Goal: Communication & Community: Answer question/provide support

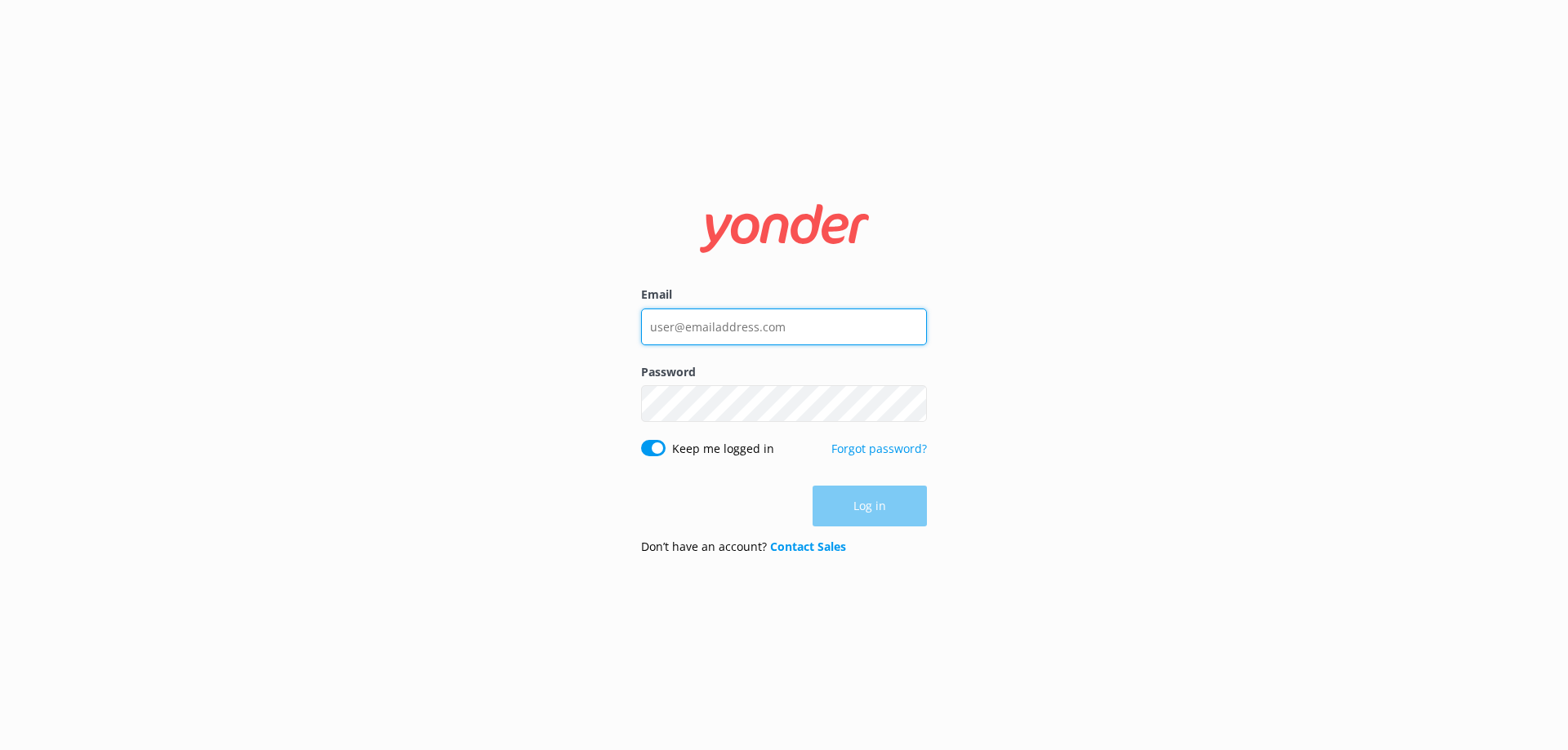
type input "[EMAIL_ADDRESS][DOMAIN_NAME]"
click at [900, 504] on div "Log in" at bounding box center [783, 505] width 285 height 41
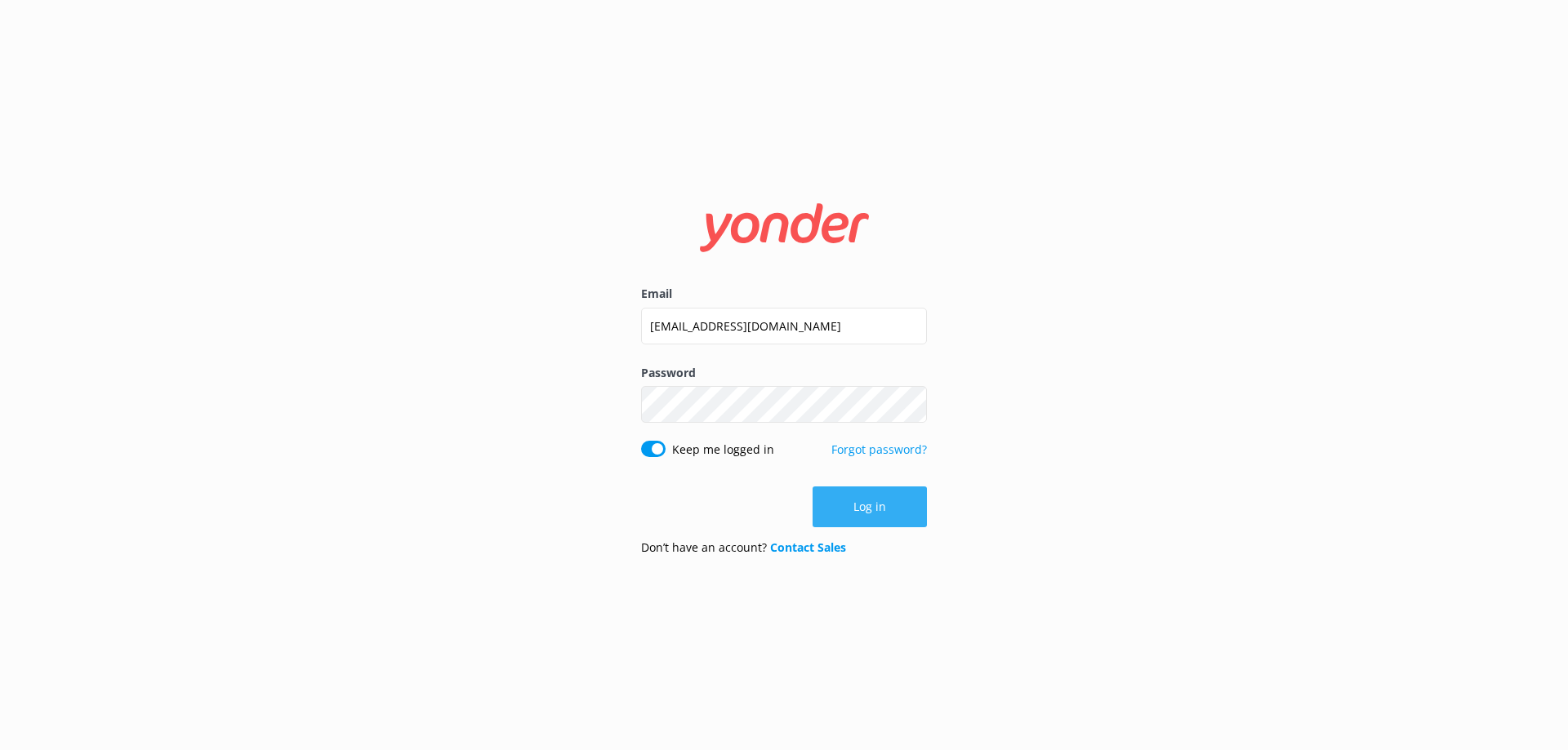
click at [850, 522] on button "Log in" at bounding box center [869, 506] width 115 height 41
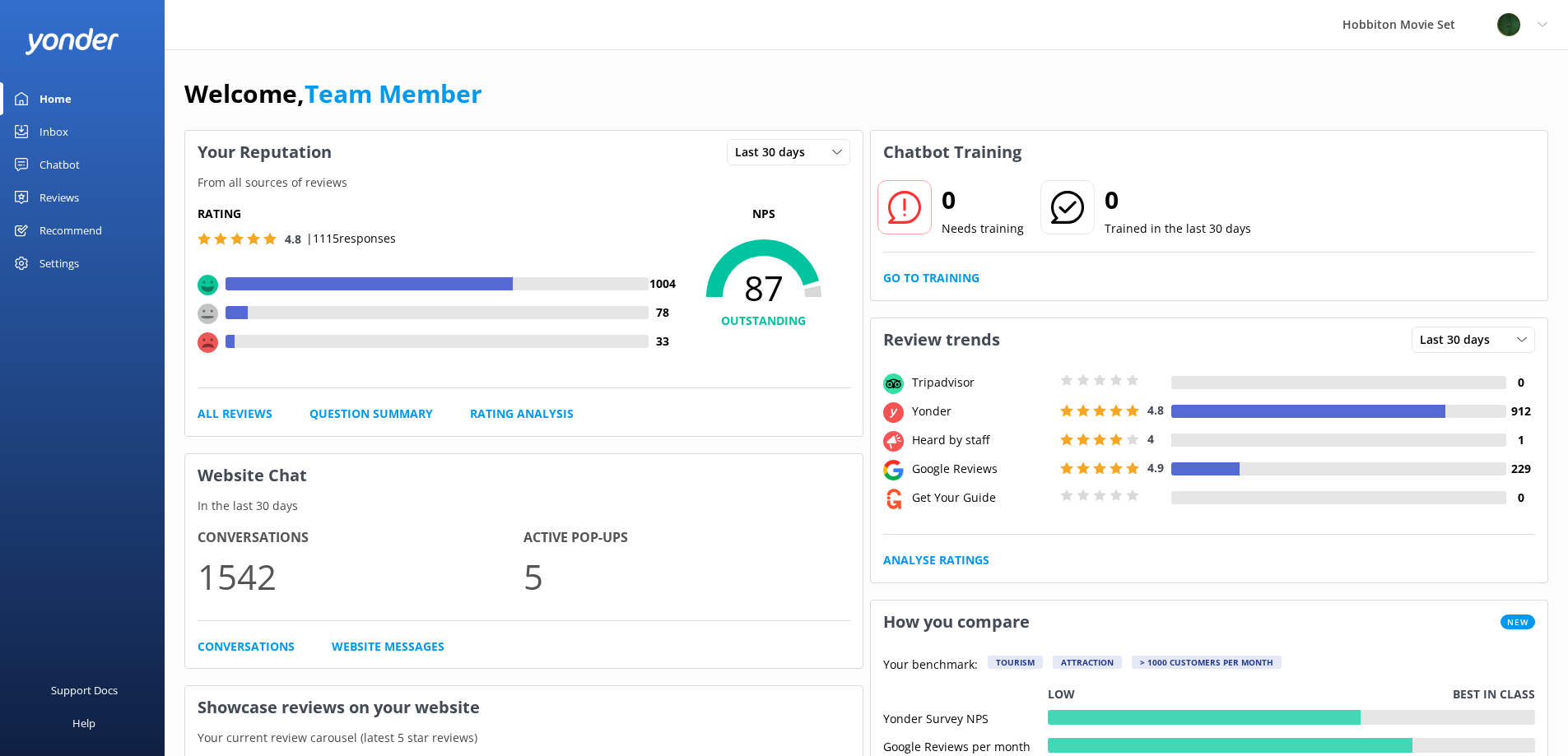
click at [59, 161] on div "Chatbot" at bounding box center [59, 164] width 40 height 33
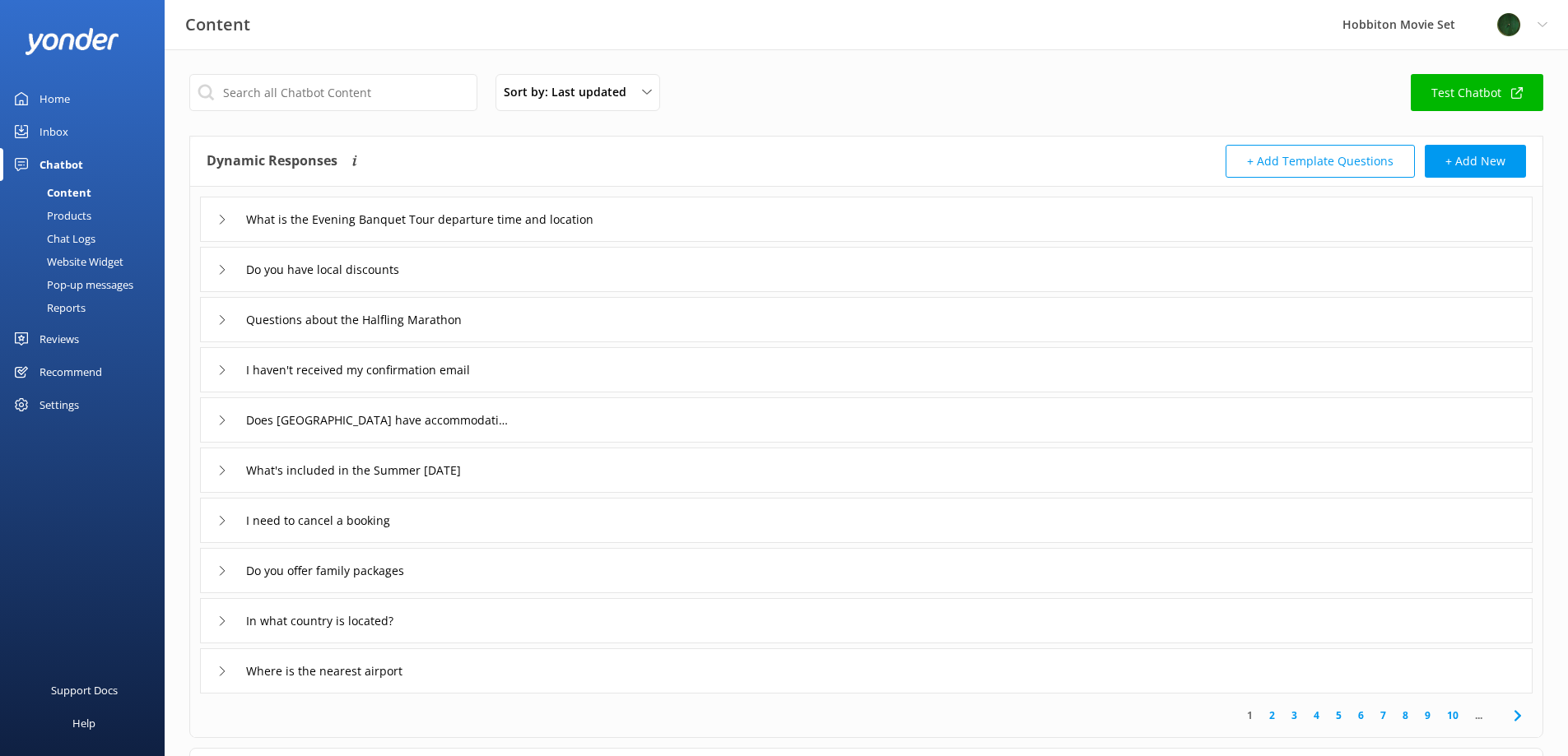
click at [226, 270] on icon at bounding box center [222, 269] width 10 height 10
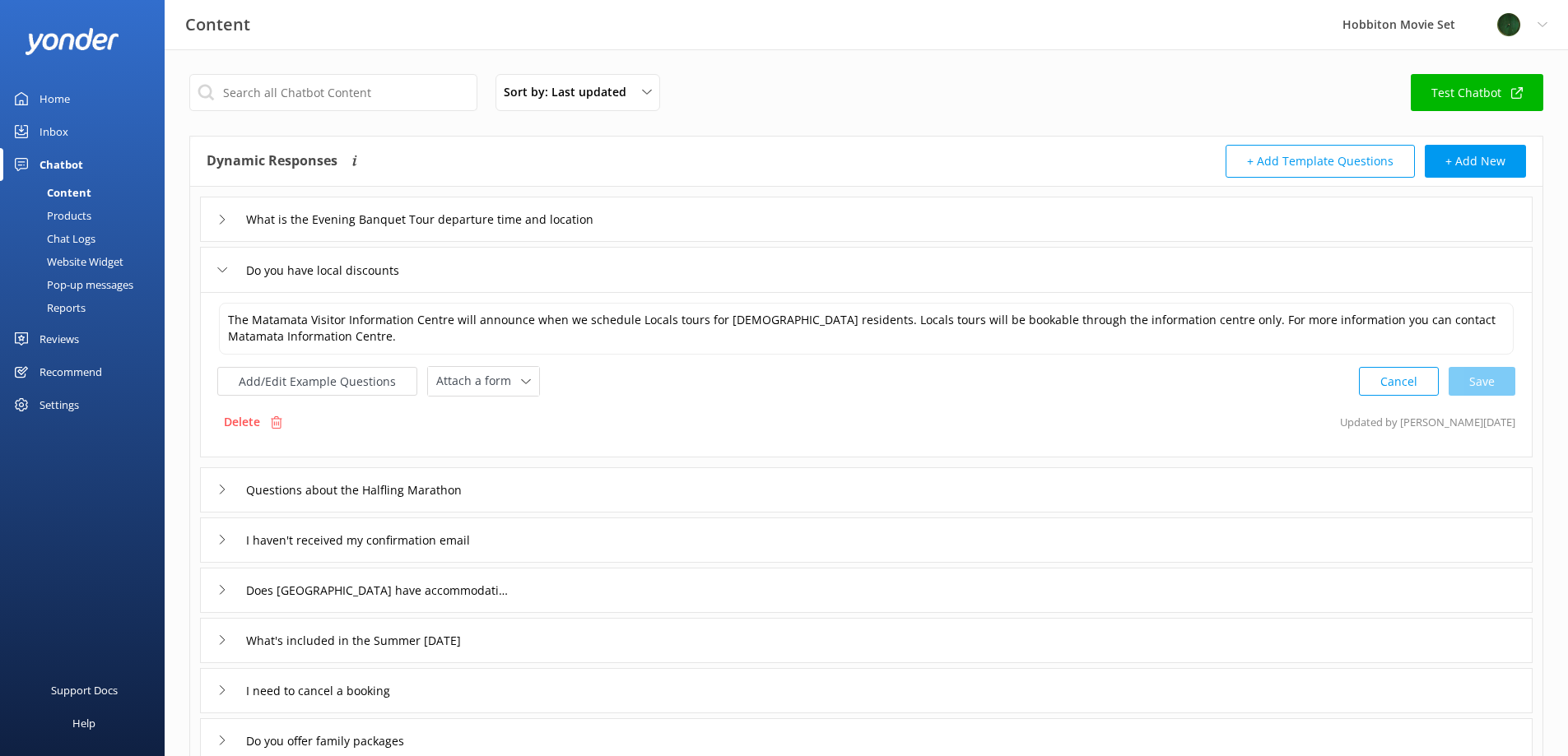
click at [227, 267] on div "Do you have local discounts" at bounding box center [316, 269] width 197 height 27
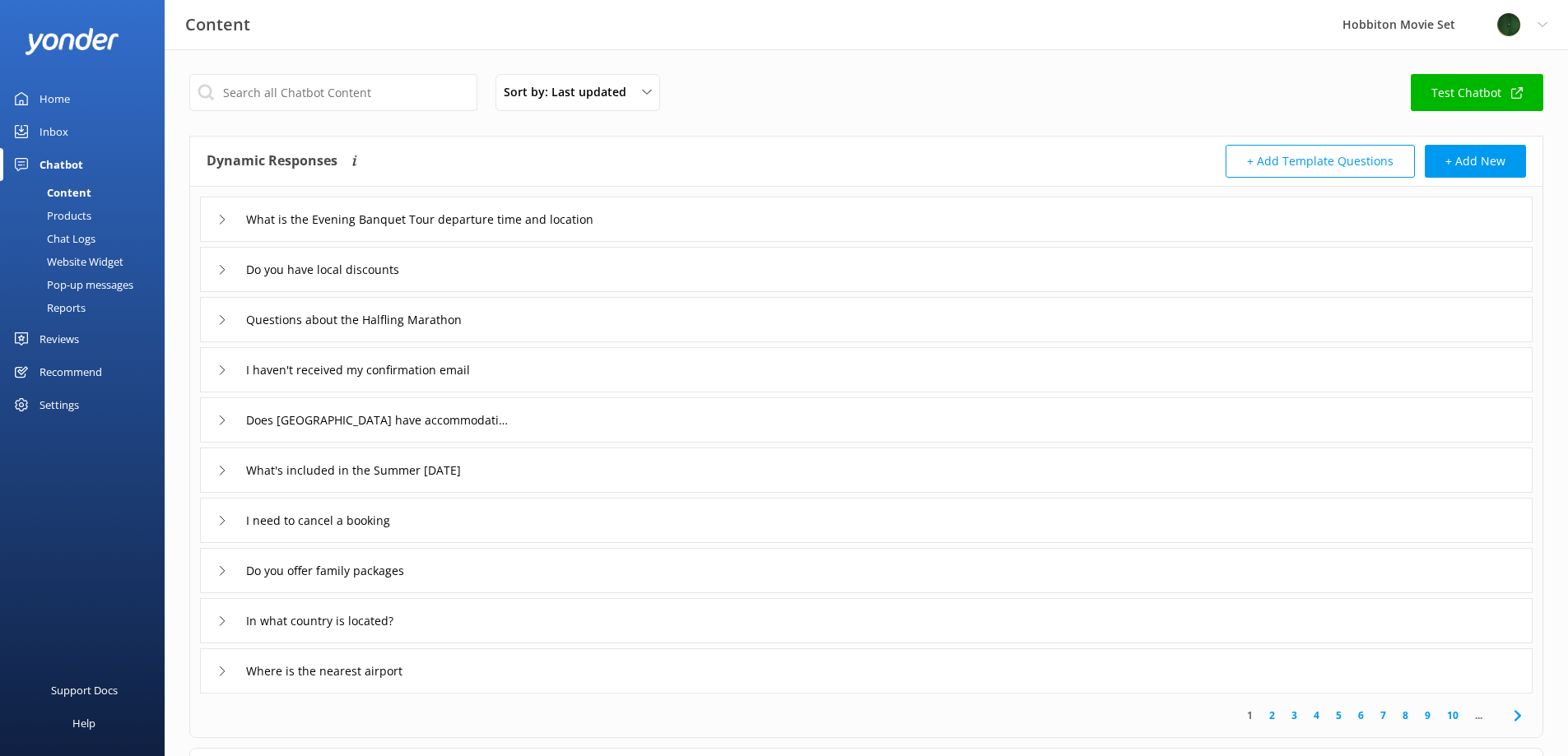
click at [227, 267] on div "Do you have local discounts" at bounding box center [316, 269] width 197 height 27
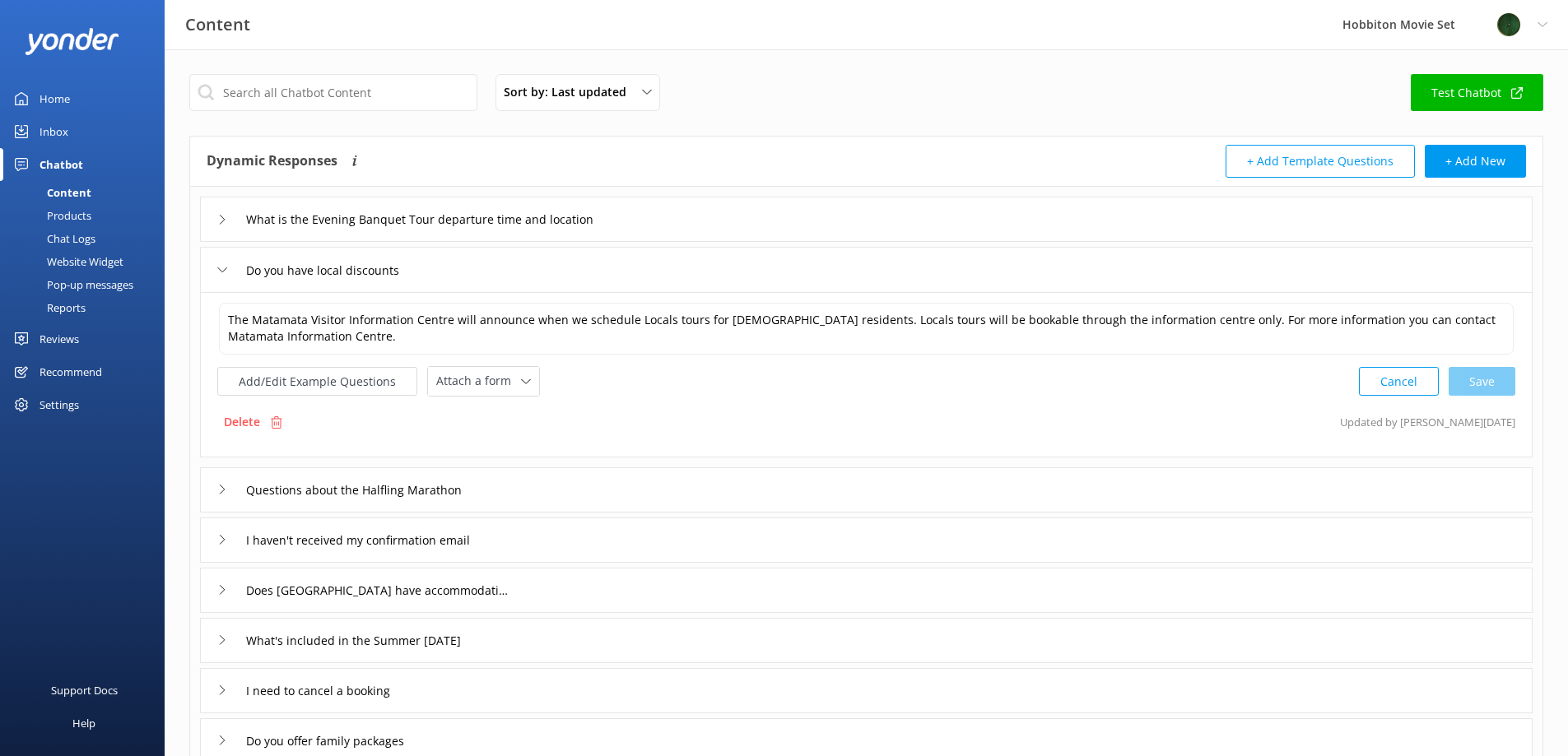
click at [226, 269] on use at bounding box center [223, 270] width 9 height 5
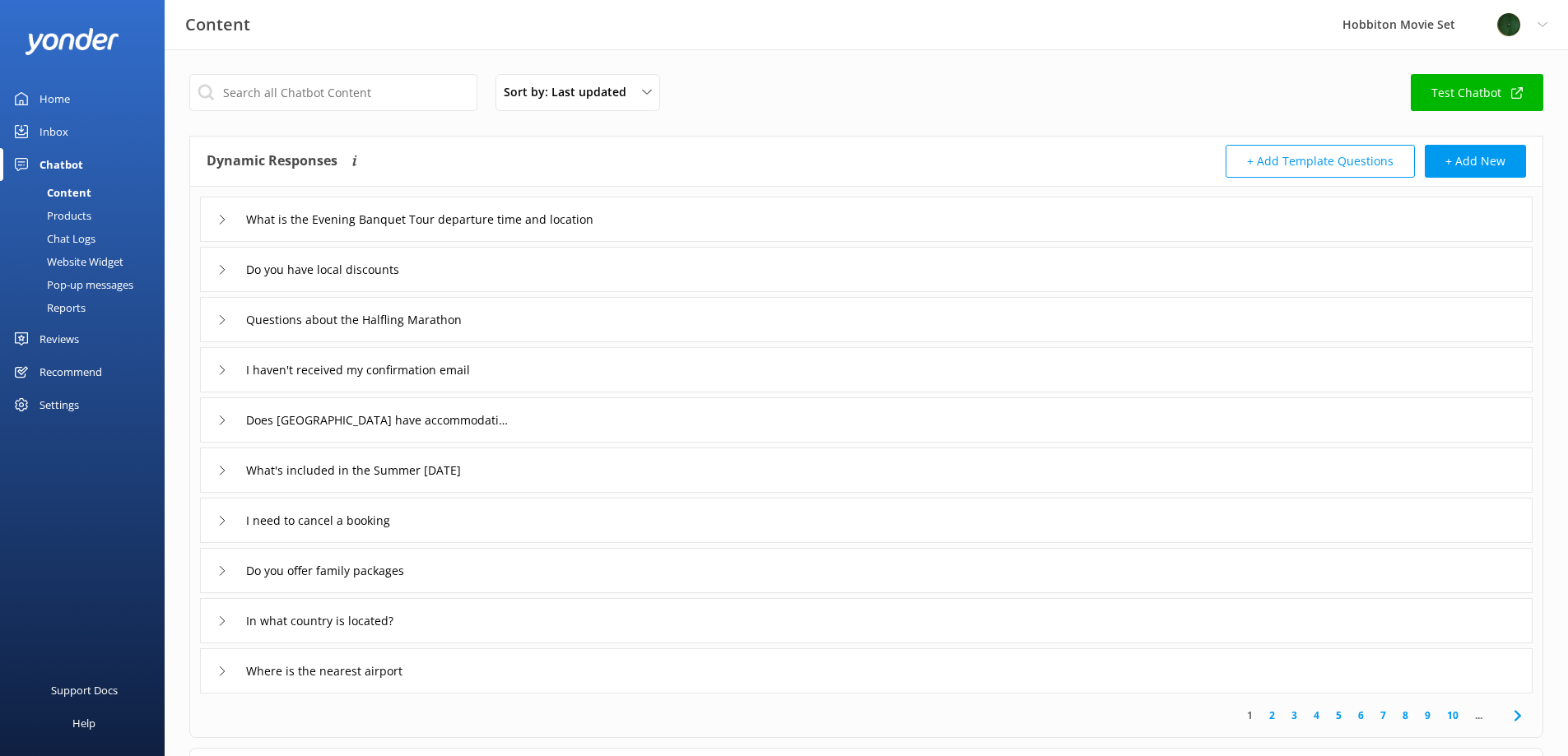
click at [65, 129] on div "Inbox" at bounding box center [53, 132] width 29 height 33
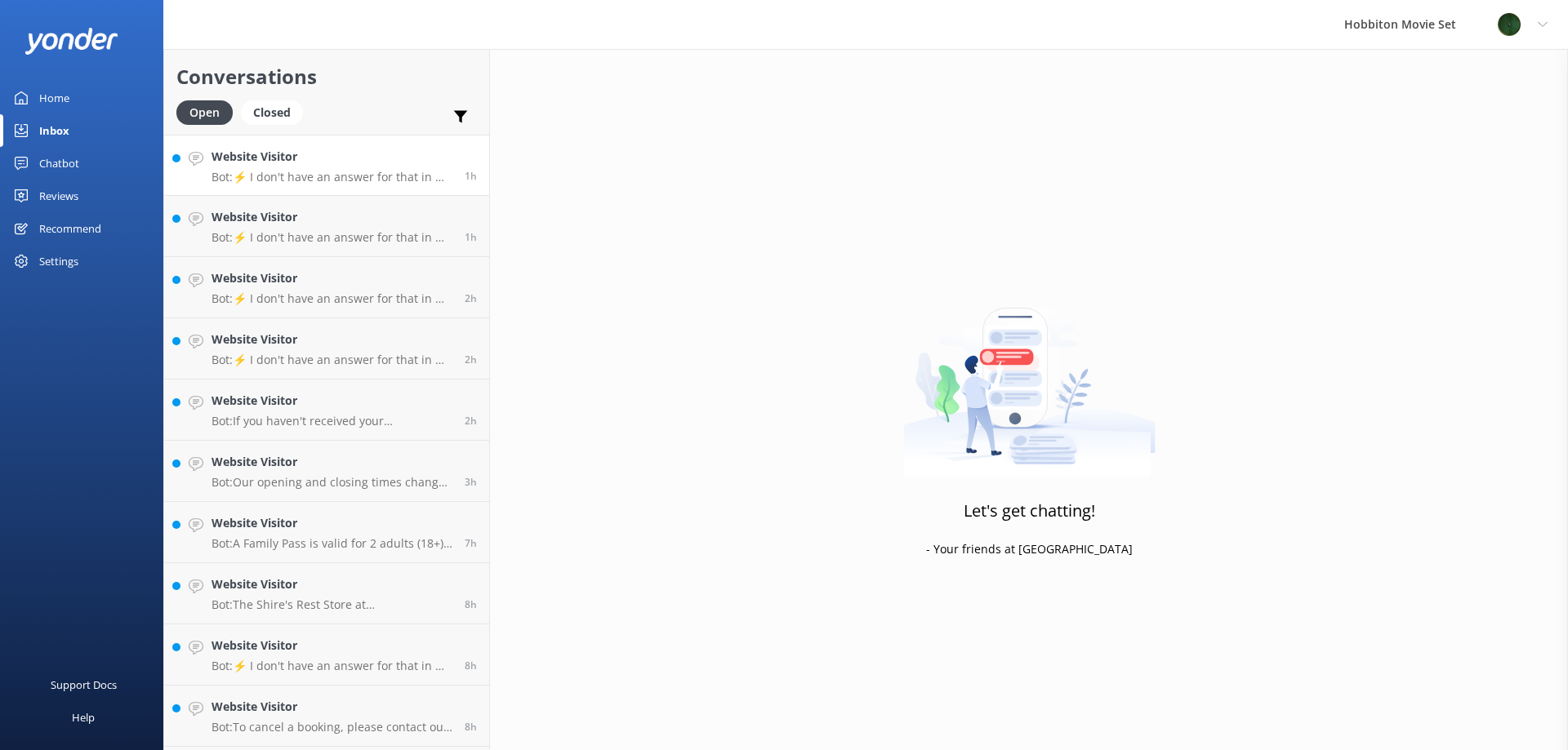
click at [380, 185] on link "Website Visitor Bot: ⚡ I don't have an answer for that in my knowledge base. Pl…" at bounding box center [326, 165] width 325 height 61
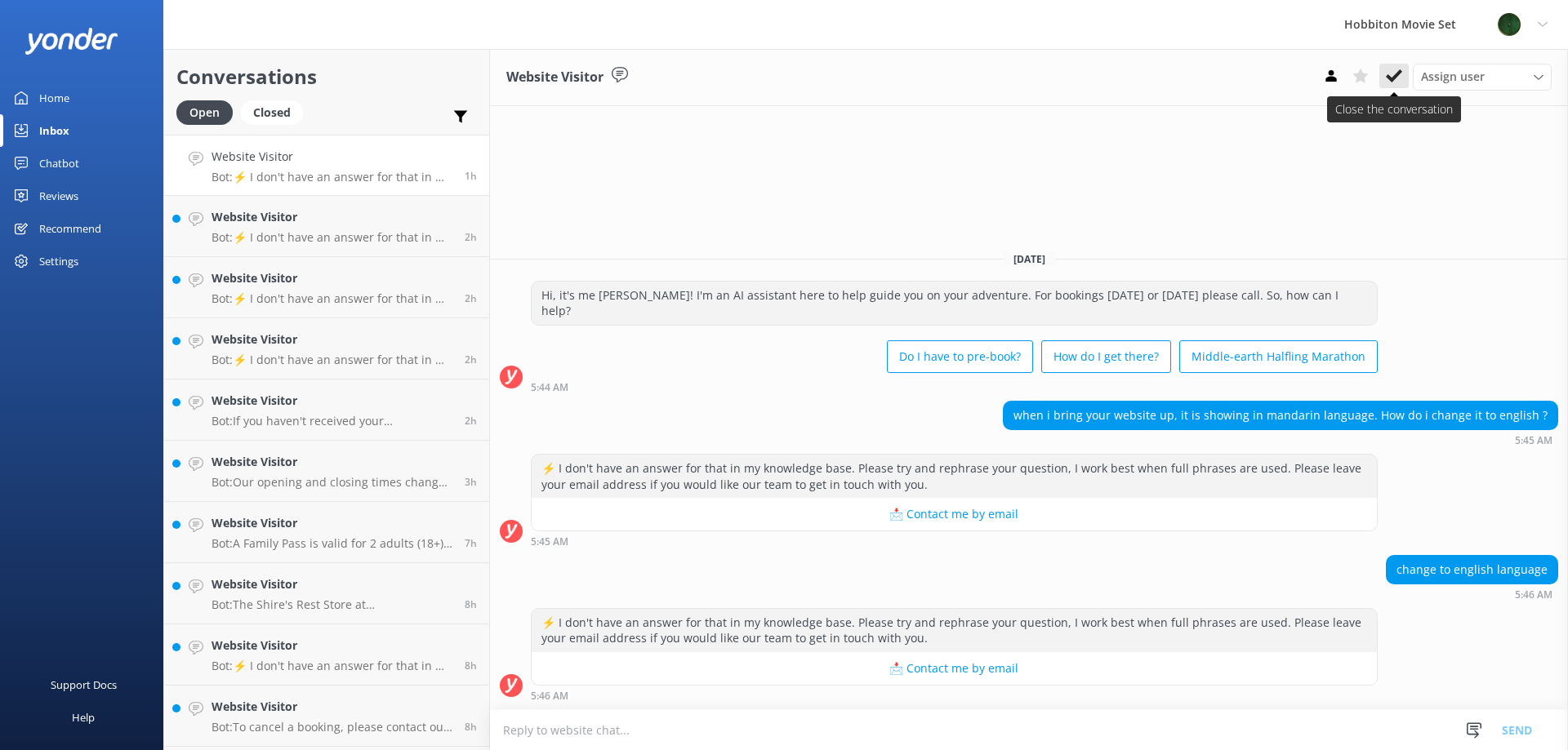
click at [1399, 84] on icon at bounding box center [1394, 76] width 16 height 16
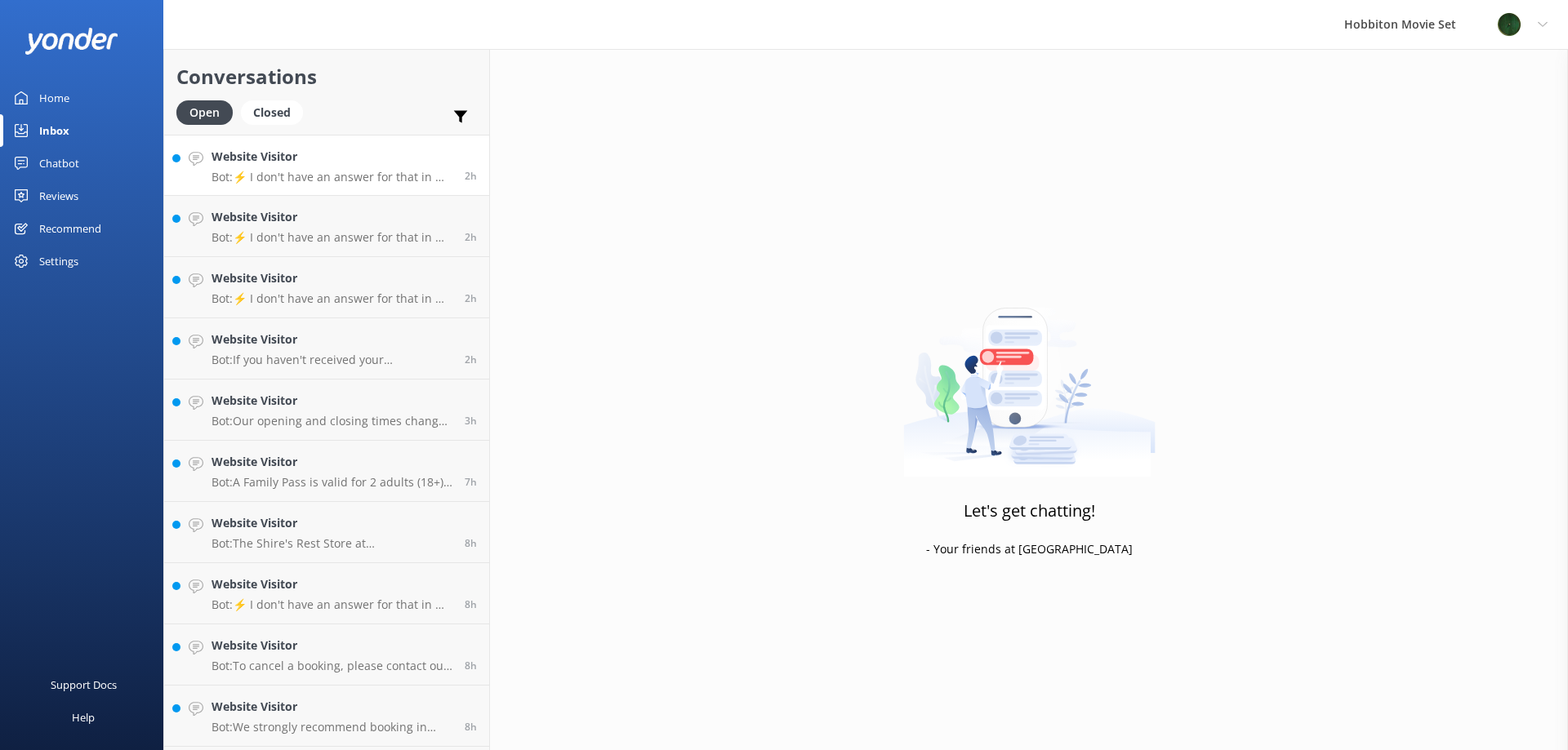
click at [264, 169] on div "Website Visitor Bot: ⚡ I don't have an answer for that in my knowledge base. Pl…" at bounding box center [331, 165] width 241 height 35
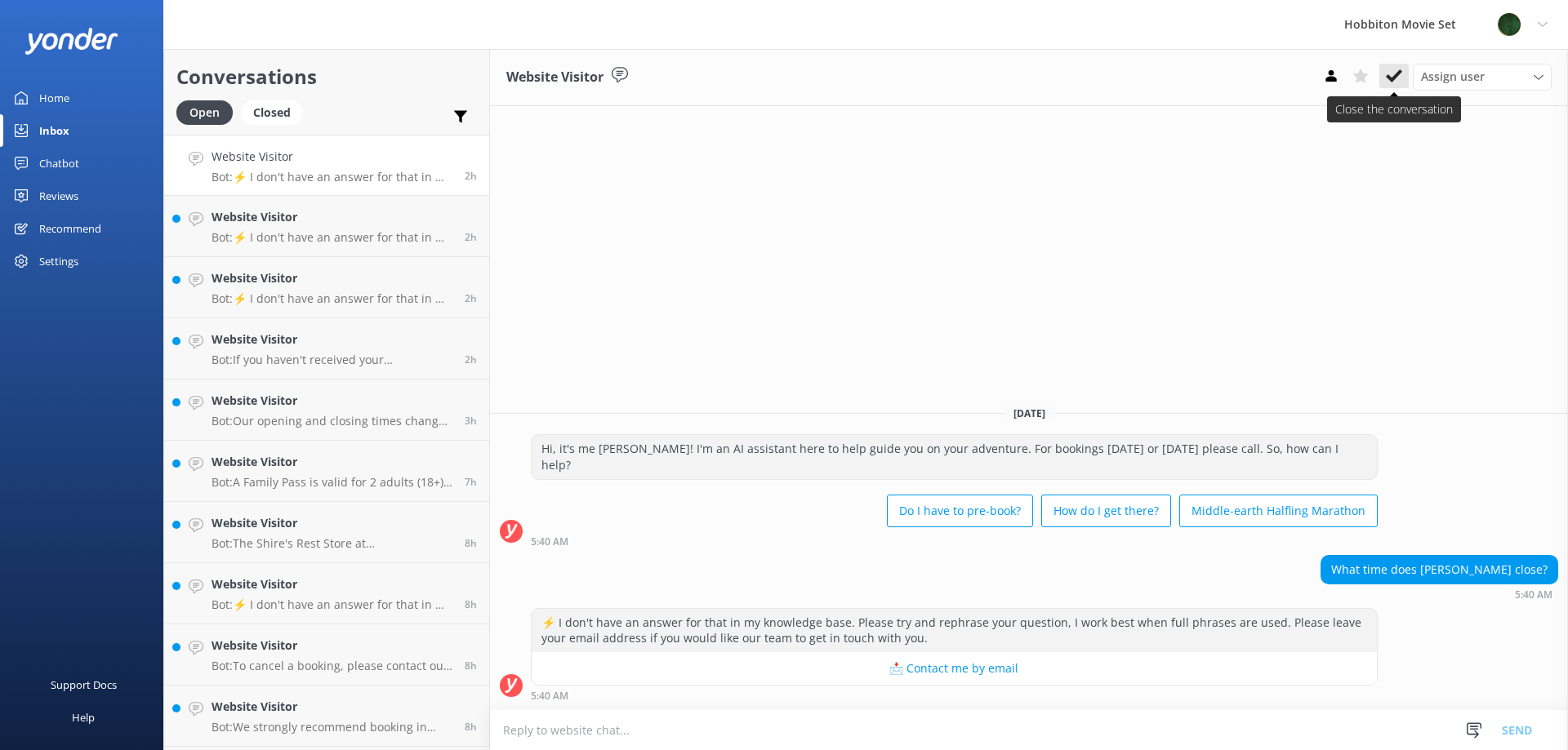
click at [1395, 81] on icon at bounding box center [1394, 76] width 16 height 16
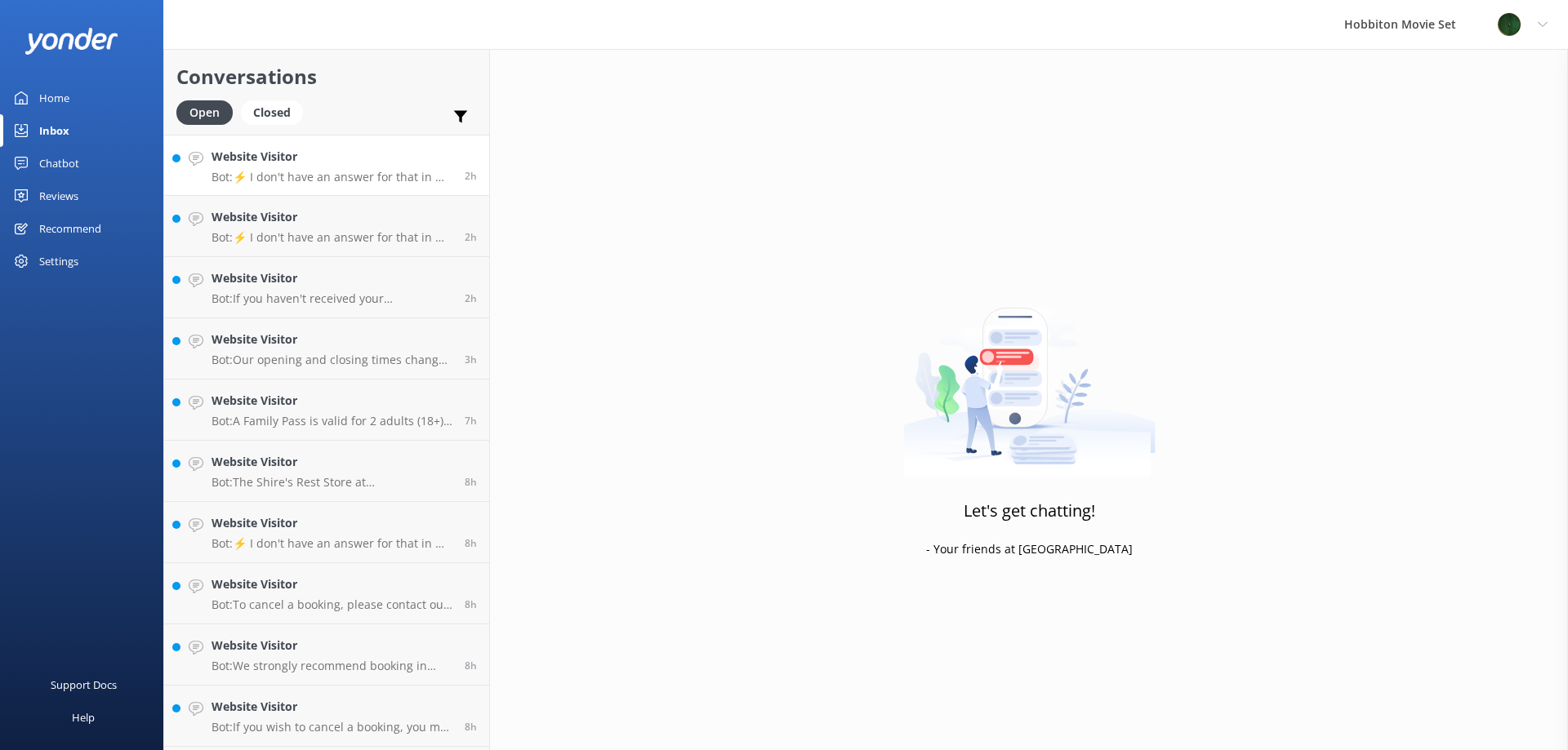
click at [379, 184] on p "Bot: ⚡ I don't have an answer for that in my knowledge base. Please try and rep…" at bounding box center [331, 177] width 241 height 15
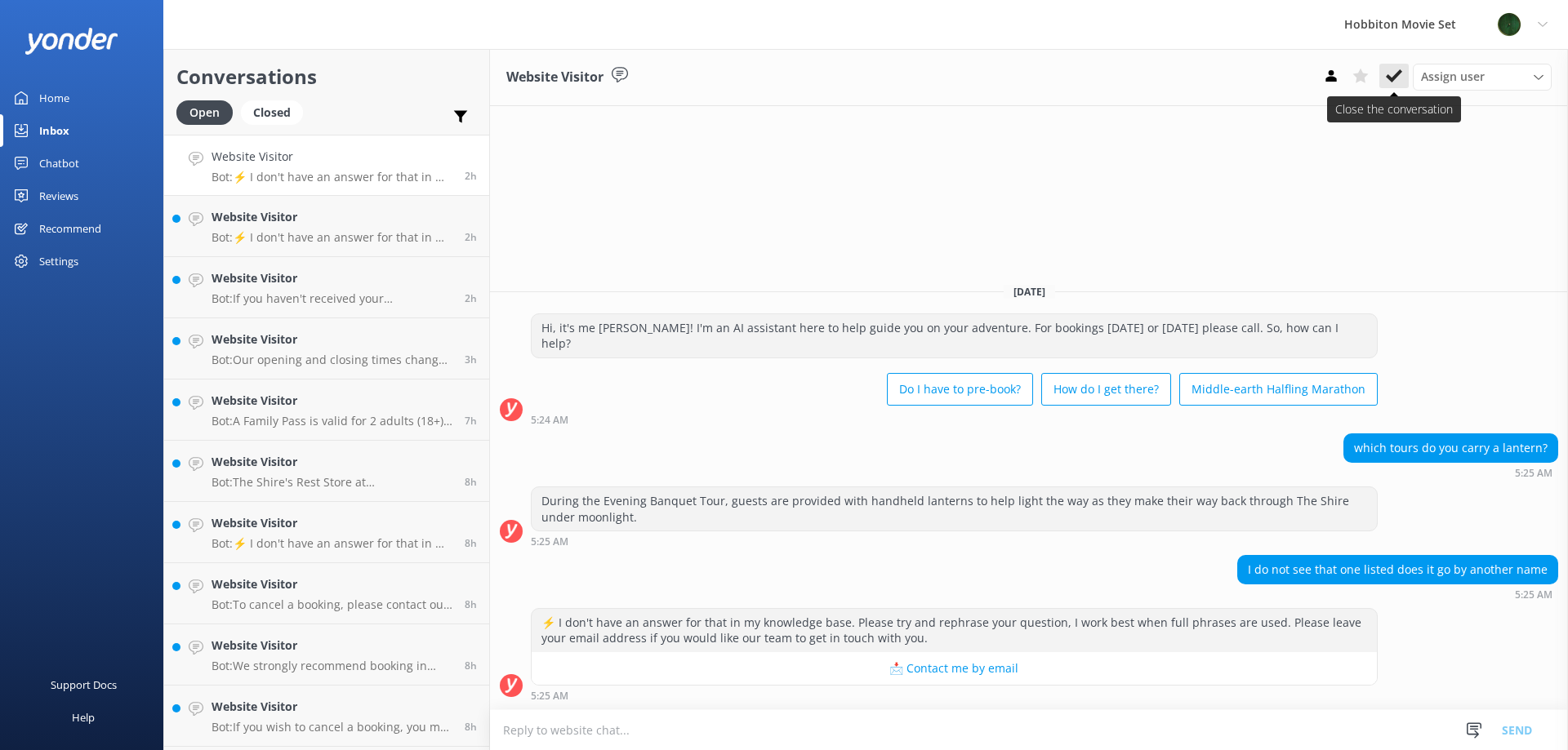
click at [1396, 77] on use at bounding box center [1394, 75] width 16 height 13
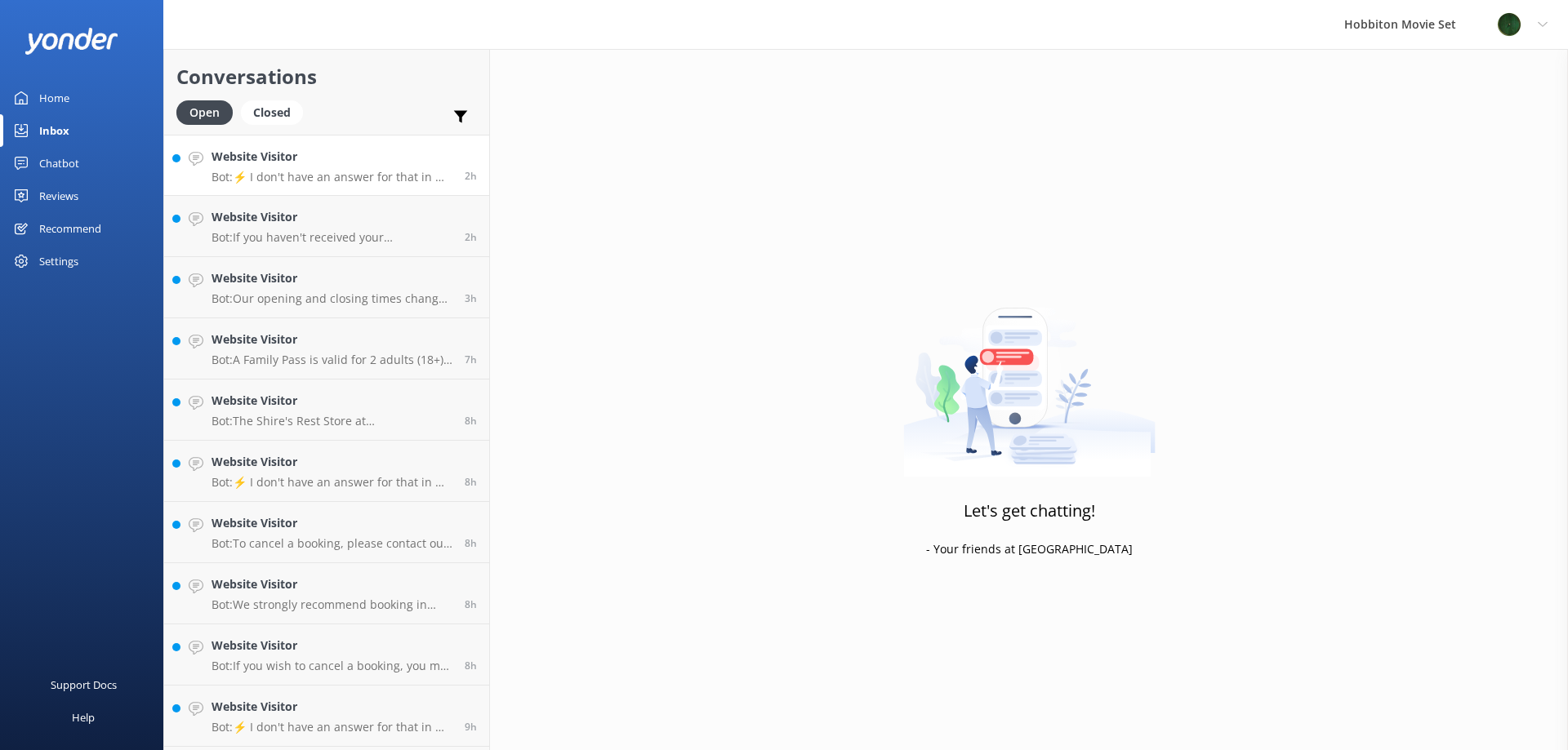
click at [331, 177] on p "Bot: ⚡ I don't have an answer for that in my knowledge base. Please try and rep…" at bounding box center [331, 177] width 241 height 15
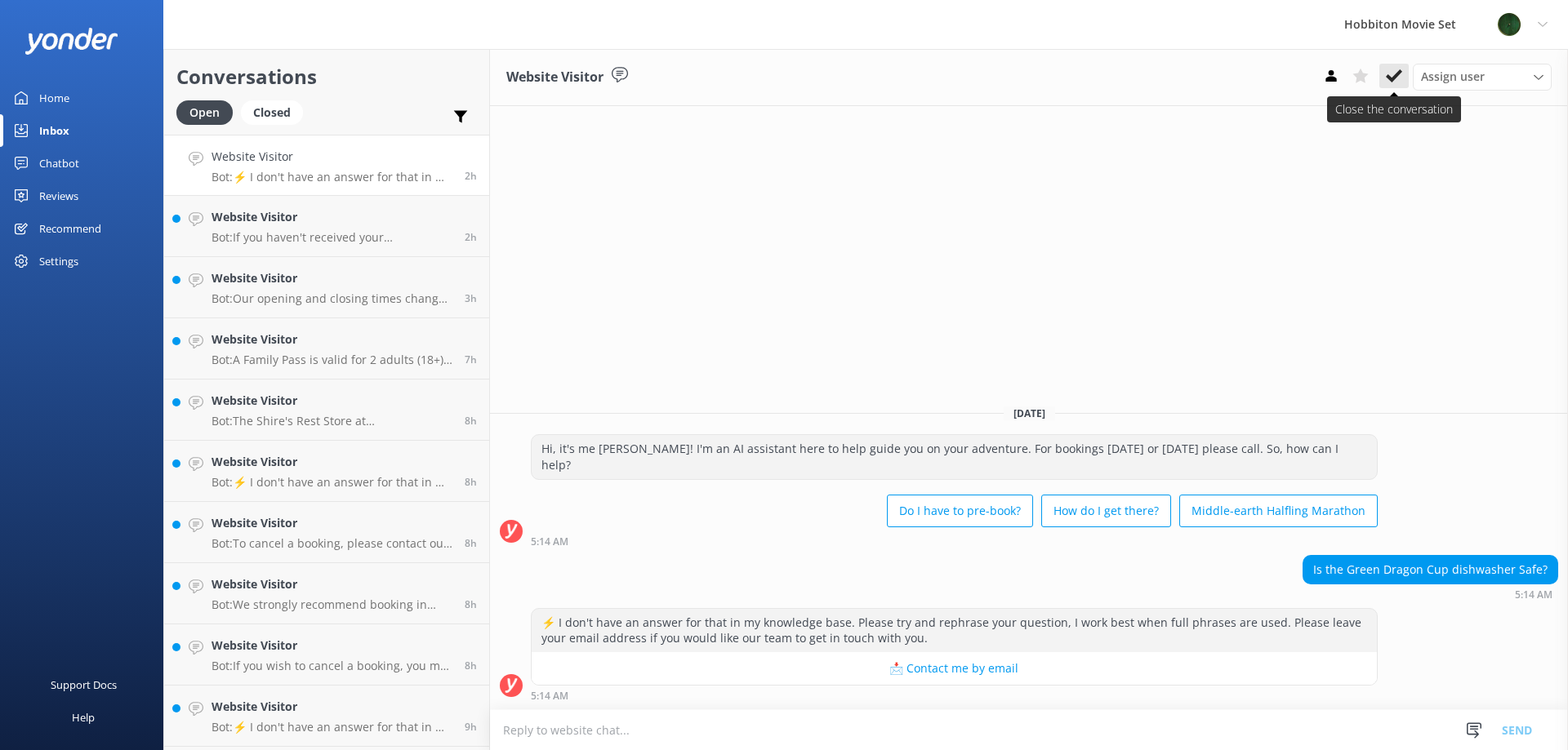
click at [1383, 79] on button at bounding box center [1394, 76] width 29 height 24
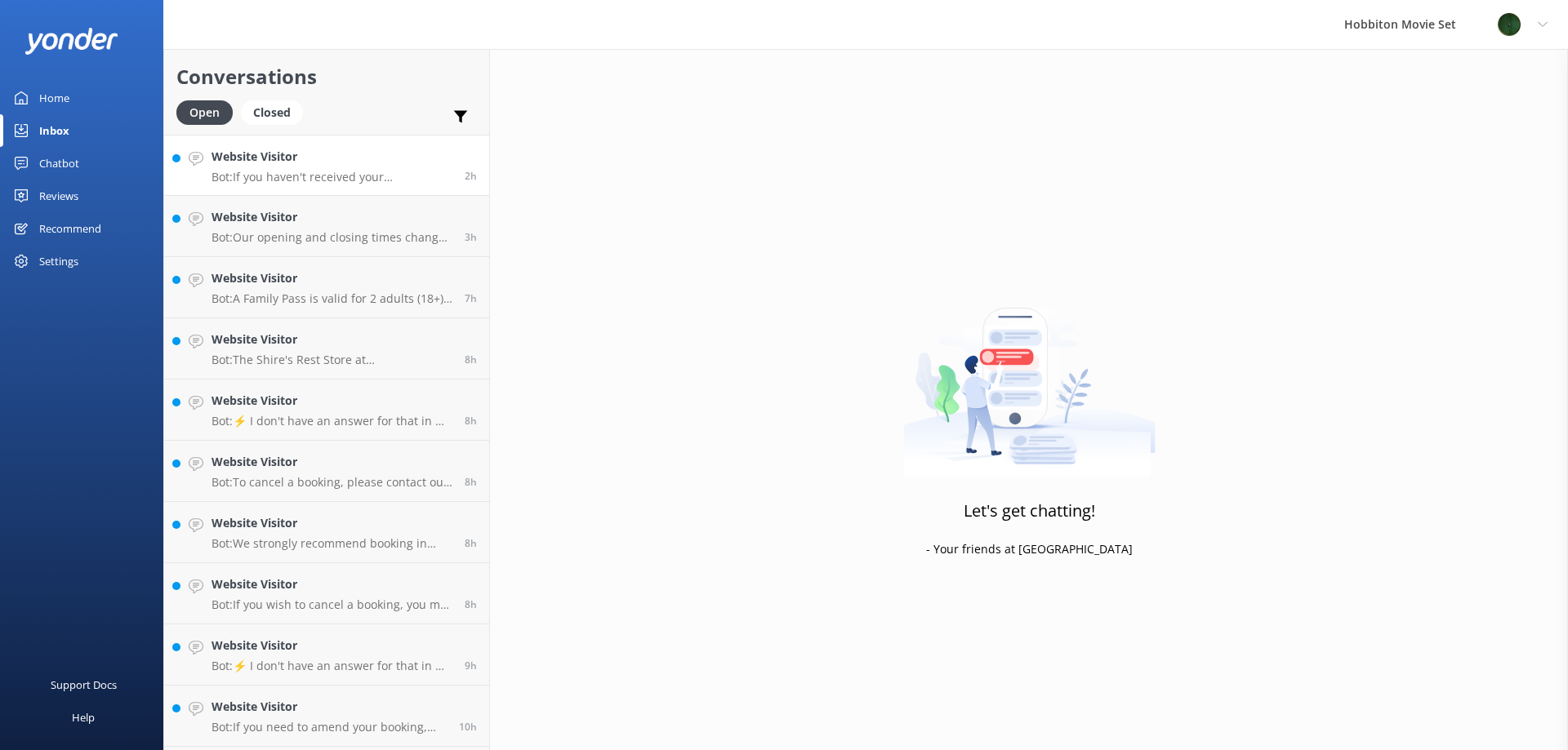
click at [329, 166] on h4 "Website Visitor" at bounding box center [331, 156] width 241 height 18
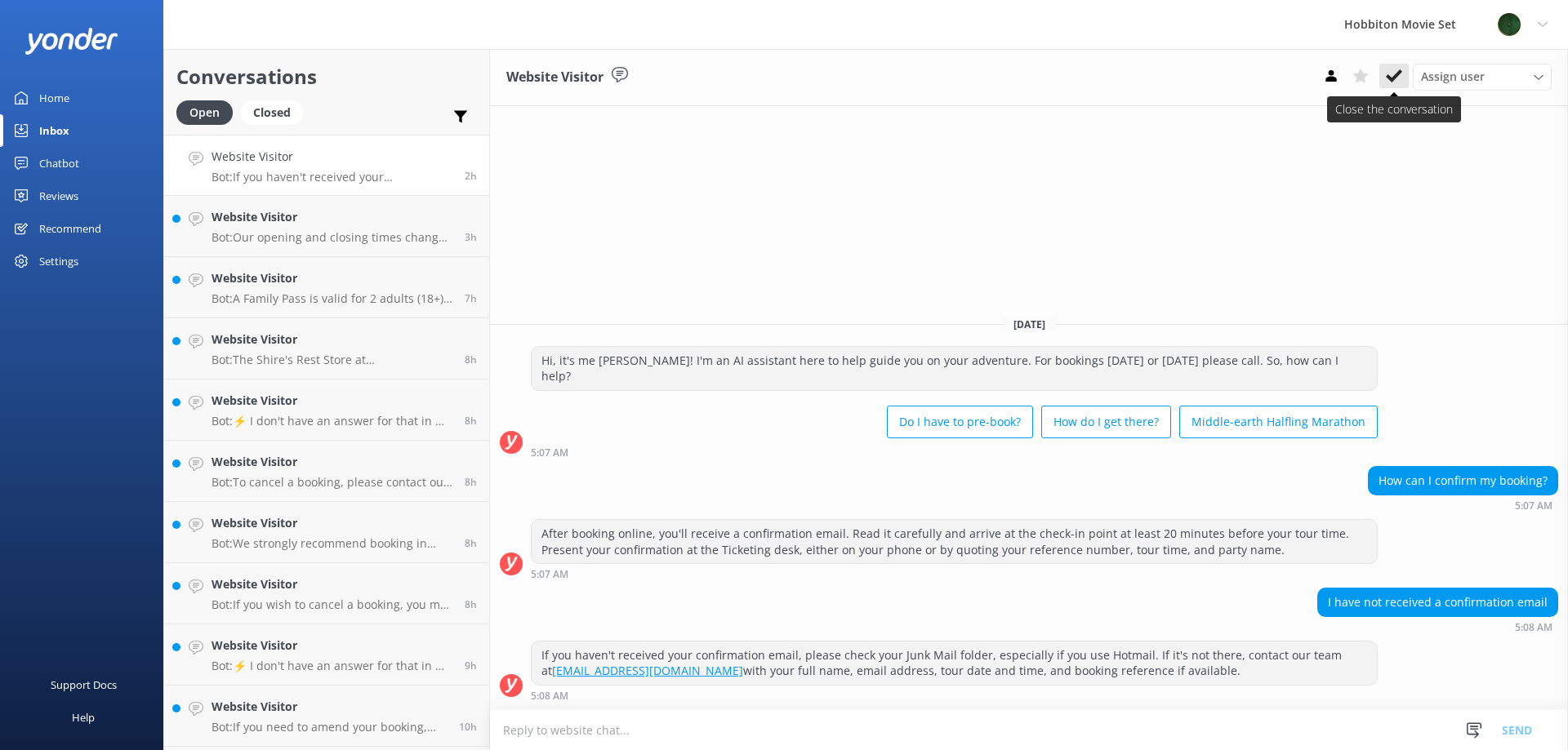
click at [1399, 75] on use at bounding box center [1394, 75] width 16 height 13
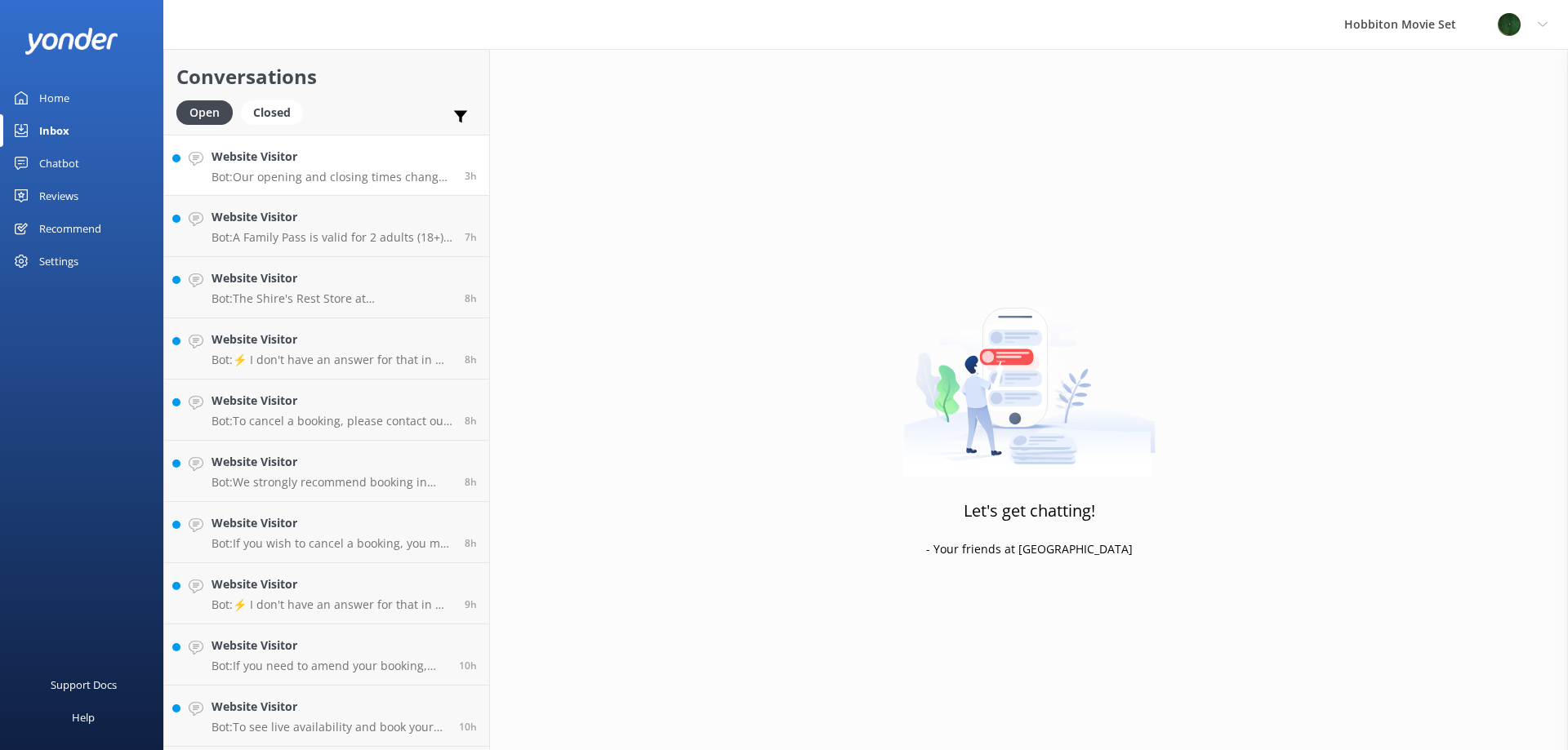
click at [354, 159] on h4 "Website Visitor" at bounding box center [331, 156] width 241 height 18
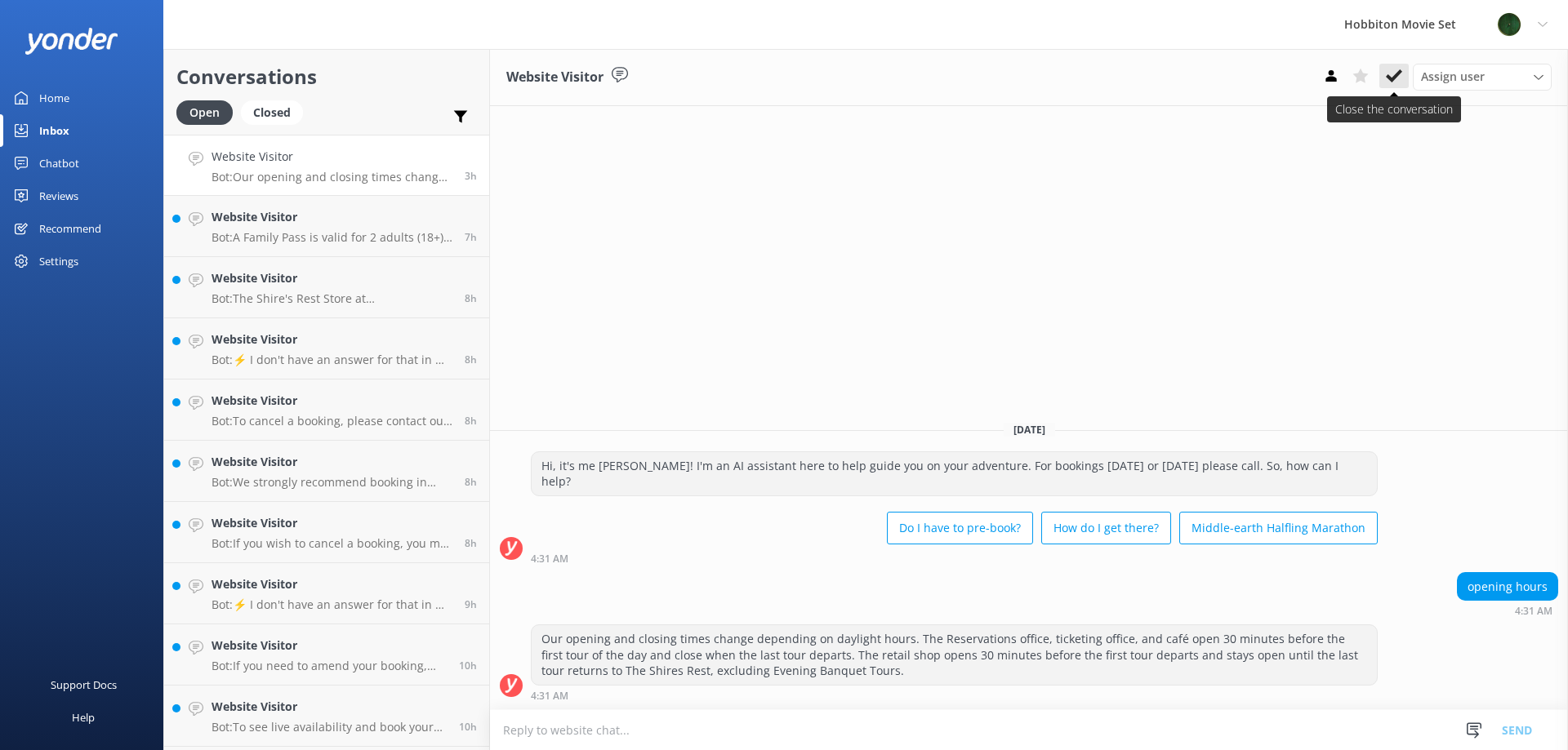
click at [1394, 78] on use at bounding box center [1394, 75] width 16 height 13
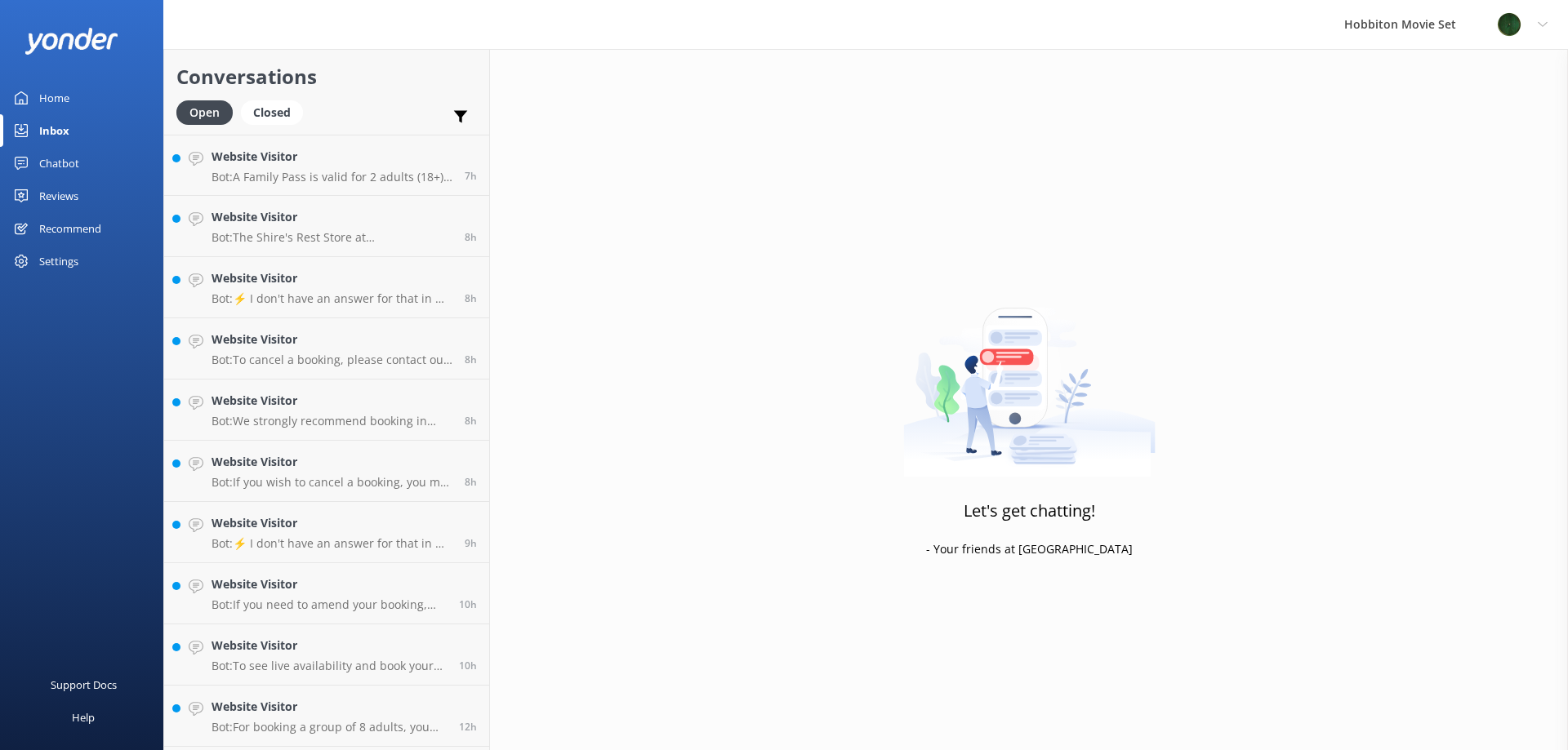
click at [268, 171] on p "Bot: A Family Pass is valid for 2 adults (18+) and 2 youths (11-17 years) only.…" at bounding box center [331, 177] width 241 height 15
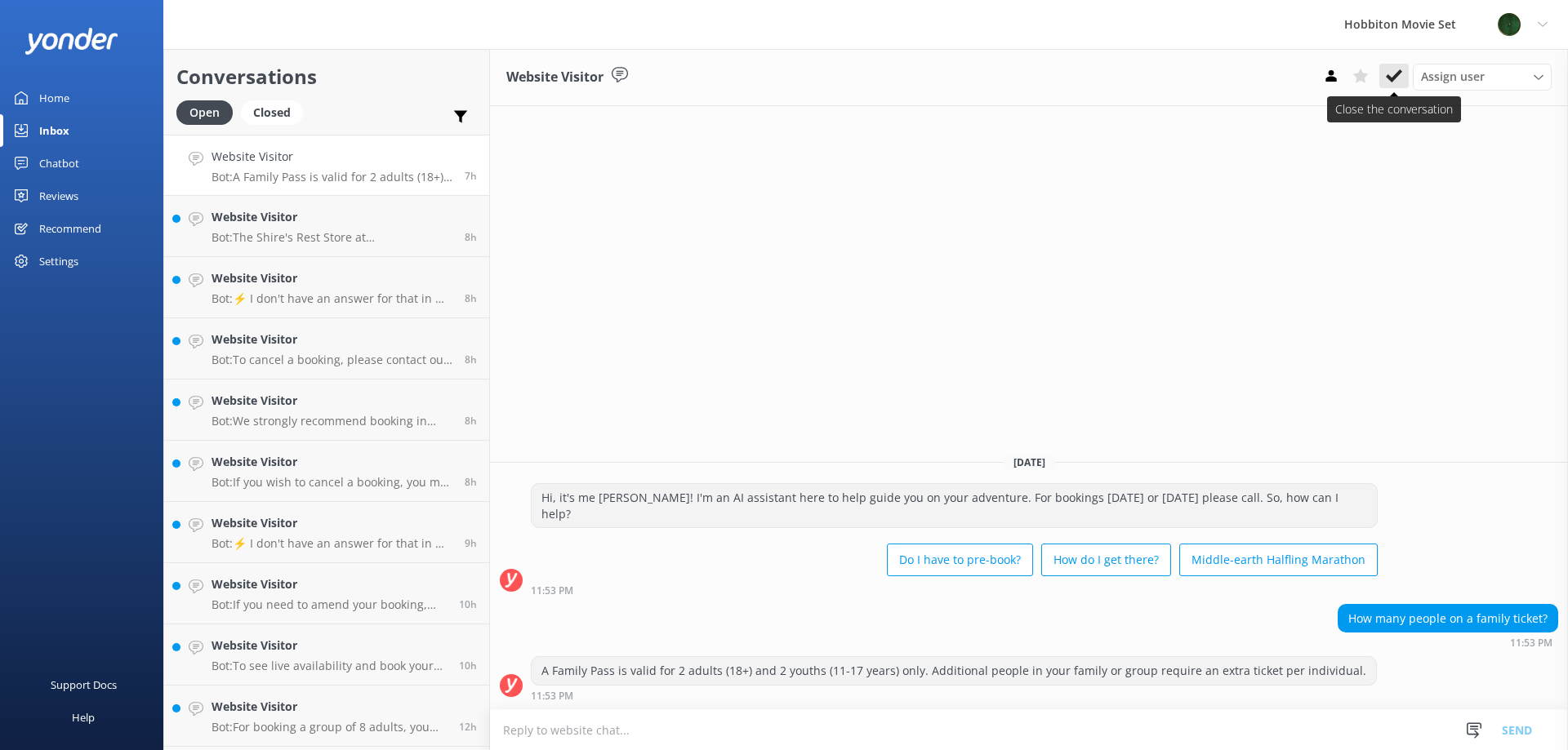
click at [1399, 68] on icon at bounding box center [1394, 76] width 16 height 16
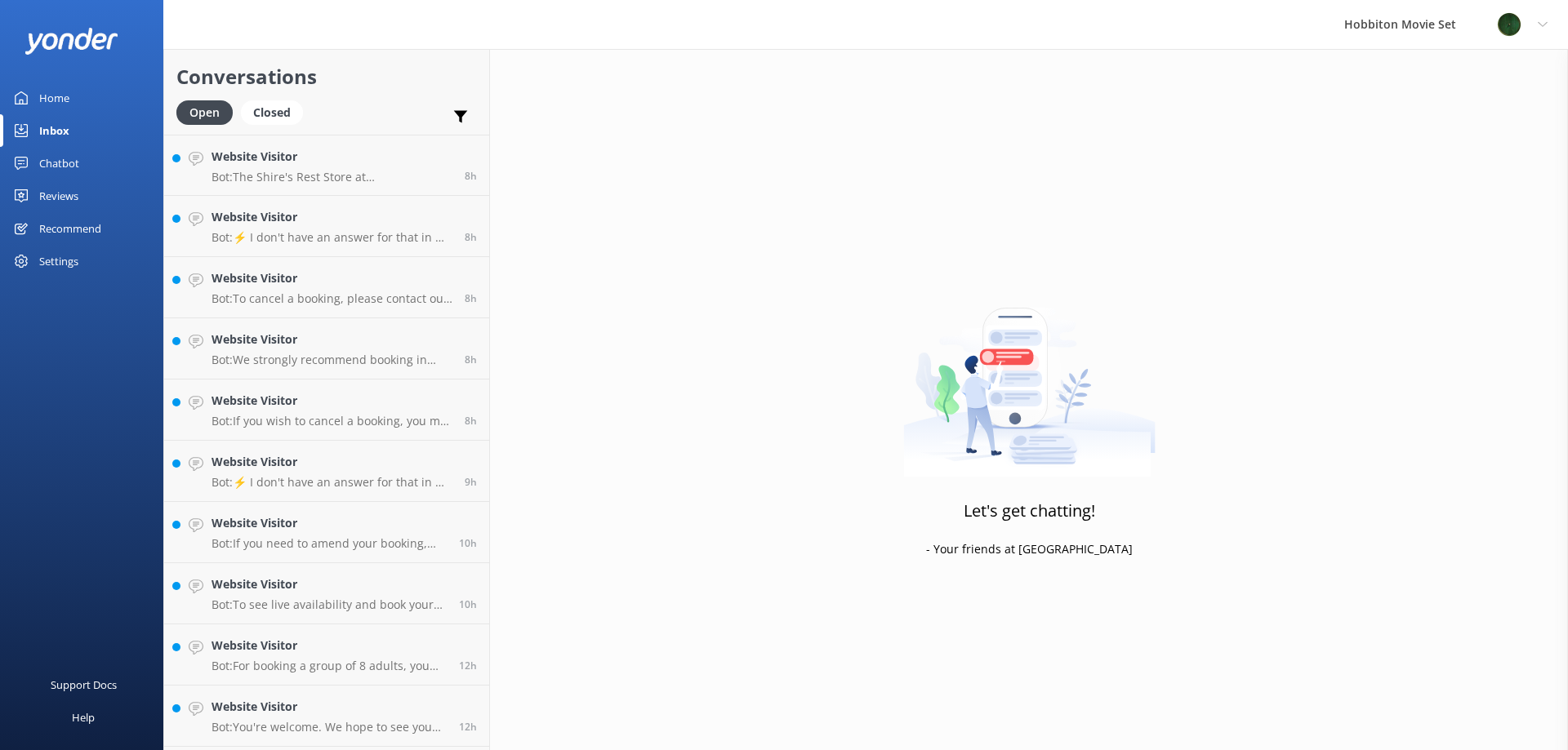
click at [285, 168] on div "Website Visitor Bot: The Shire's Rest Store at [GEOGRAPHIC_DATA] offers a selec…" at bounding box center [331, 165] width 241 height 35
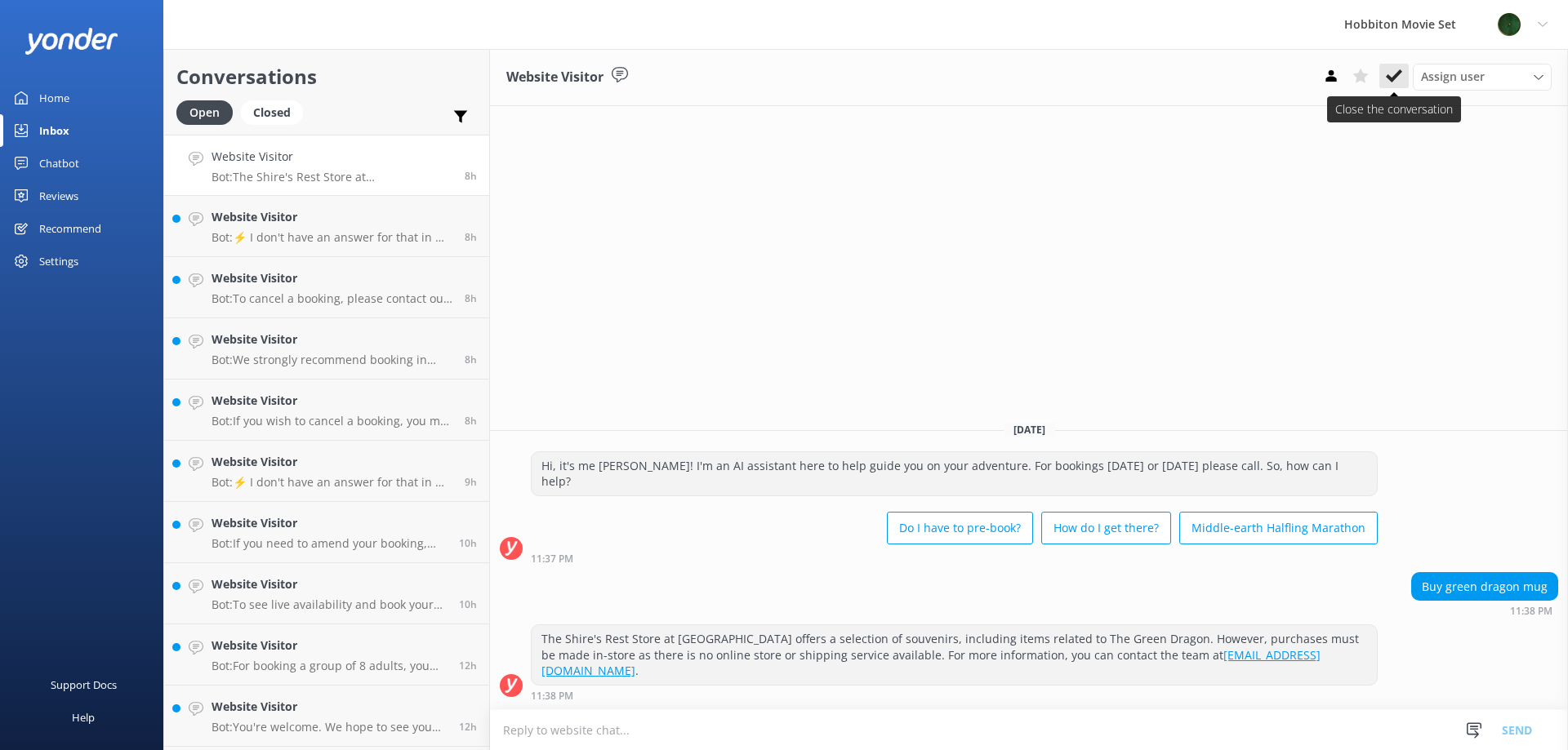
click at [1394, 82] on icon at bounding box center [1394, 76] width 16 height 16
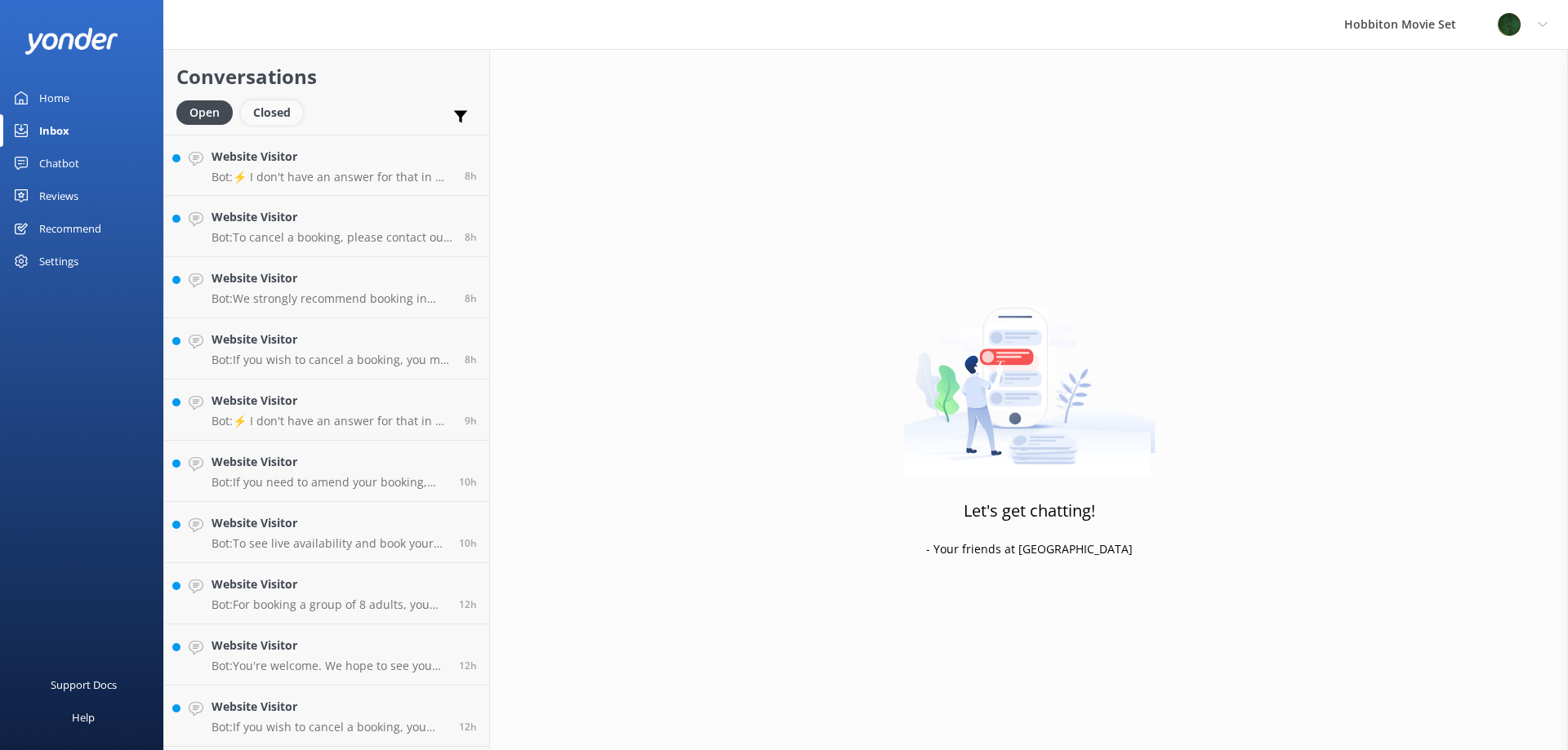
click at [262, 114] on div "Closed" at bounding box center [272, 112] width 62 height 24
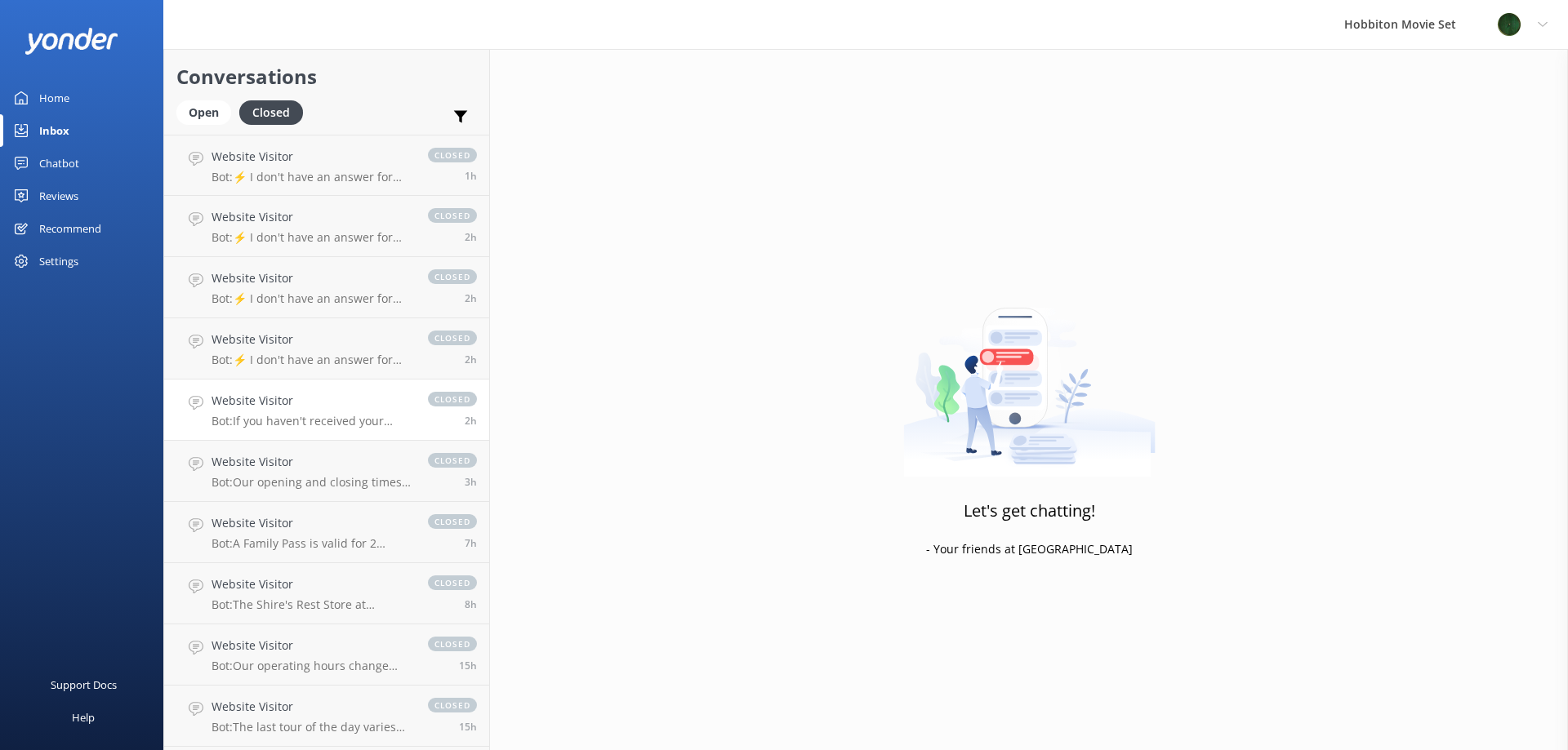
click at [307, 403] on h4 "Website Visitor" at bounding box center [311, 400] width 200 height 18
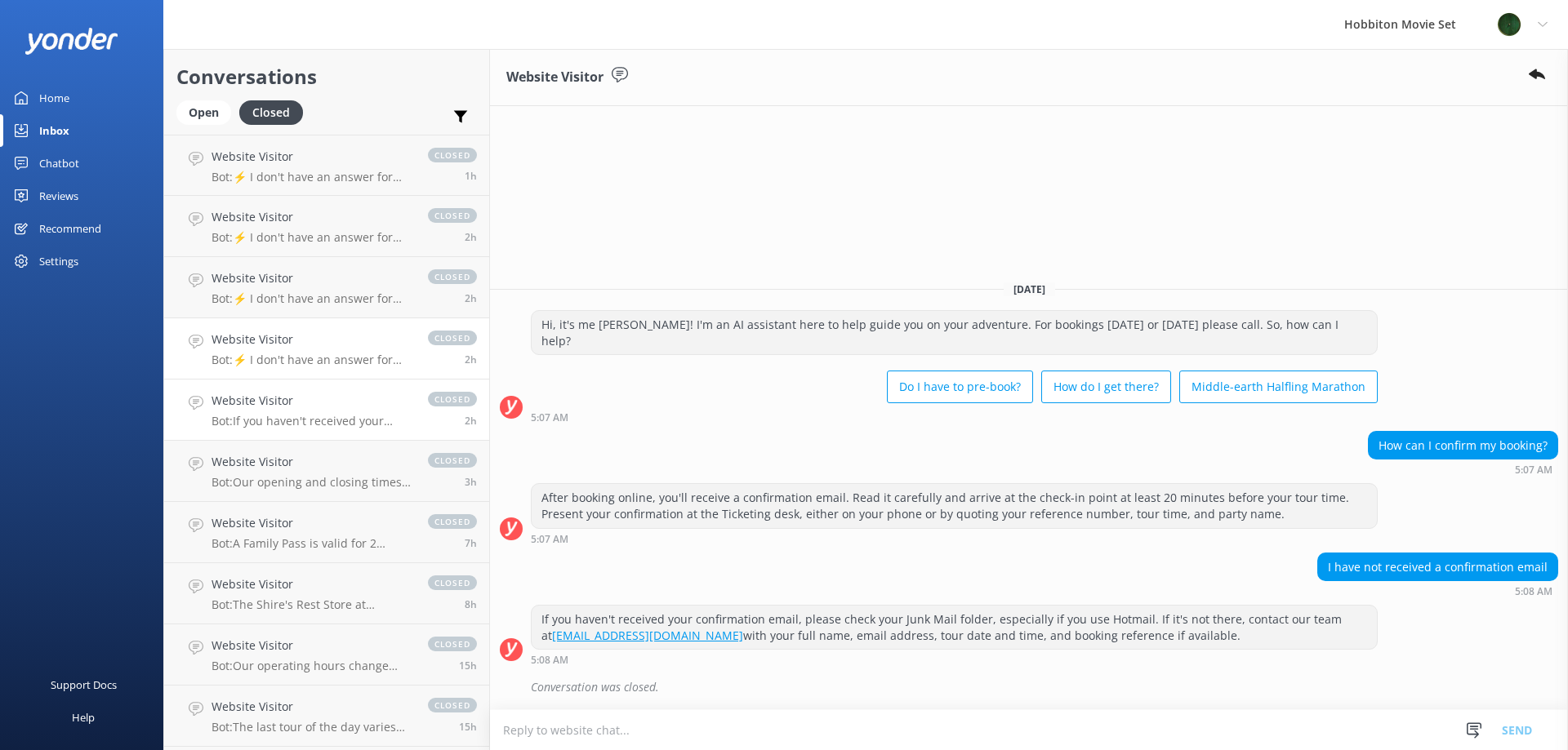
click at [329, 341] on h4 "Website Visitor" at bounding box center [311, 339] width 200 height 18
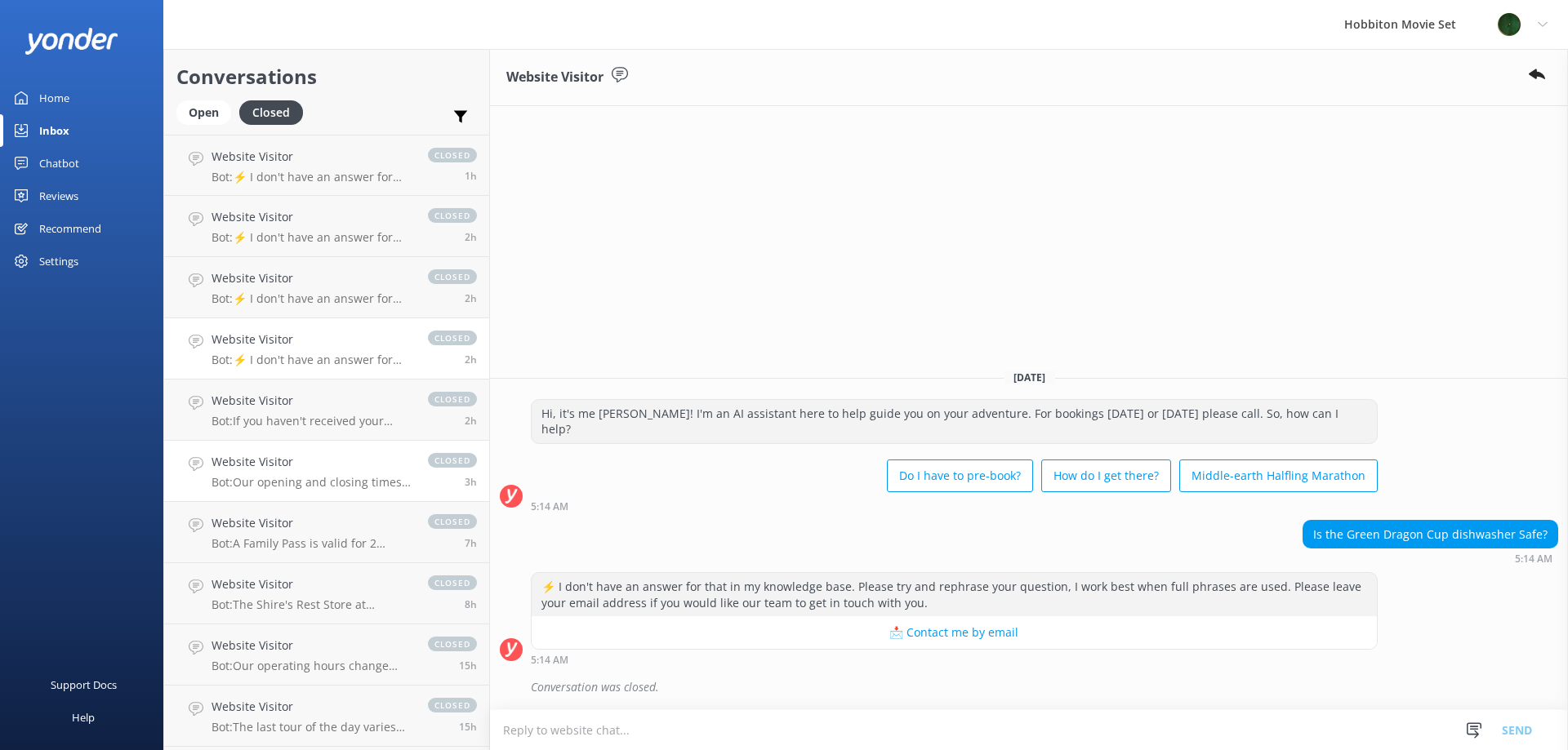
click at [332, 479] on p "Bot: Our opening and closing times change depending on daylight hours. The Rese…" at bounding box center [311, 482] width 200 height 15
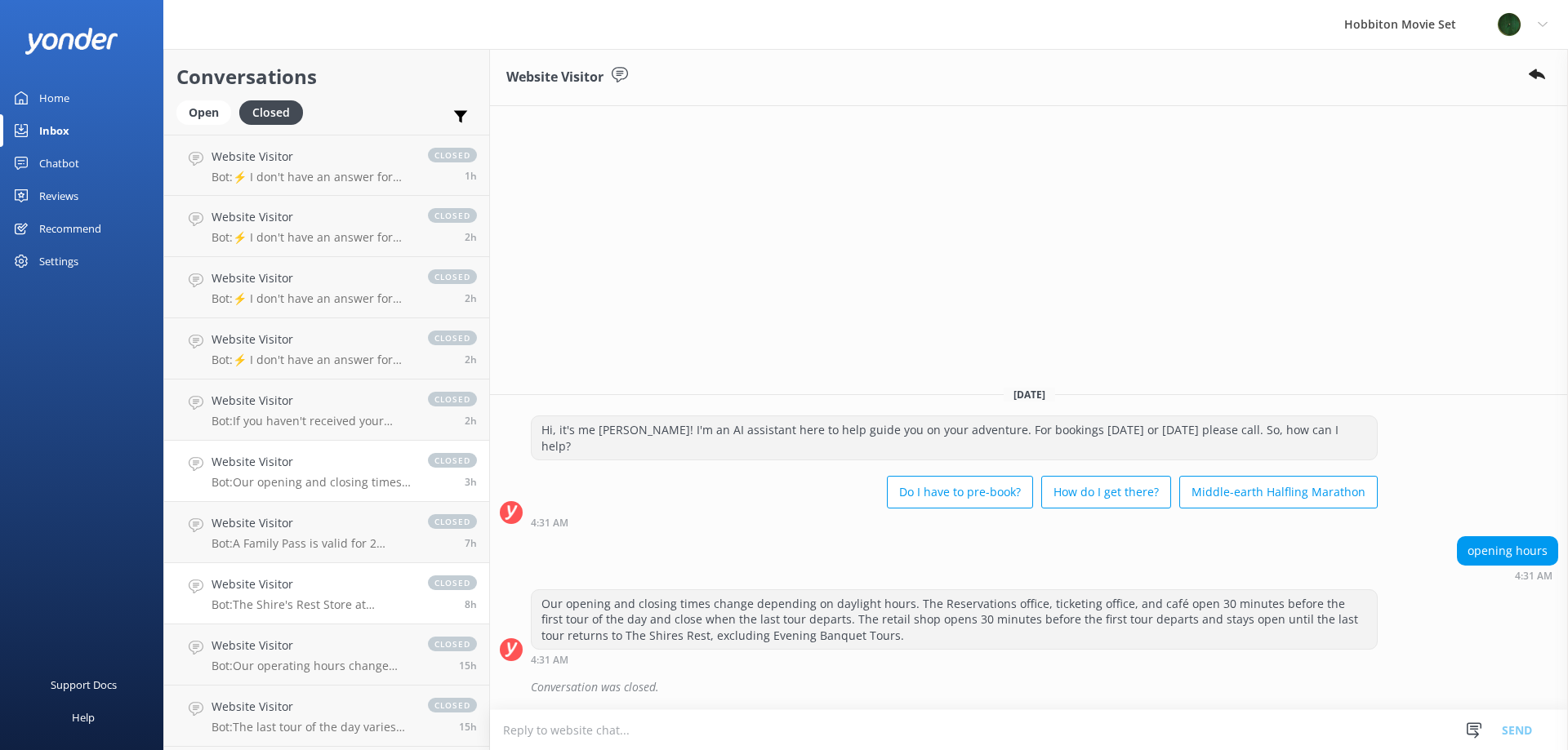
click at [354, 544] on p "Bot: A Family Pass is valid for 2 adults (18+) and 2 youths (11-17 years) only.…" at bounding box center [311, 543] width 200 height 15
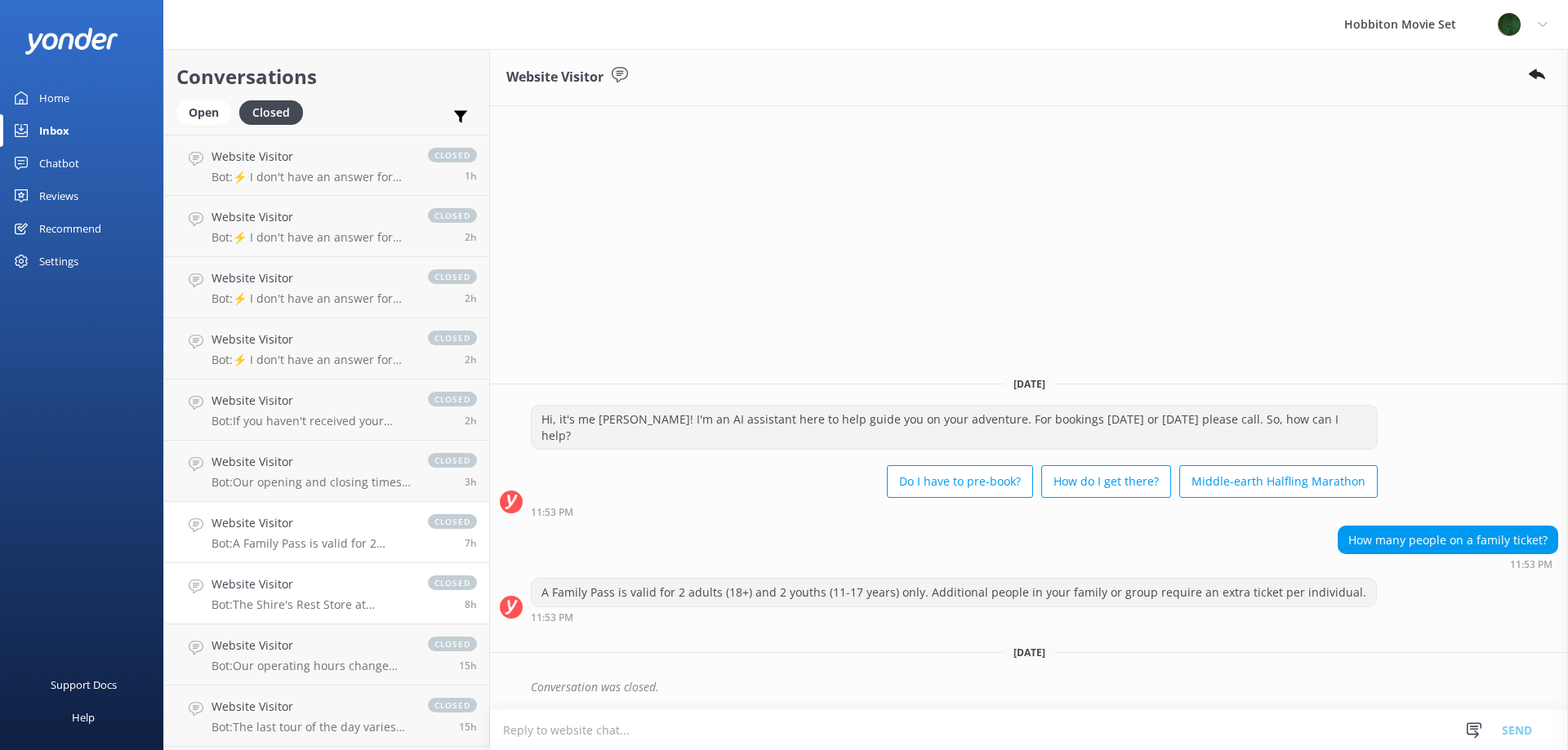
click at [324, 590] on h4 "Website Visitor" at bounding box center [311, 584] width 200 height 18
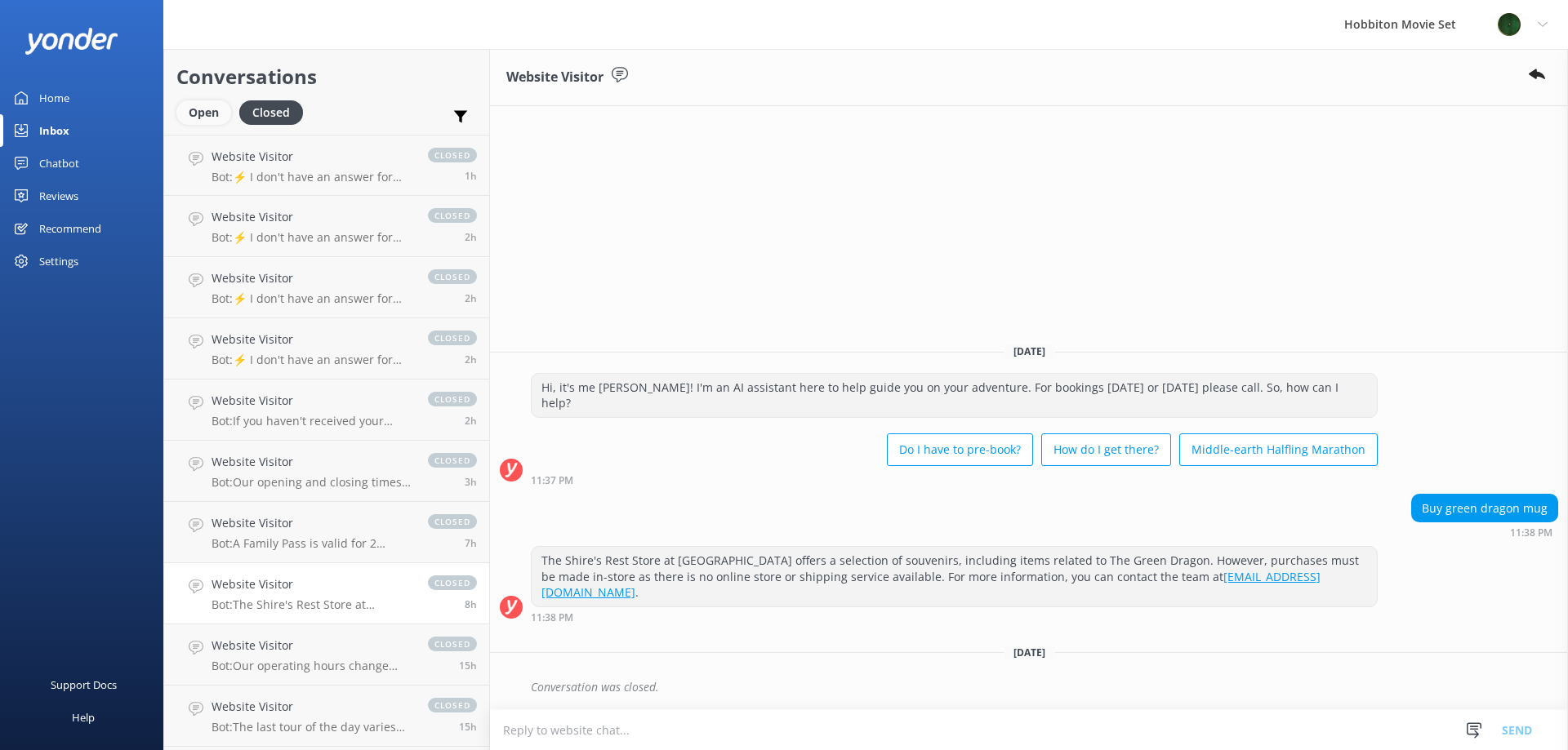
click at [191, 113] on div "Open" at bounding box center [203, 112] width 54 height 24
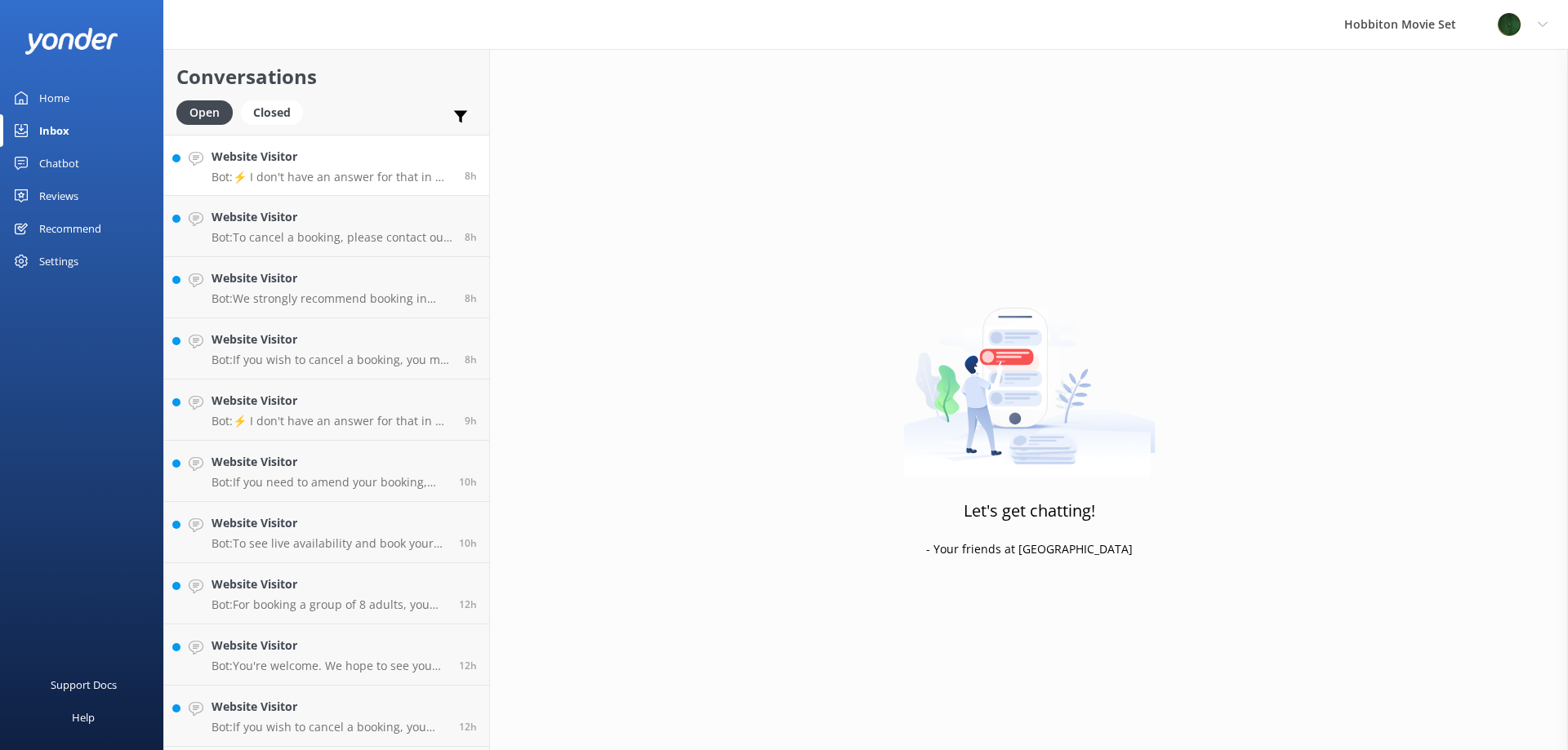
click at [361, 165] on h4 "Website Visitor" at bounding box center [331, 156] width 241 height 18
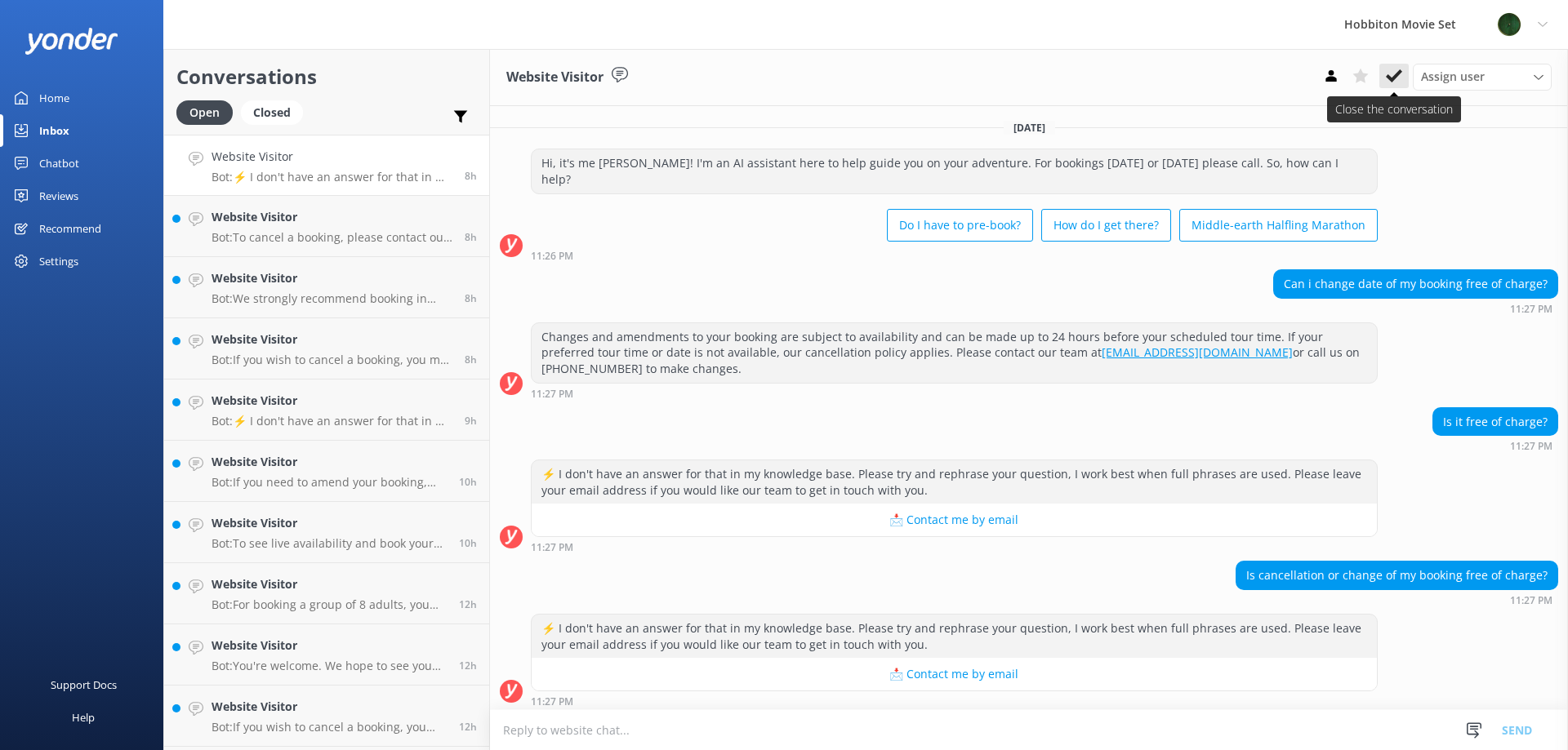
click at [1402, 78] on button at bounding box center [1394, 76] width 29 height 24
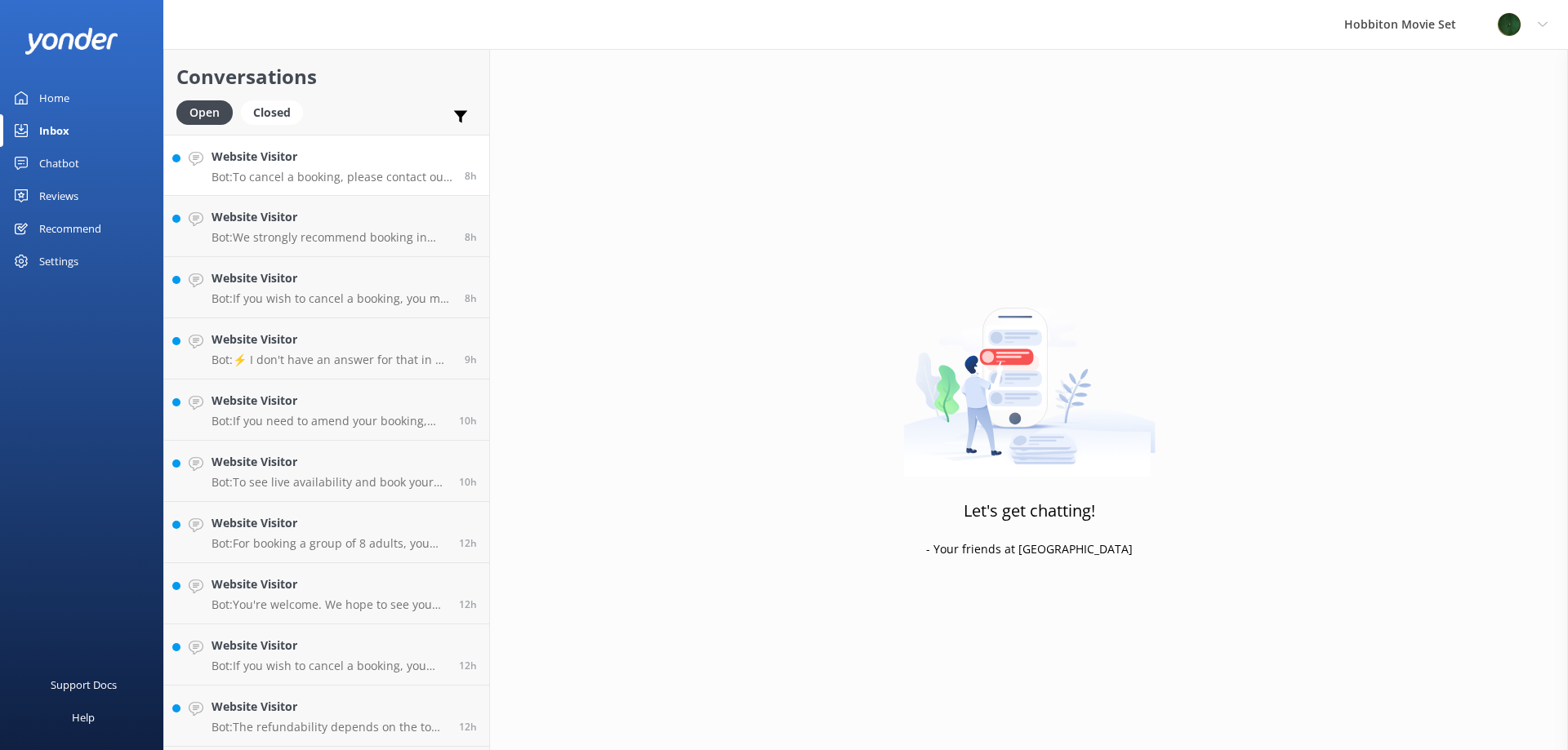
click at [298, 178] on p "Bot: To cancel a booking, please contact our reservations team via phone at [PH…" at bounding box center [331, 177] width 241 height 15
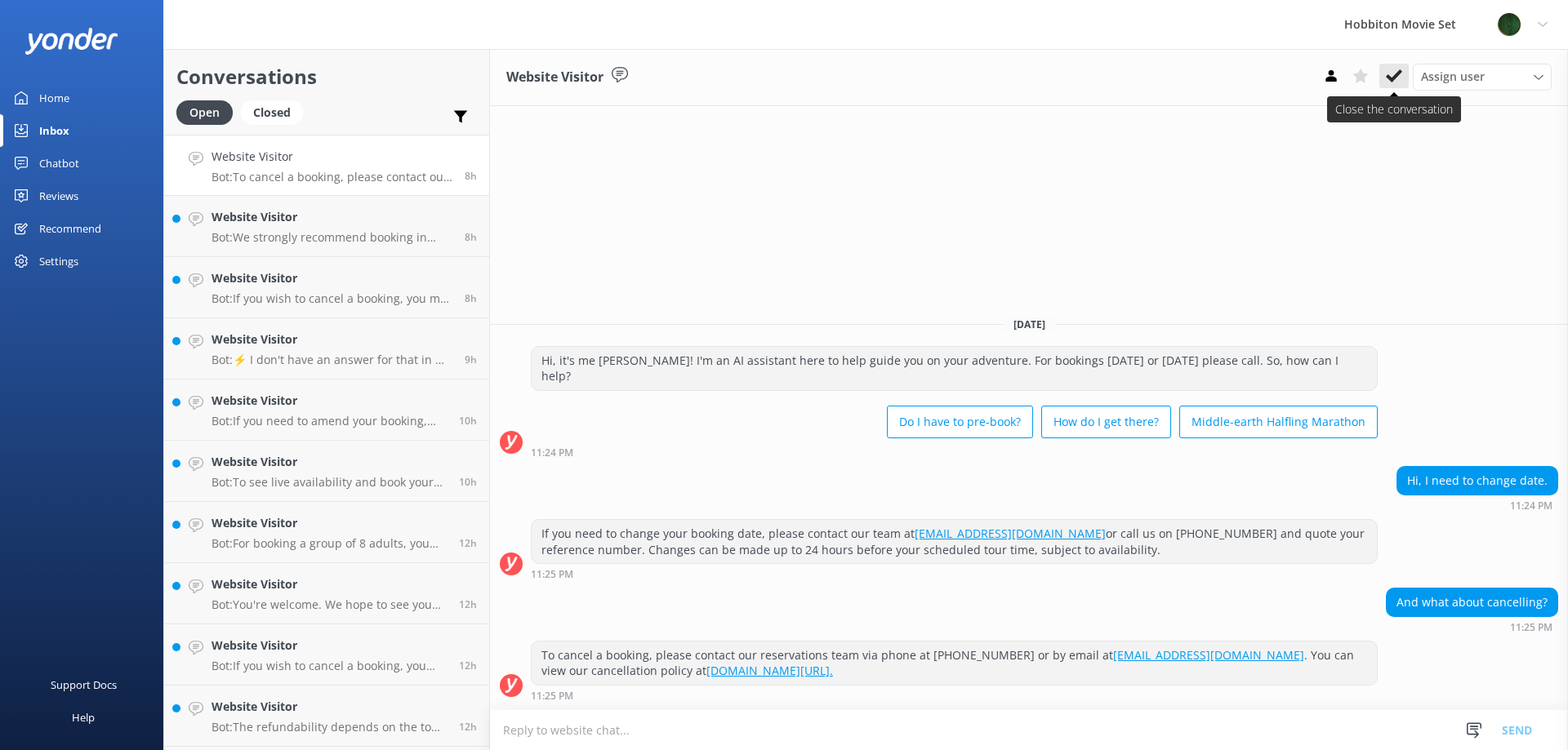
click at [1398, 78] on icon at bounding box center [1394, 76] width 16 height 16
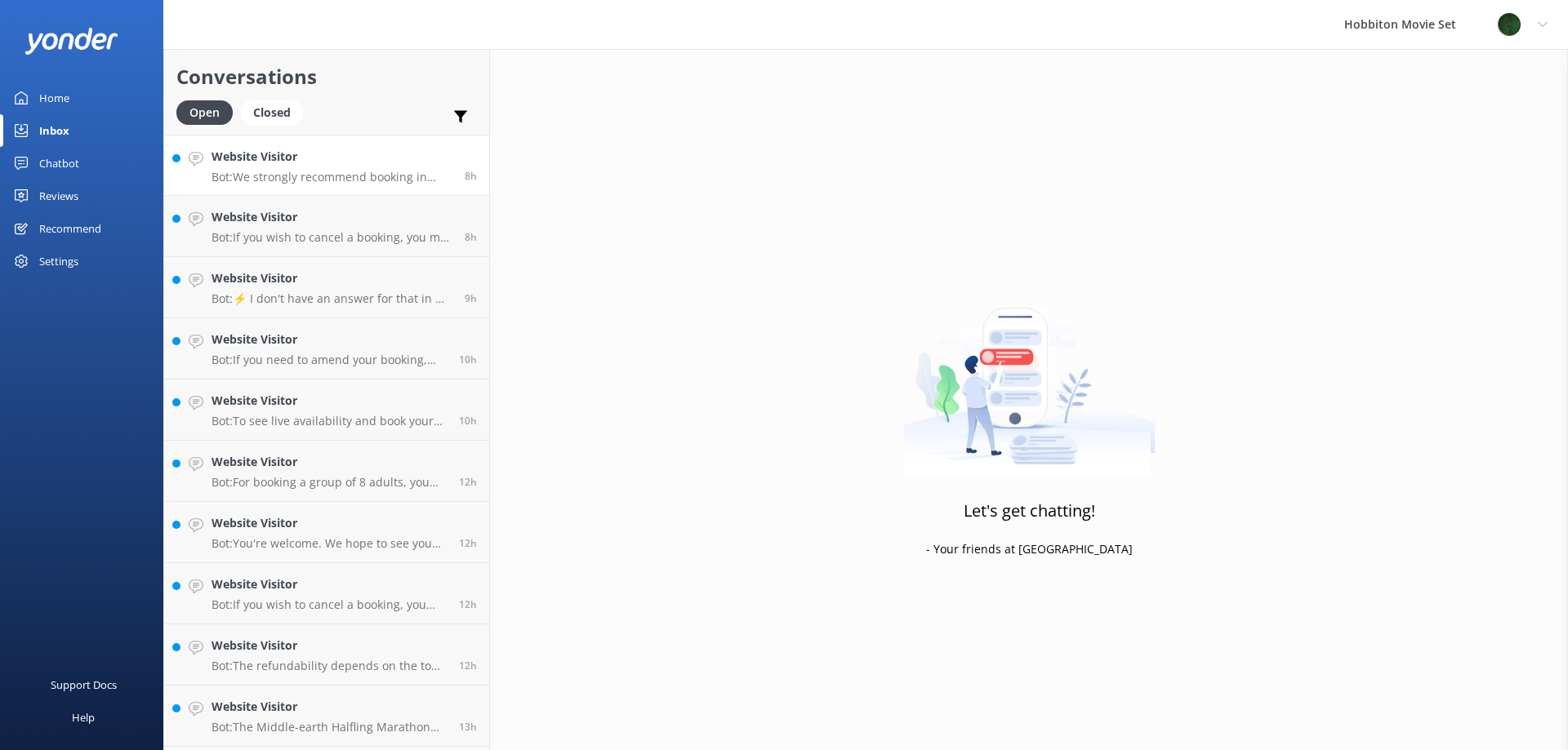
click at [365, 175] on p "Bot: We strongly recommend booking in advance as our tours are known to sell ou…" at bounding box center [331, 177] width 241 height 15
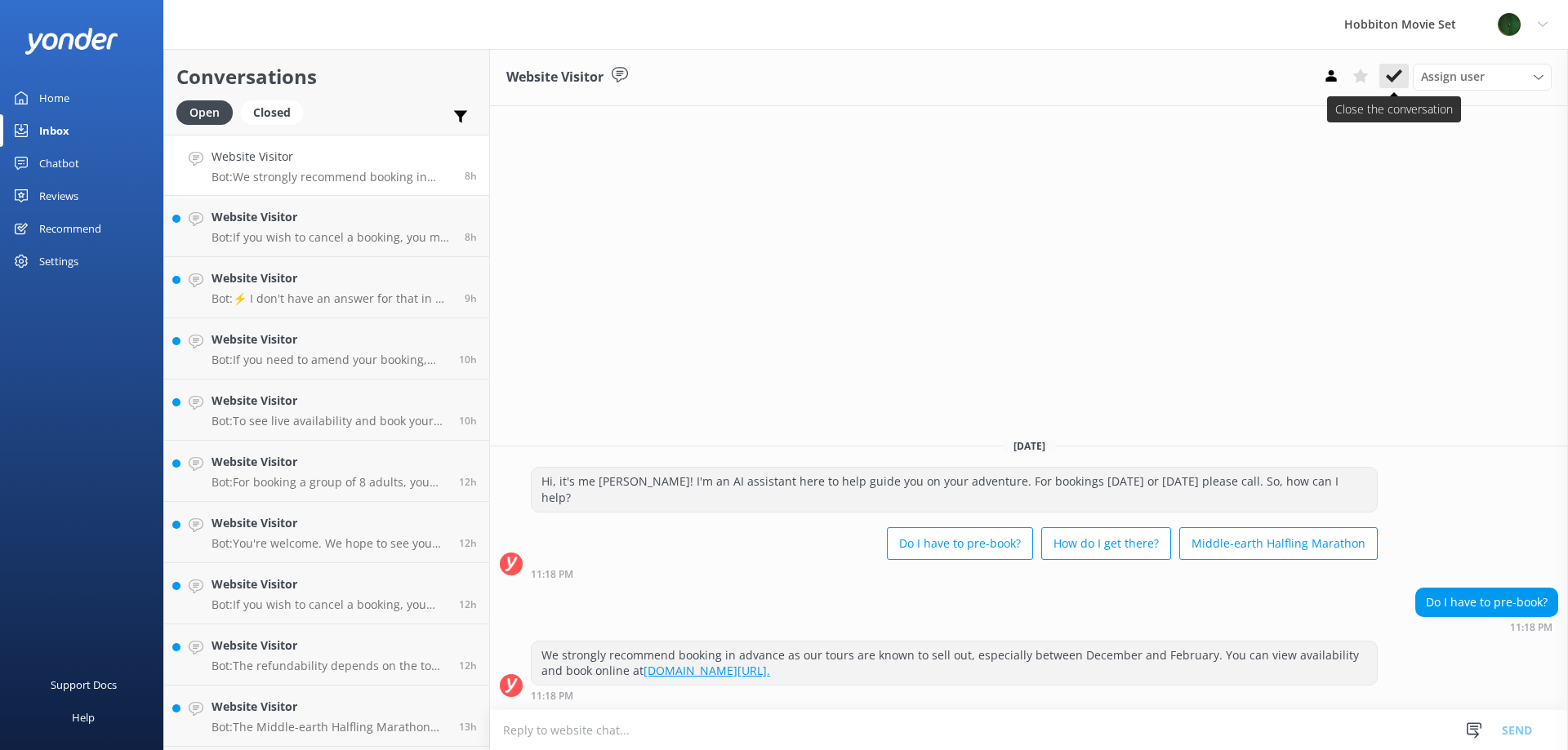
click at [1402, 82] on icon at bounding box center [1394, 76] width 16 height 16
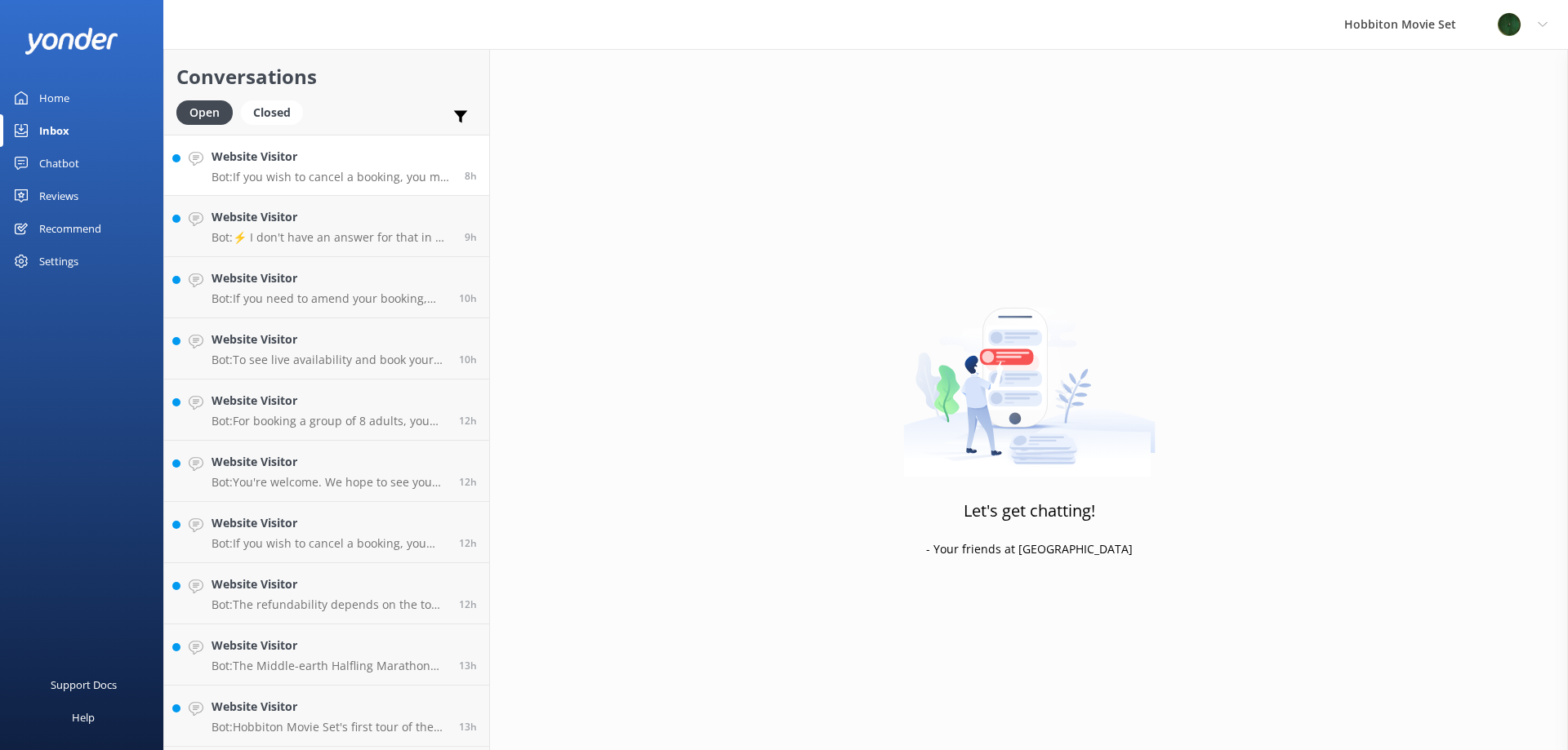
click at [395, 178] on p "Bot: If you wish to cancel a booking, you may do so by contacting our reservati…" at bounding box center [331, 177] width 241 height 15
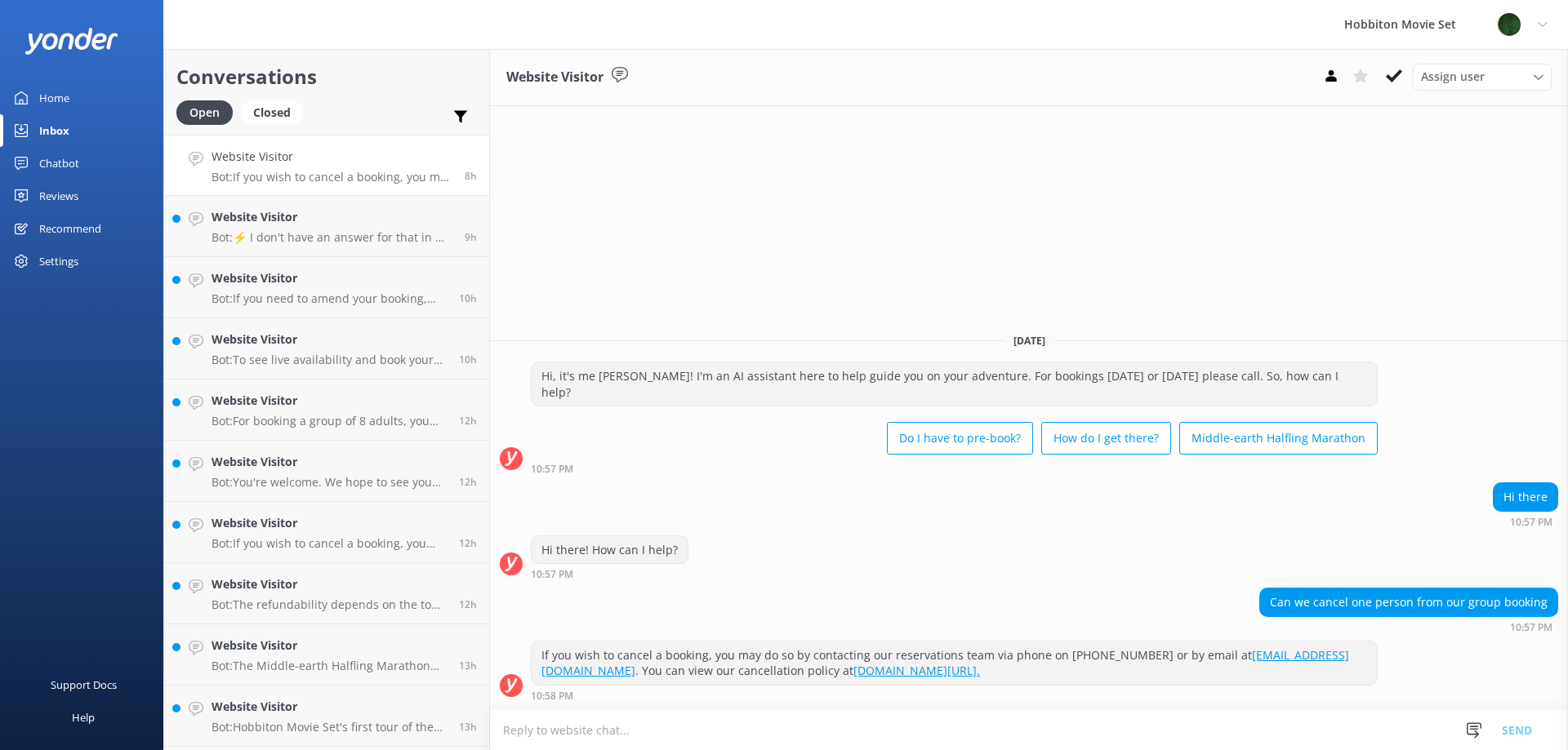
click at [1391, 90] on div "Assign user [PERSON_NAME] Team Member Lily [PERSON_NAME] Mikayla [PERSON_NAME] …" at bounding box center [1433, 77] width 235 height 26
click at [1392, 69] on icon at bounding box center [1394, 76] width 16 height 16
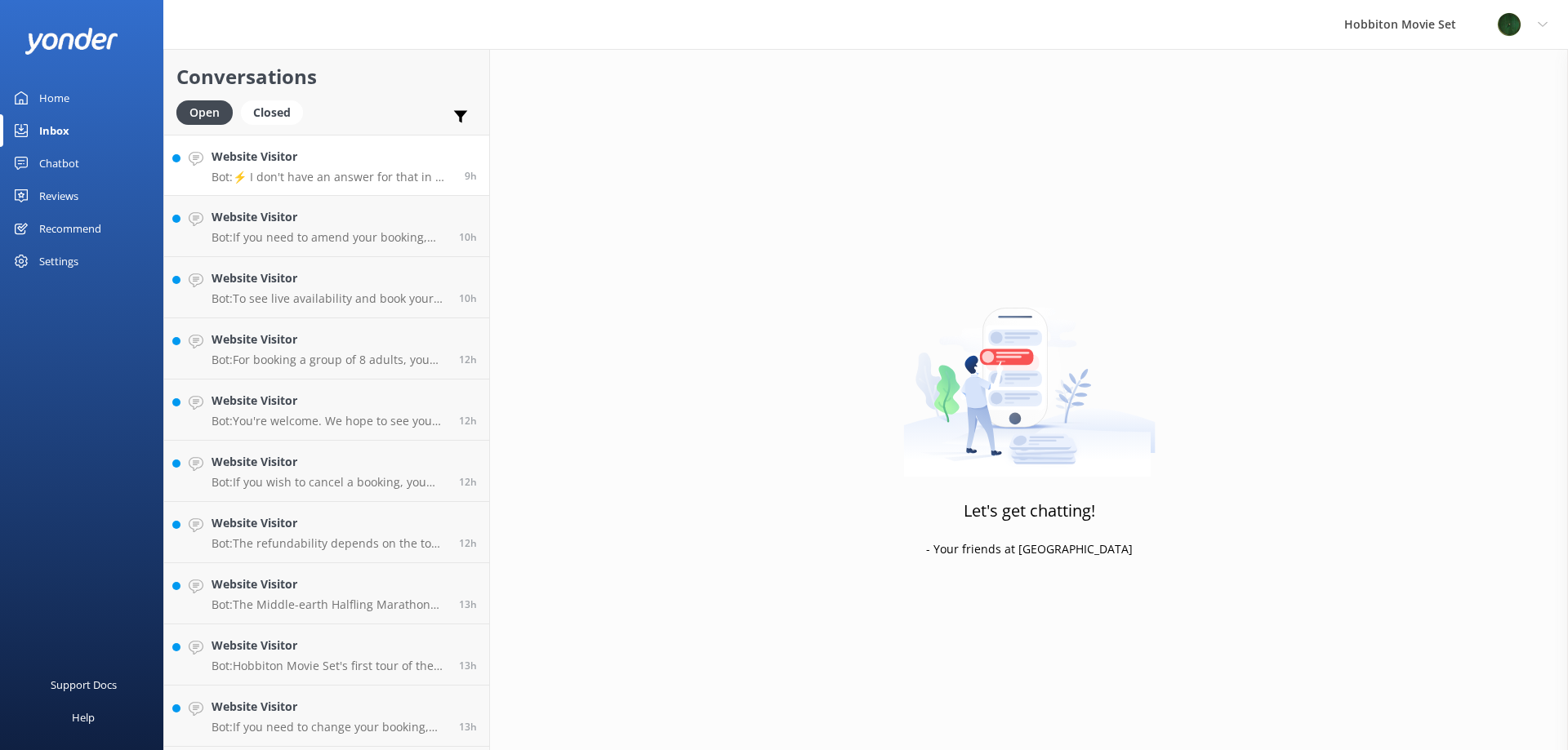
click at [352, 171] on p "Bot: ⚡ I don't have an answer for that in my knowledge base. Please try and rep…" at bounding box center [331, 177] width 241 height 15
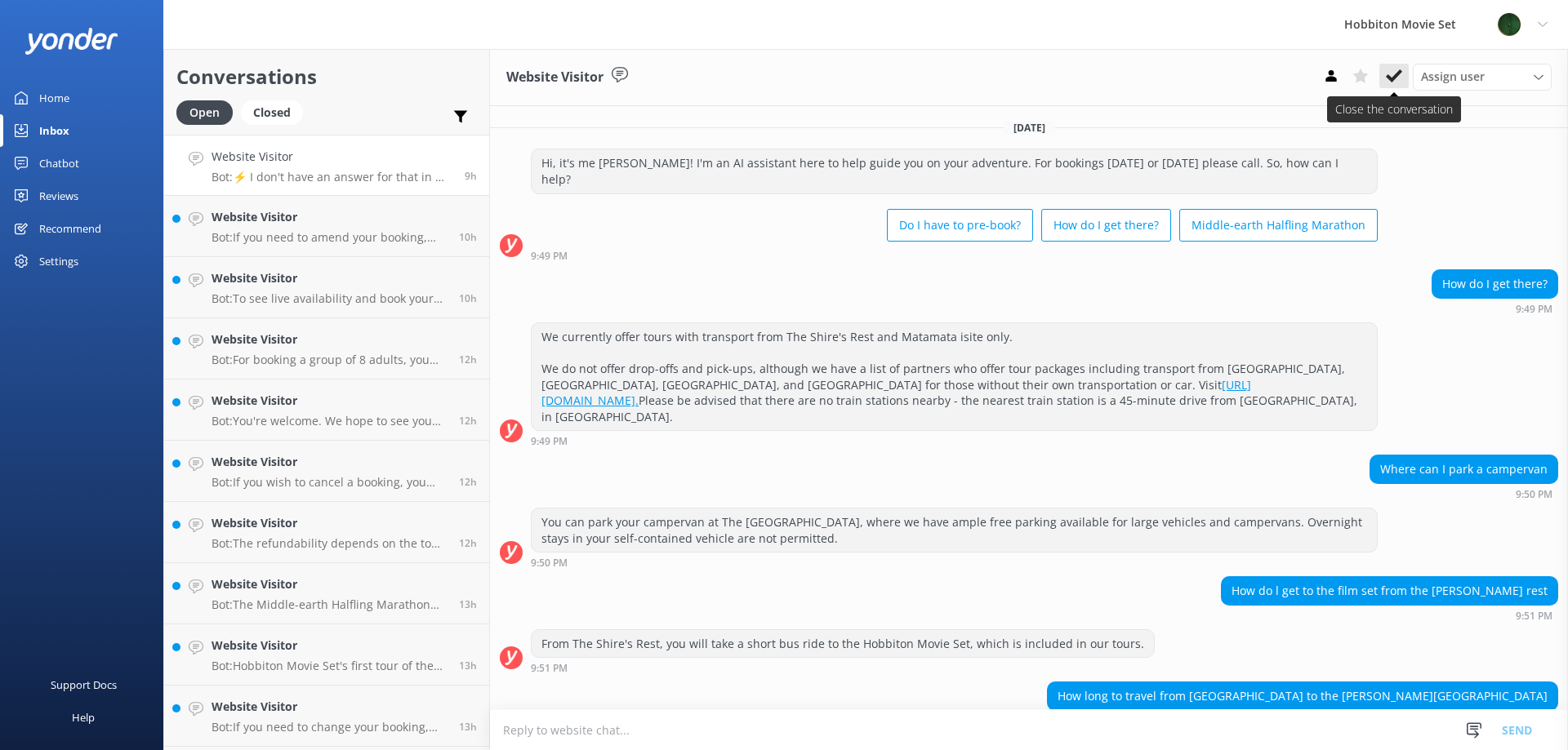
click at [1401, 86] on button at bounding box center [1394, 76] width 29 height 24
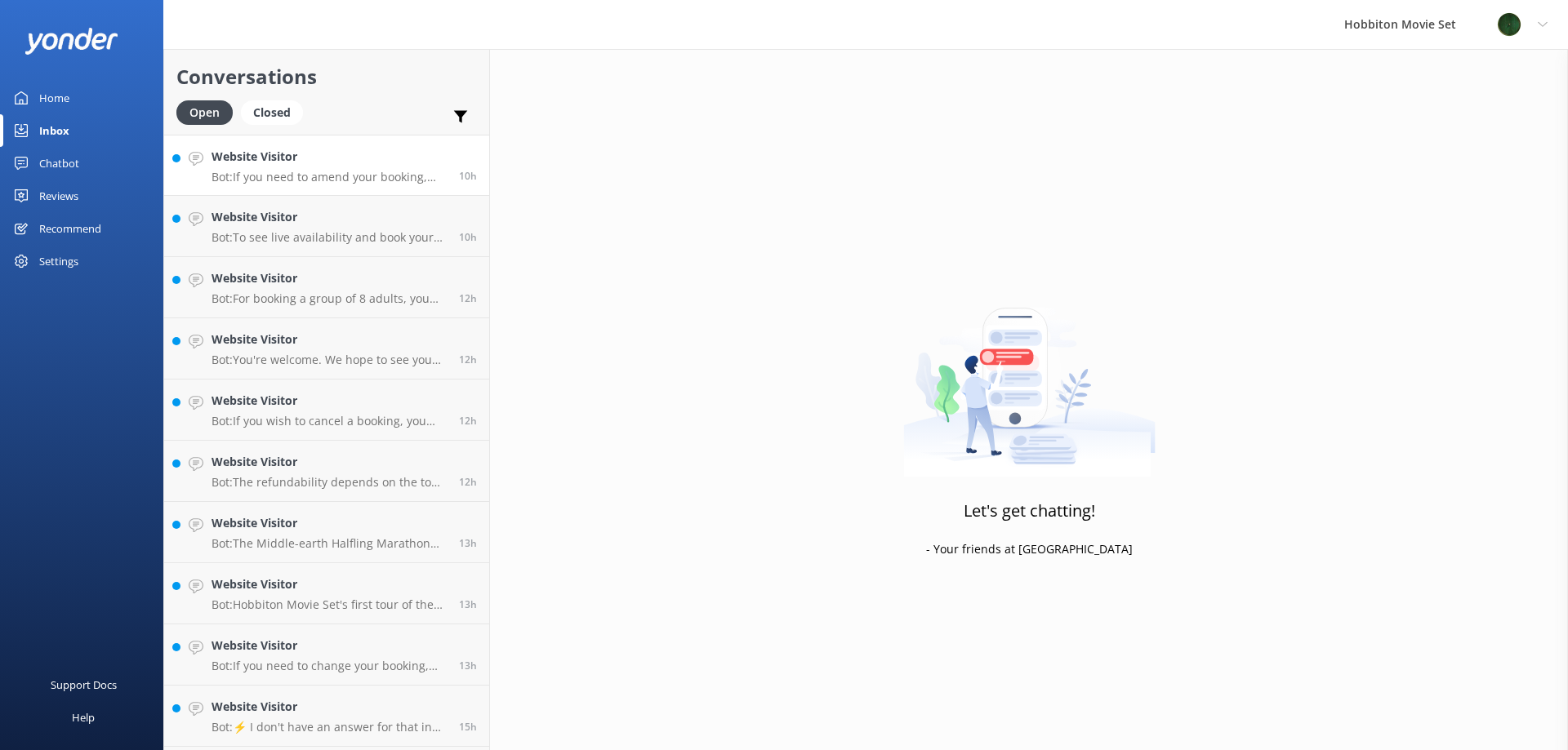
click at [289, 176] on p "Bot: If you need to amend your booking, please contact our team at [EMAIL_ADDRE…" at bounding box center [329, 177] width 235 height 15
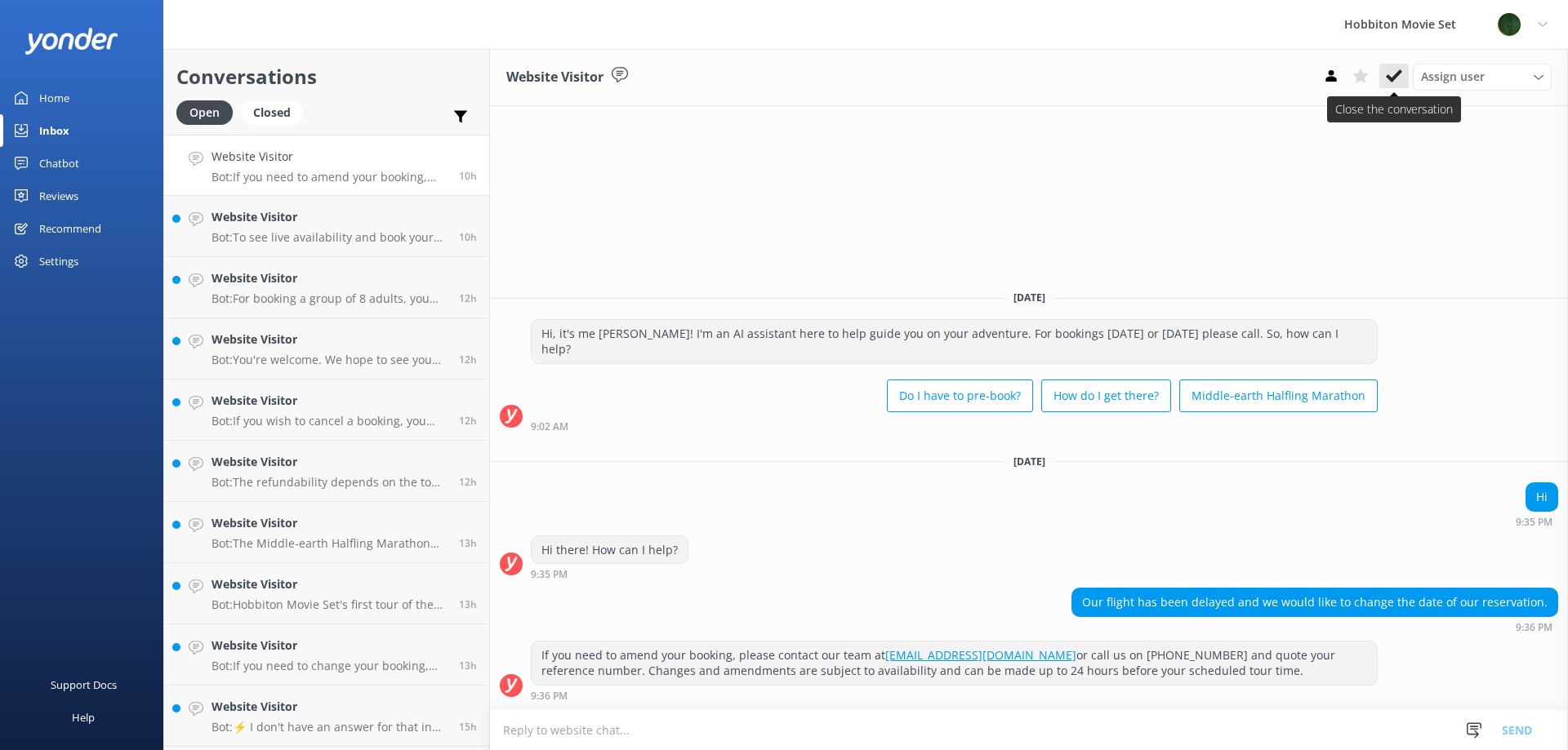
click at [1402, 73] on button at bounding box center [1394, 76] width 29 height 24
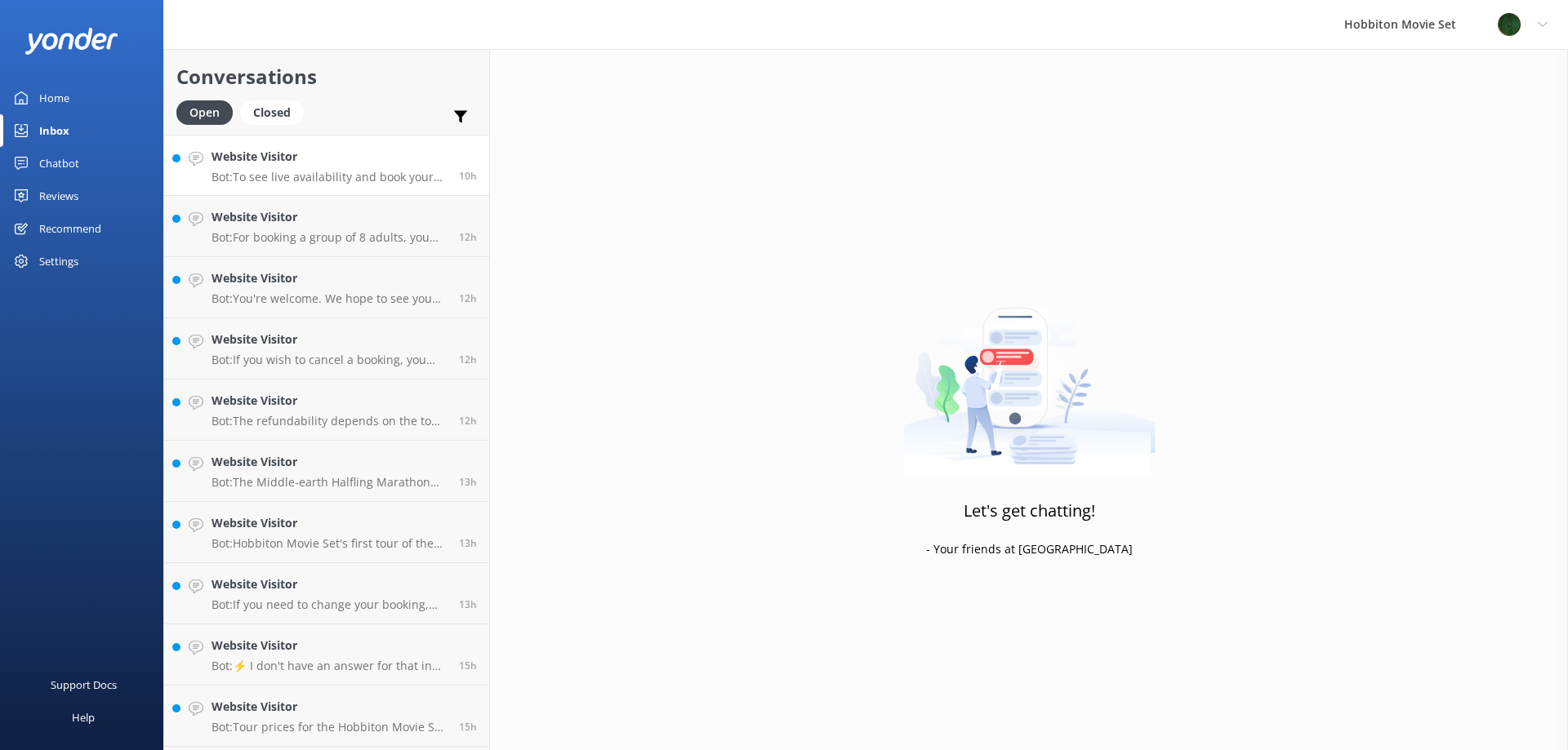
click at [256, 171] on p "Bot: To see live availability and book your Hobbiton tour, please visit [DOMAIN…" at bounding box center [329, 177] width 235 height 15
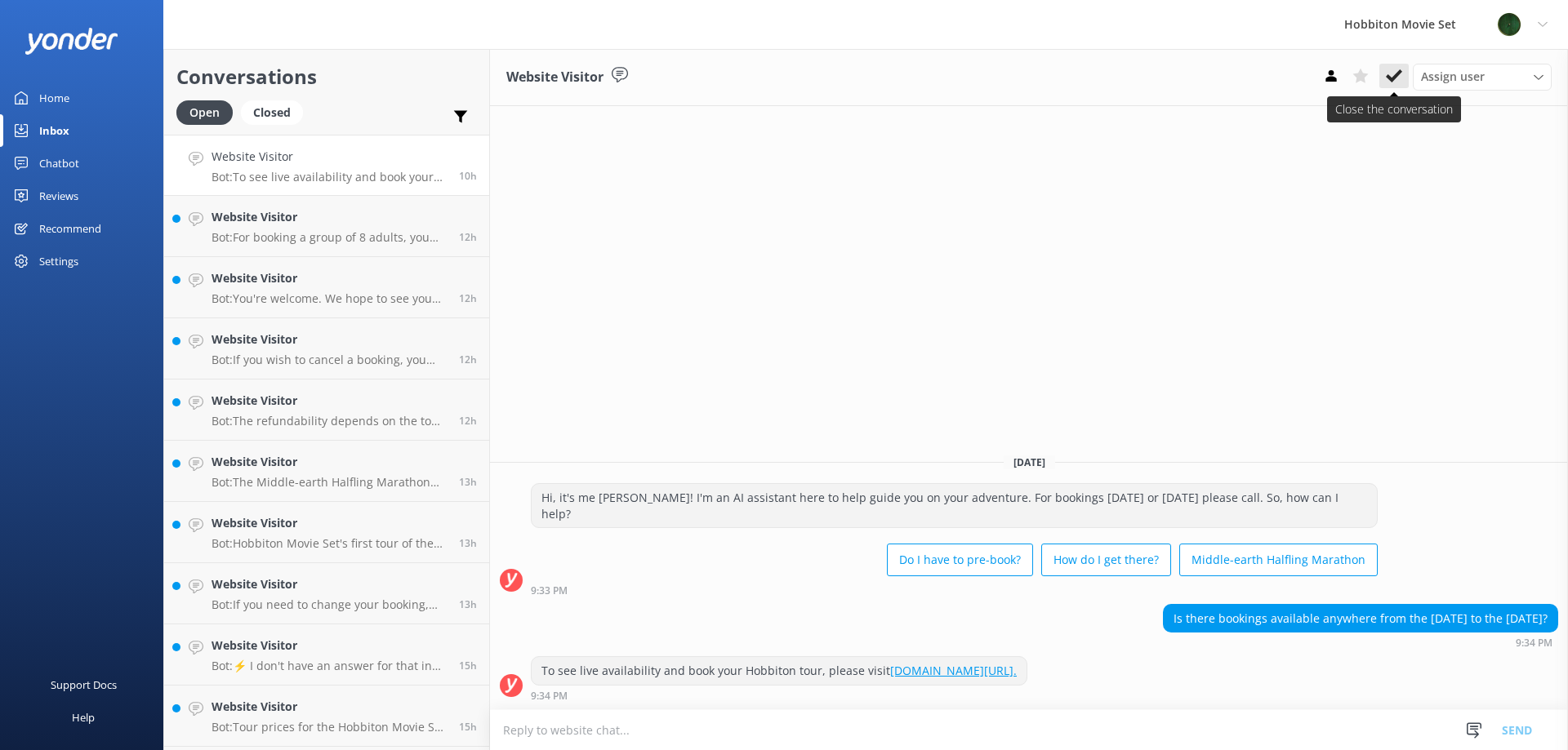
click at [1396, 78] on use at bounding box center [1394, 75] width 16 height 13
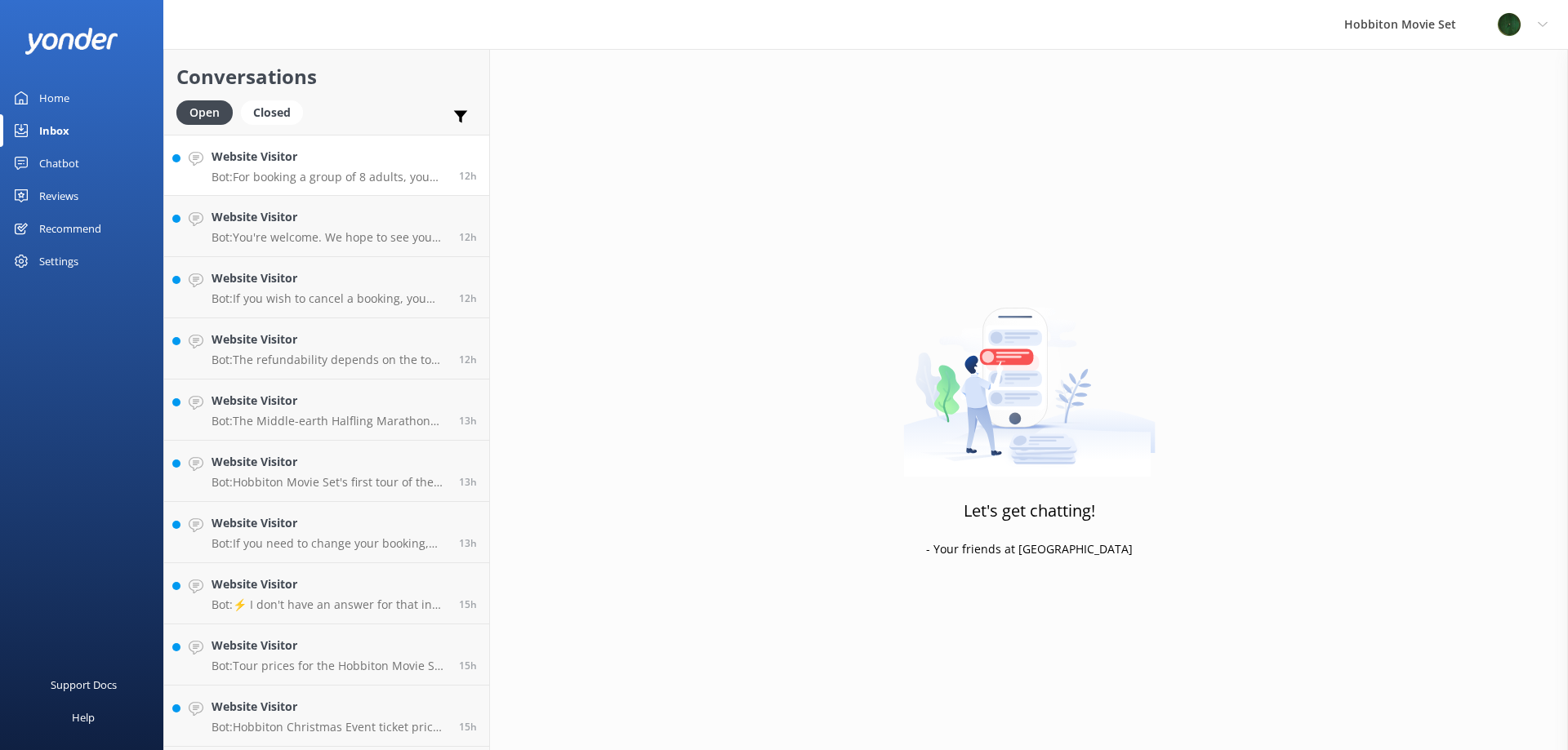
click at [341, 171] on p "Bot: For booking a group of 8 adults, you can check live availability and book …" at bounding box center [329, 177] width 235 height 15
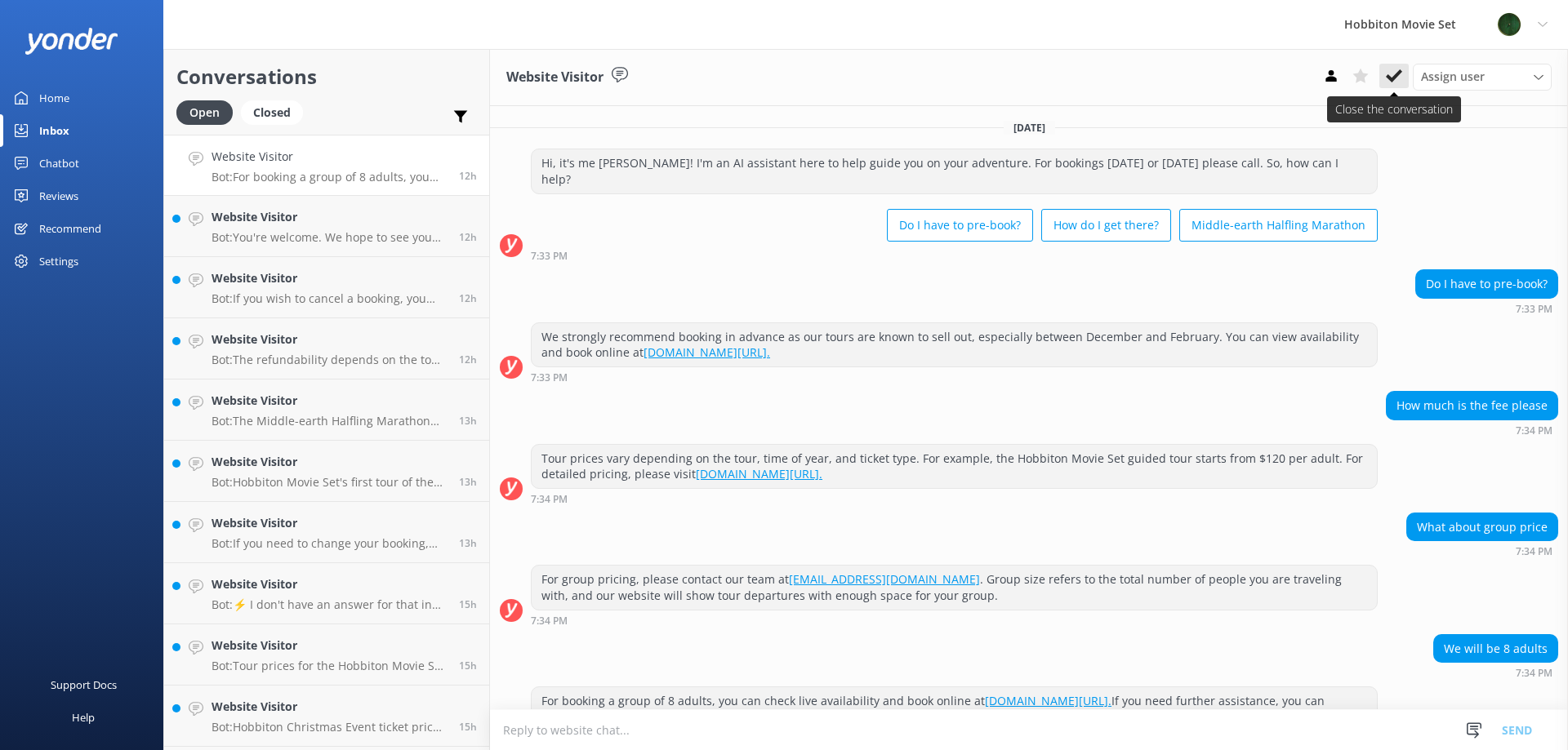
click at [1396, 79] on icon at bounding box center [1394, 76] width 16 height 16
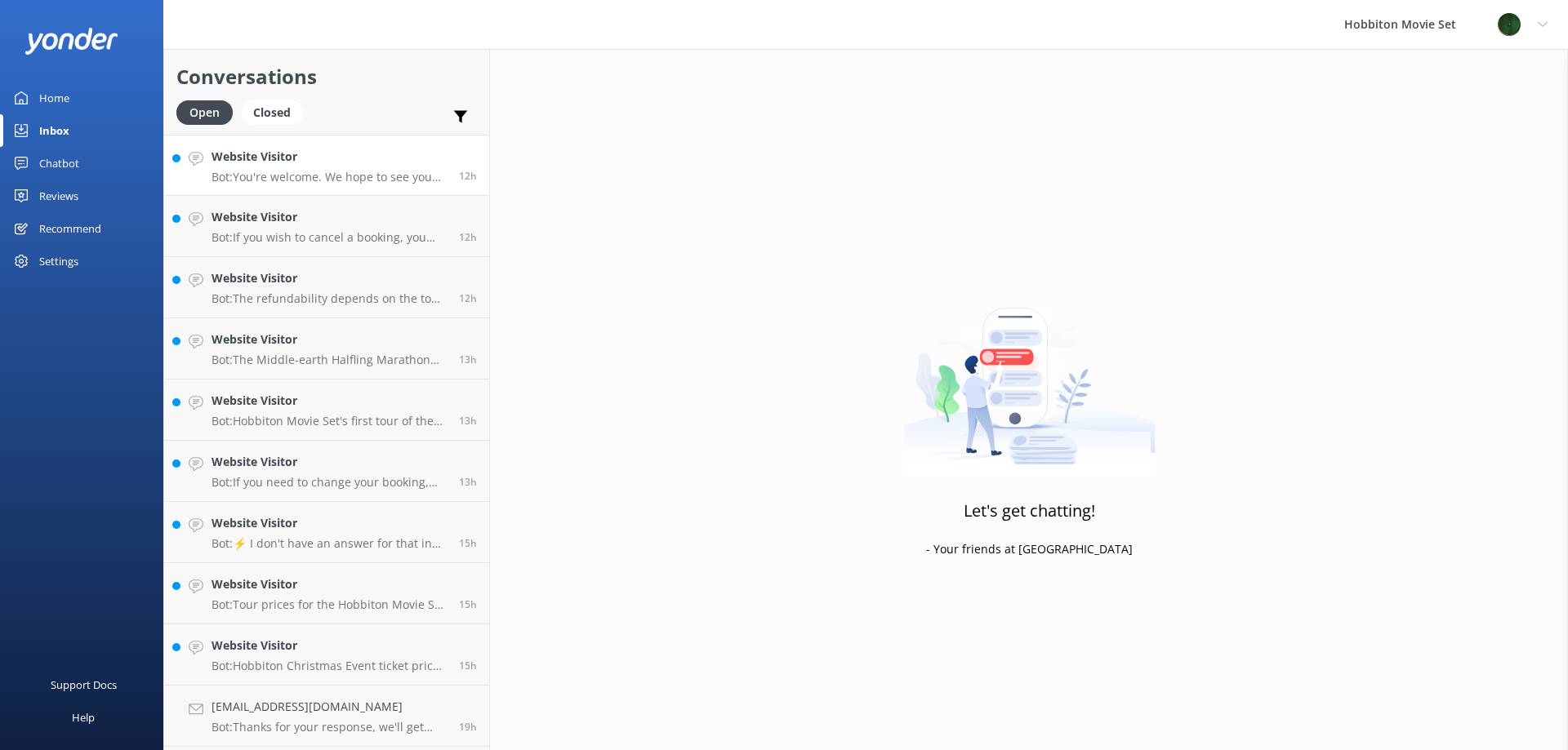
click at [338, 172] on p "Bot: You're welcome. We hope to see you for an adventure soon!" at bounding box center [329, 177] width 235 height 15
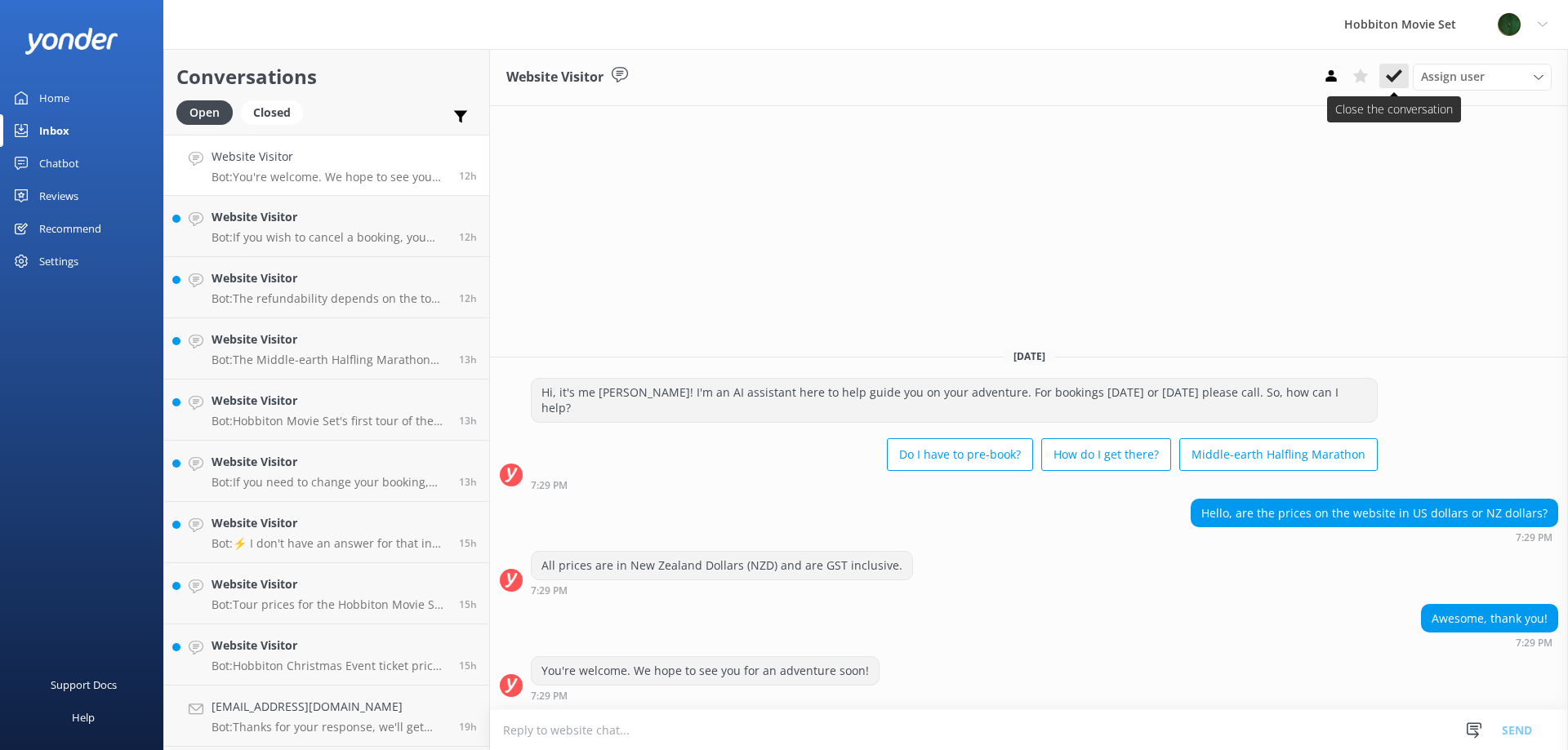
click at [1403, 87] on button at bounding box center [1394, 76] width 29 height 24
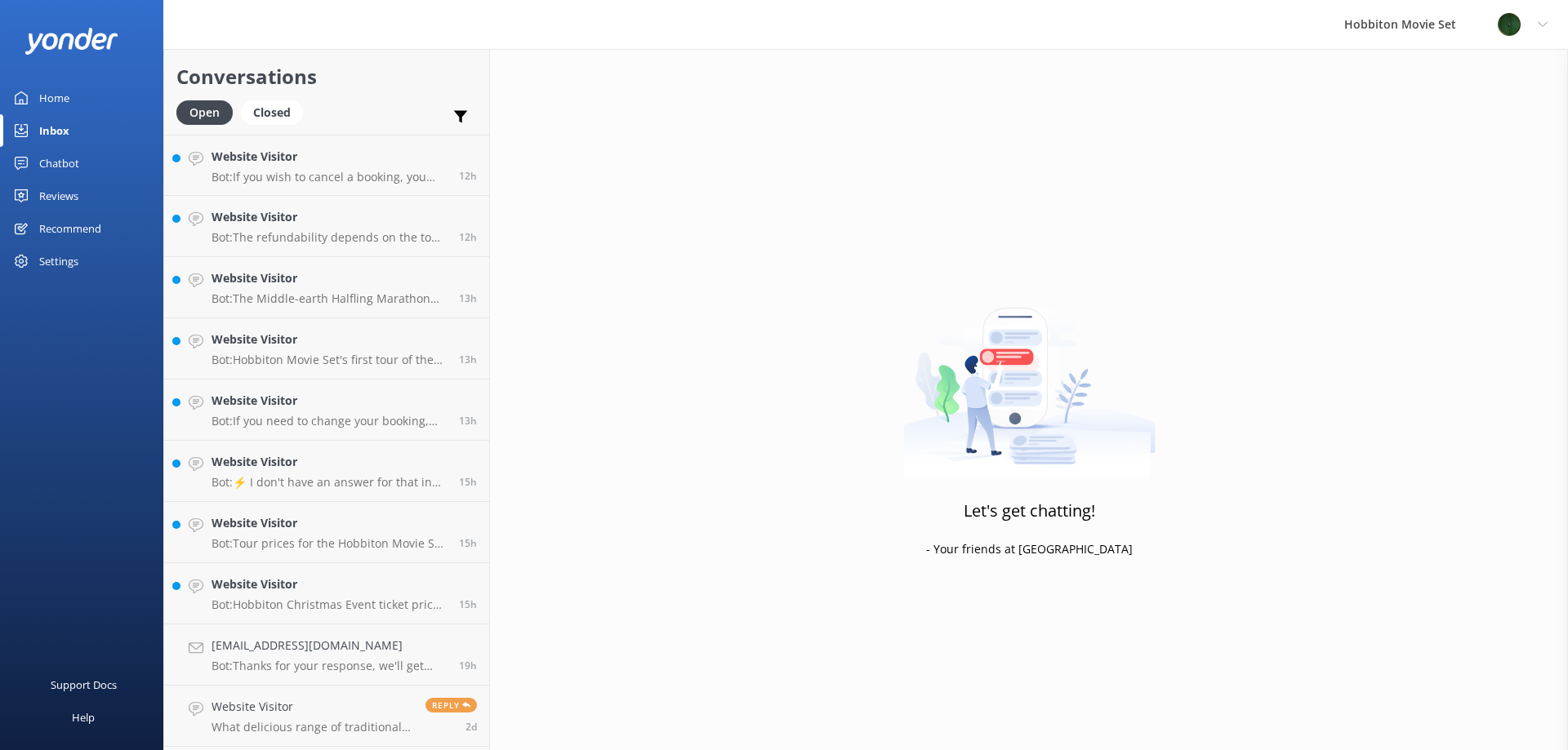
click at [253, 163] on h4 "Website Visitor" at bounding box center [329, 156] width 235 height 18
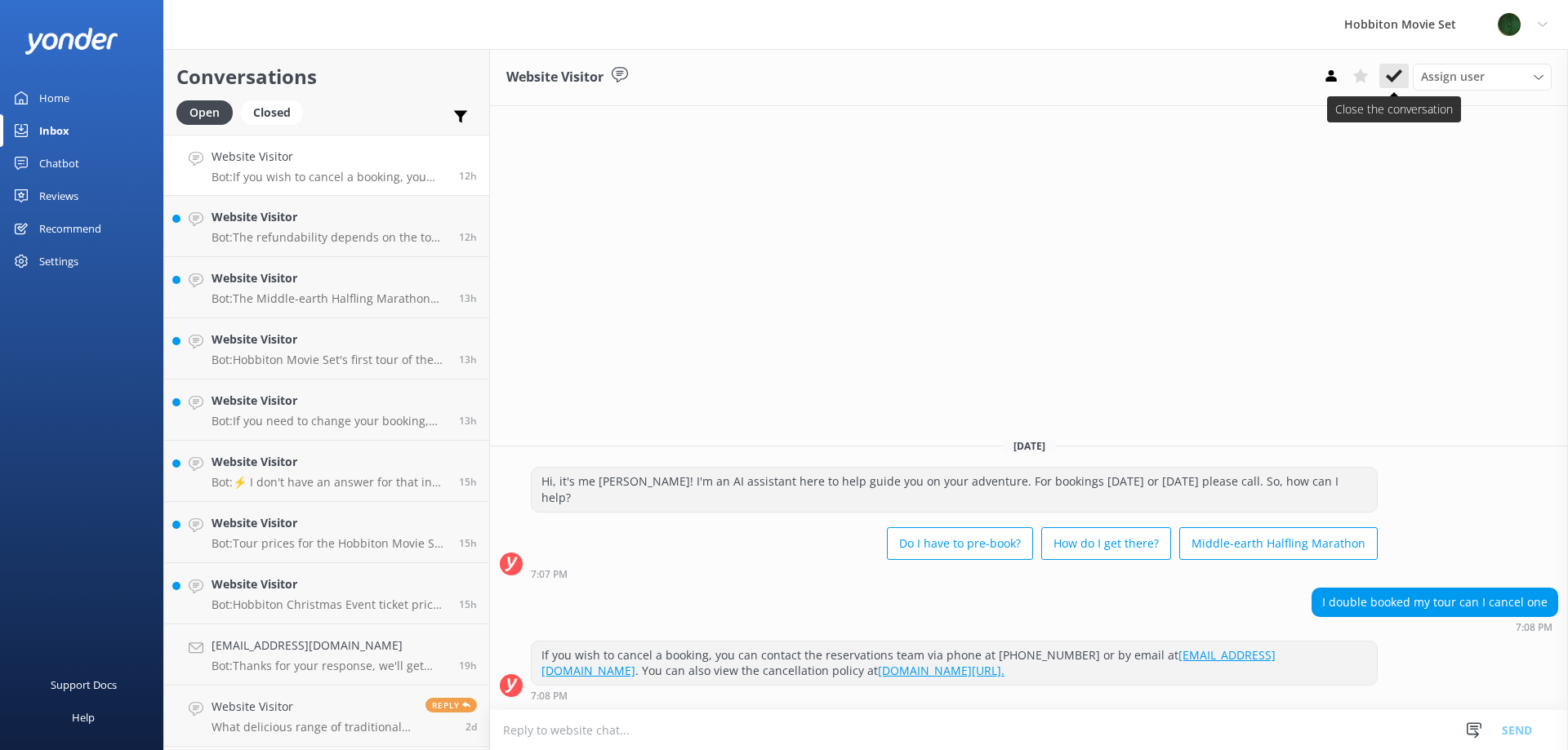
click at [1396, 69] on icon at bounding box center [1394, 76] width 16 height 16
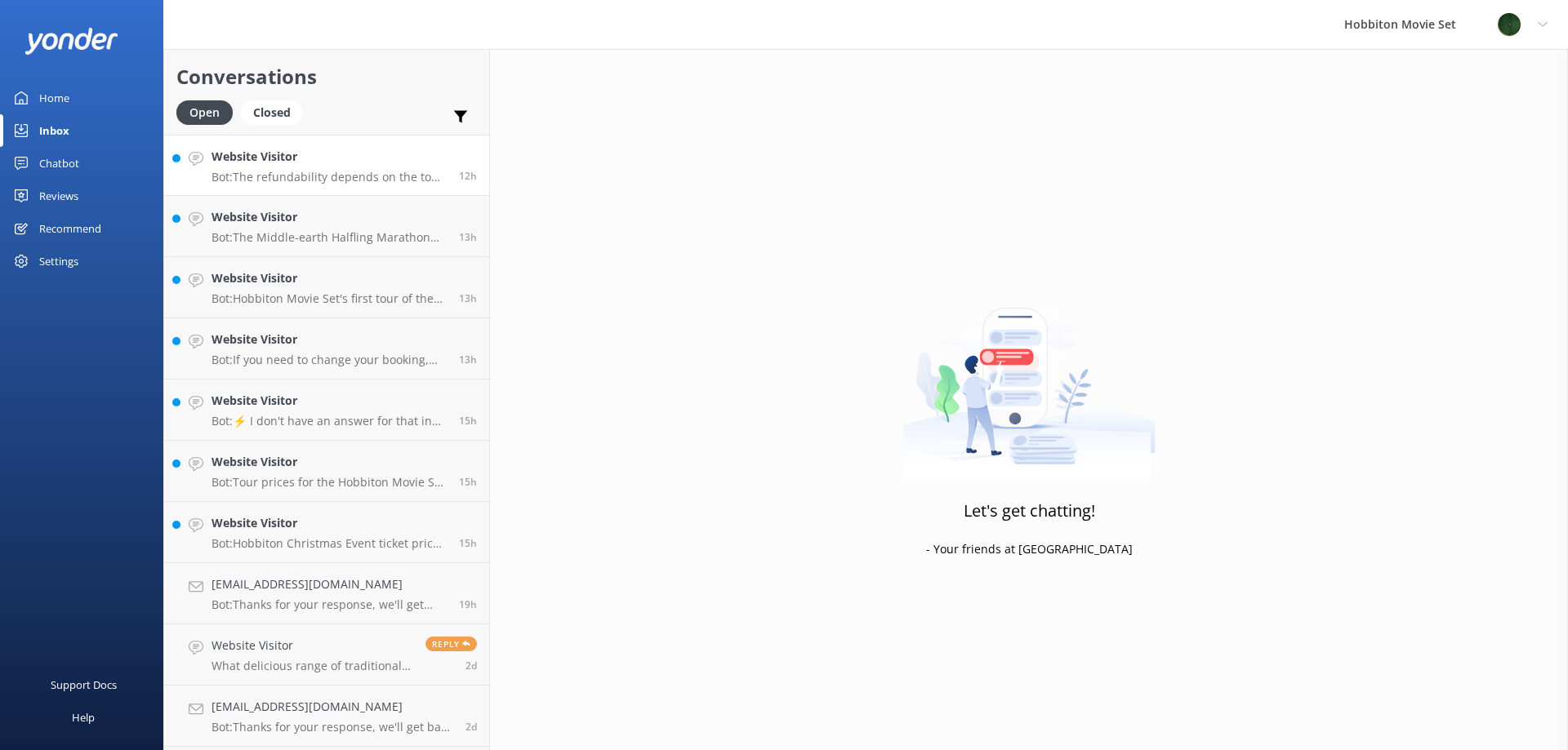
click at [360, 164] on h4 "Website Visitor" at bounding box center [329, 156] width 235 height 18
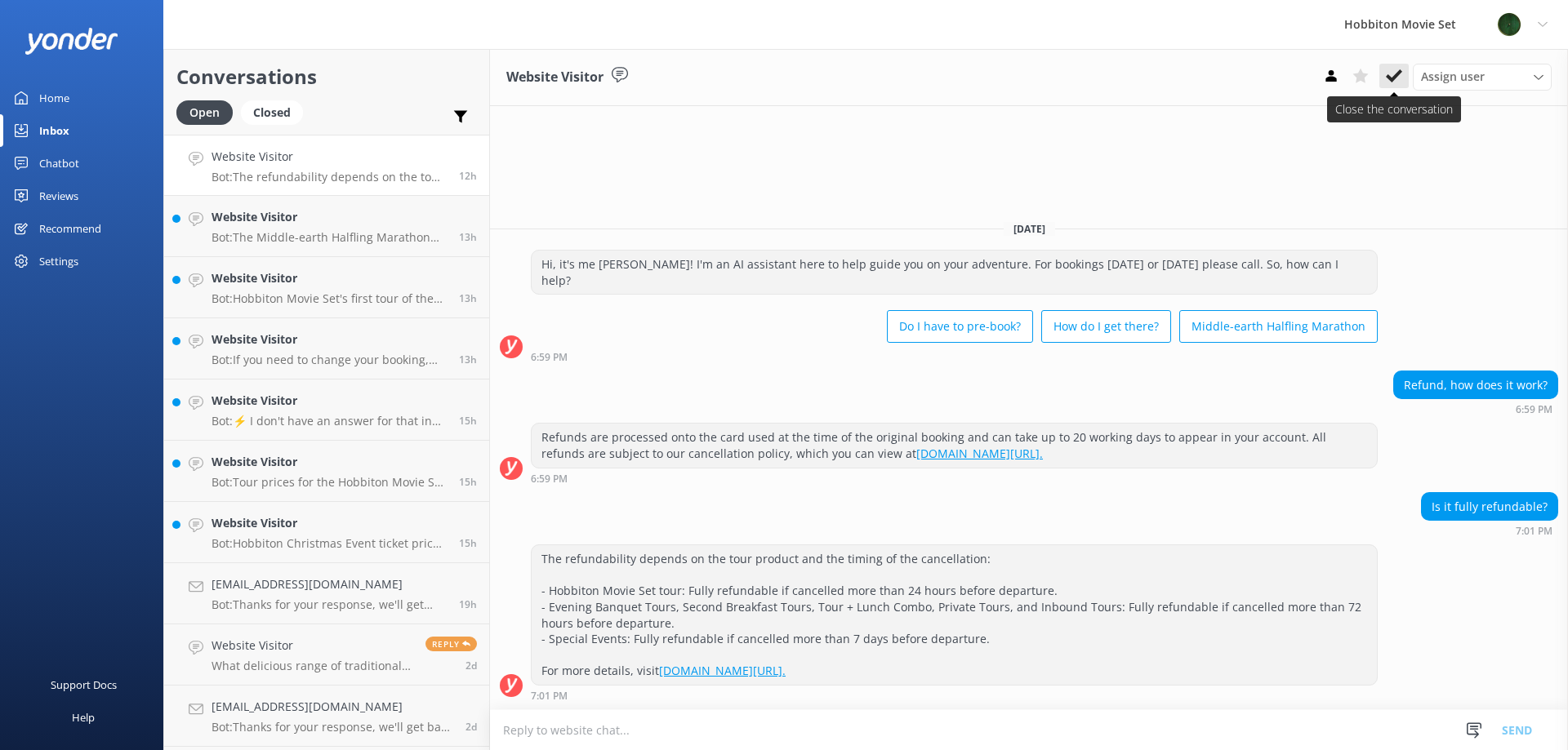
click at [1393, 79] on use at bounding box center [1394, 75] width 16 height 13
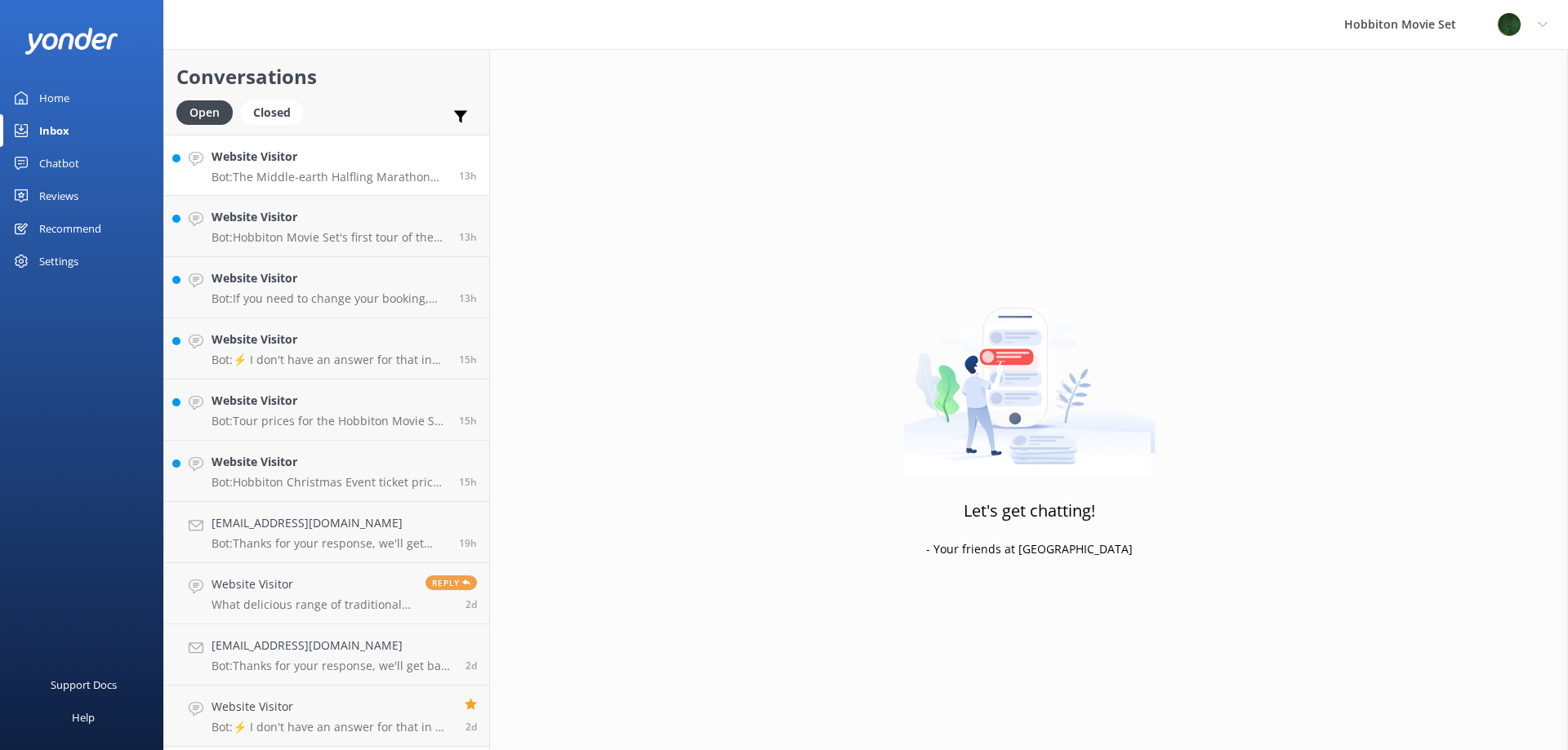
click at [329, 179] on p "Bot: The Middle-earth Halfling Marathon takes participants through iconic sites…" at bounding box center [329, 177] width 235 height 15
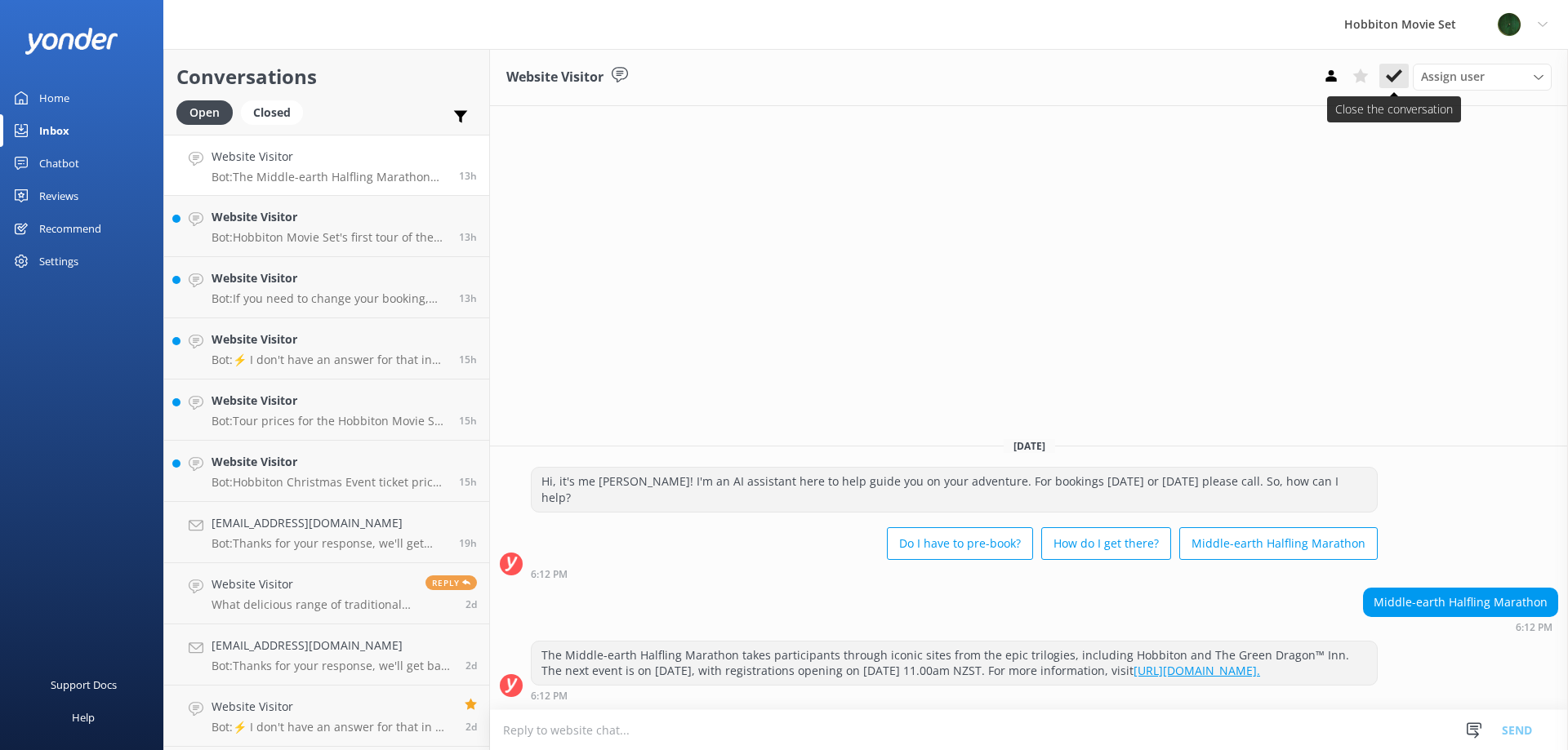
click at [1405, 81] on button at bounding box center [1394, 76] width 29 height 24
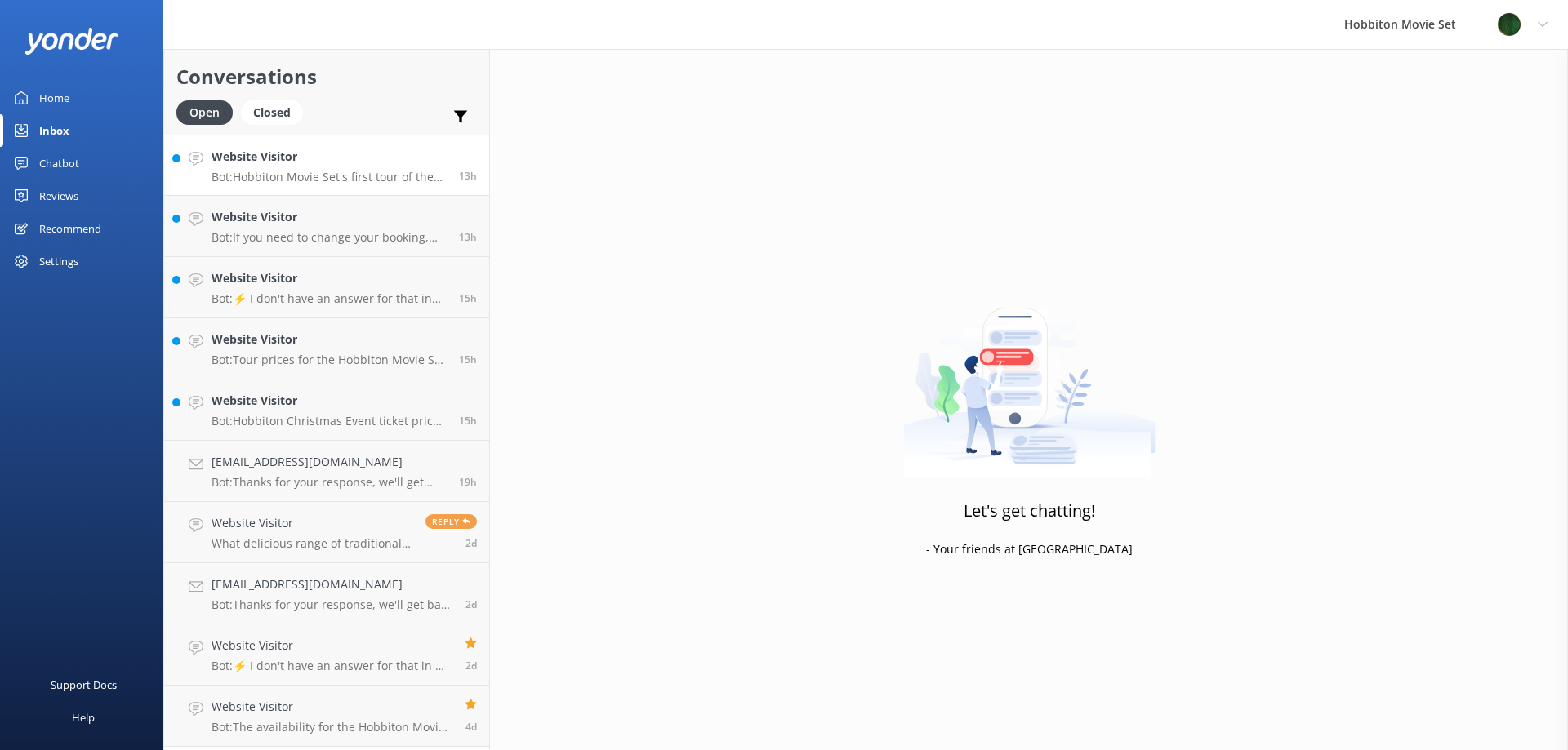
click at [411, 171] on p "Bot: Hobbiton Movie Set's first tour of the day usually departs around 9am, tho…" at bounding box center [329, 177] width 235 height 15
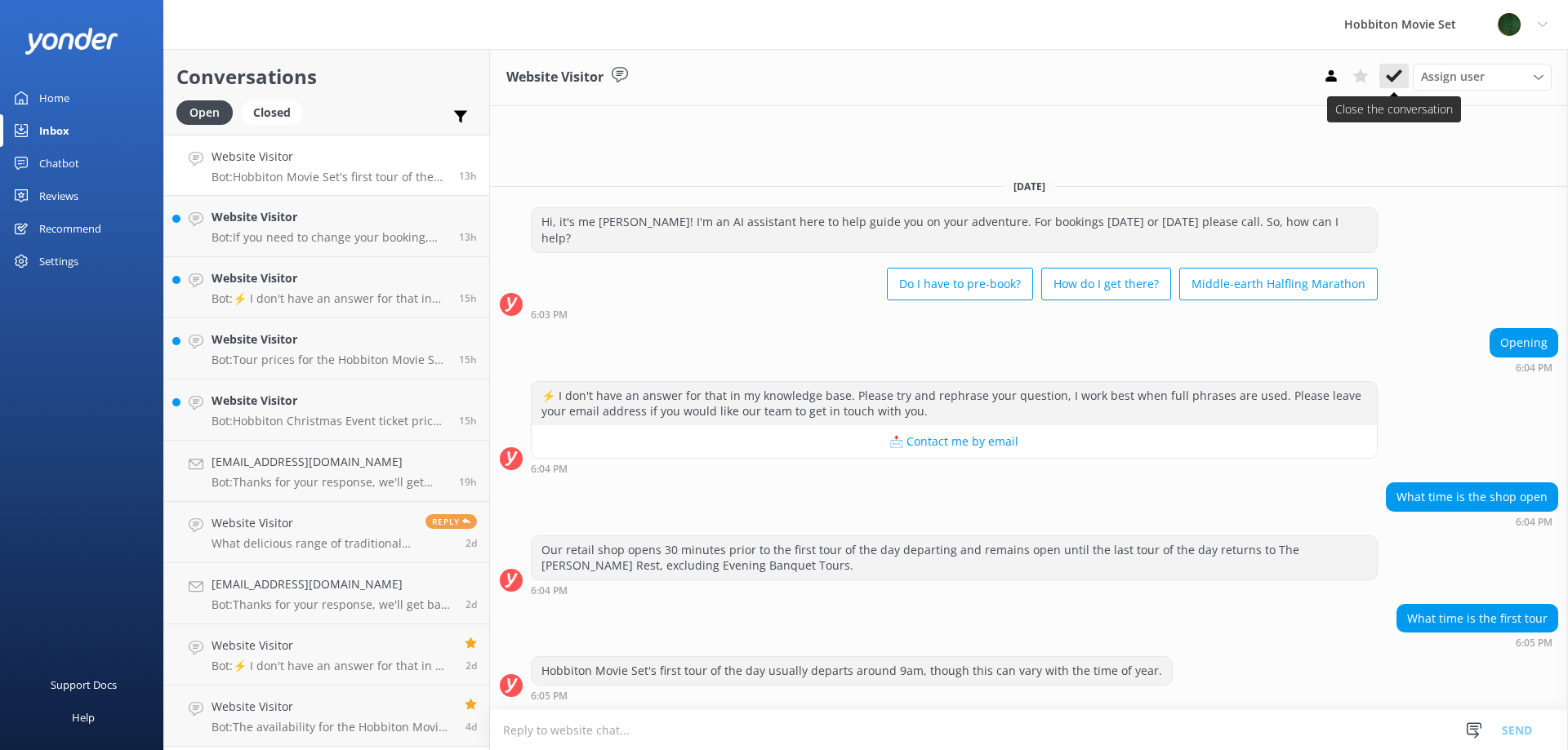
click at [1397, 77] on use at bounding box center [1394, 75] width 16 height 13
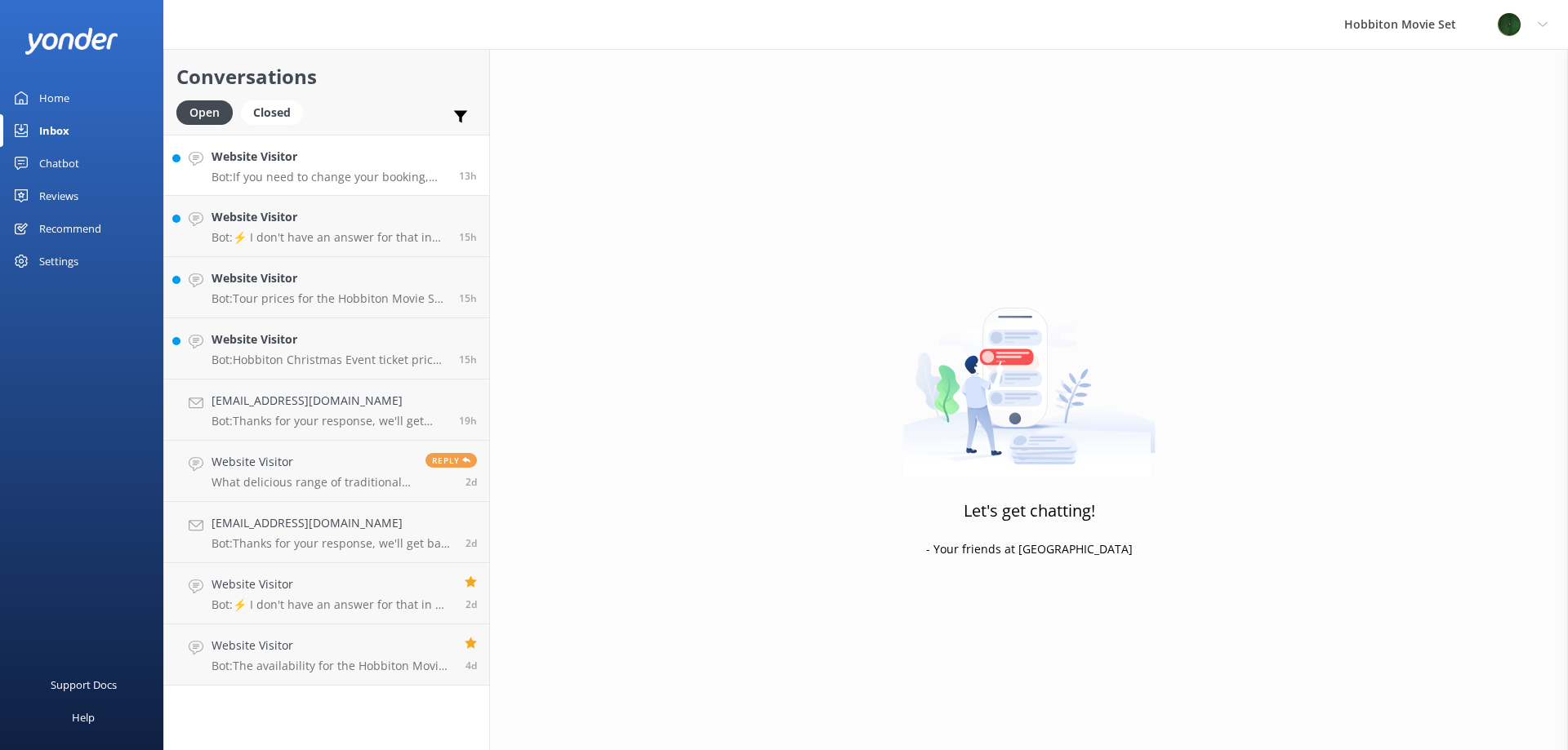
click at [364, 173] on p "Bot: If you need to change your booking, please contact our team at [EMAIL_ADDR…" at bounding box center [329, 177] width 235 height 15
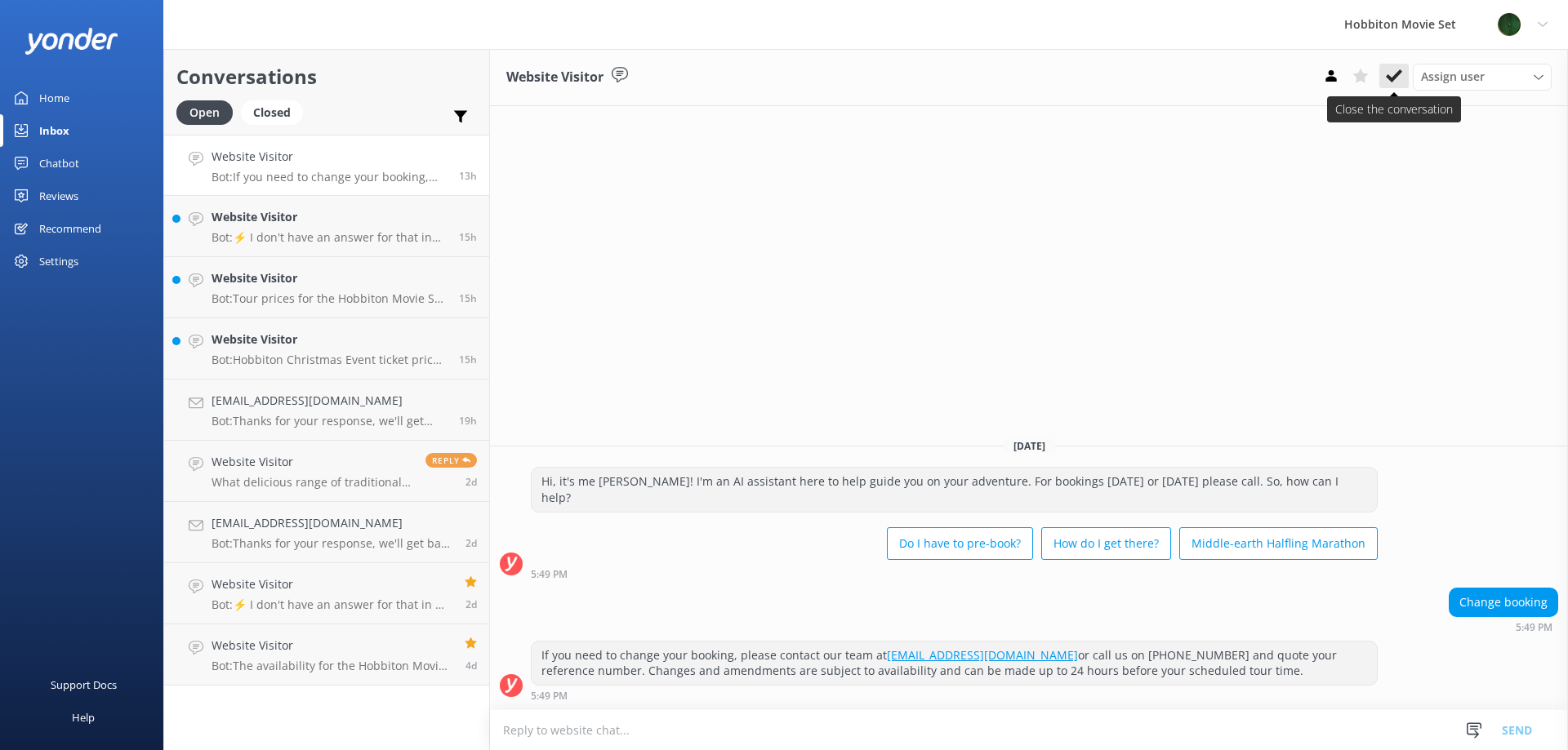
click at [1389, 72] on icon at bounding box center [1394, 76] width 16 height 16
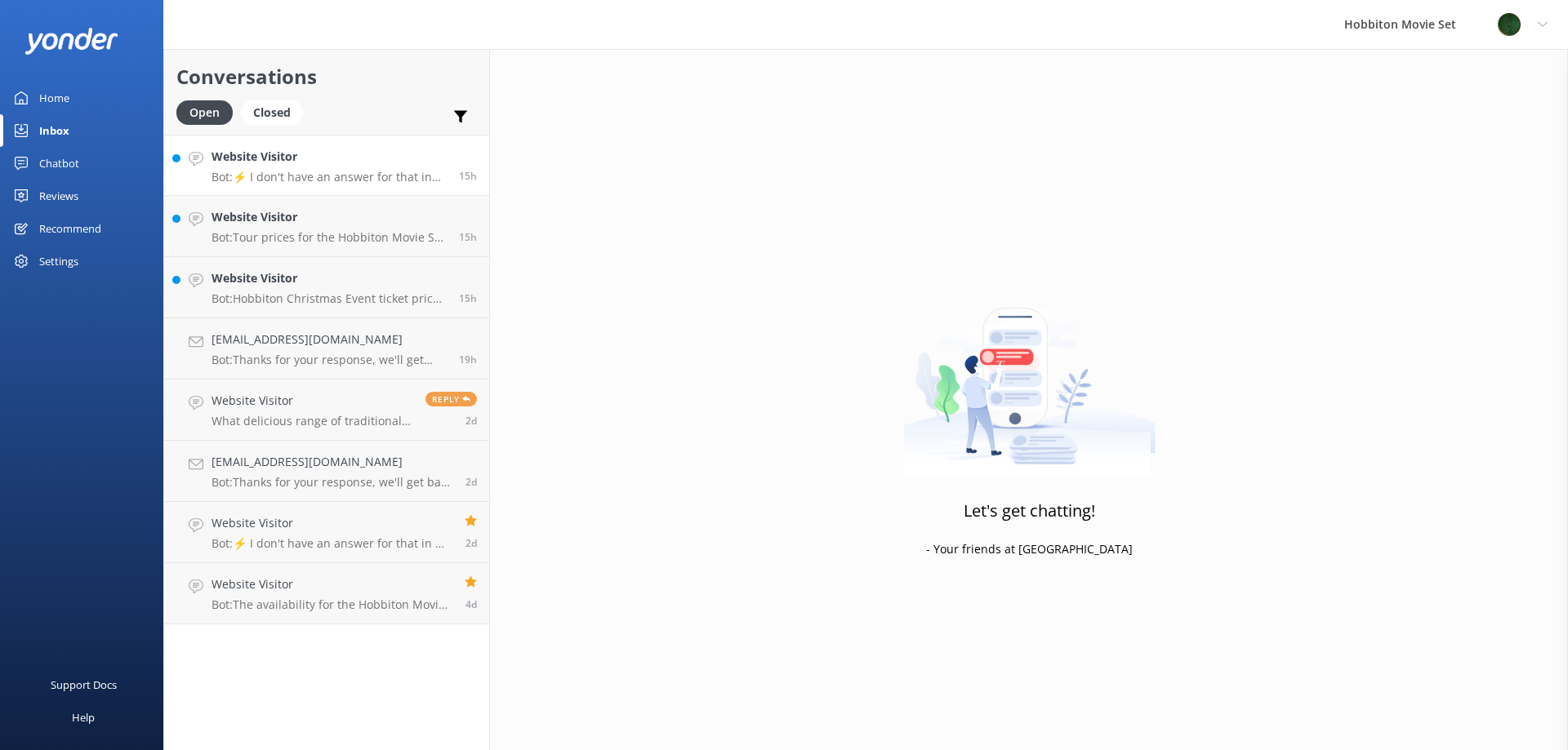
click at [311, 162] on h4 "Website Visitor" at bounding box center [329, 156] width 235 height 18
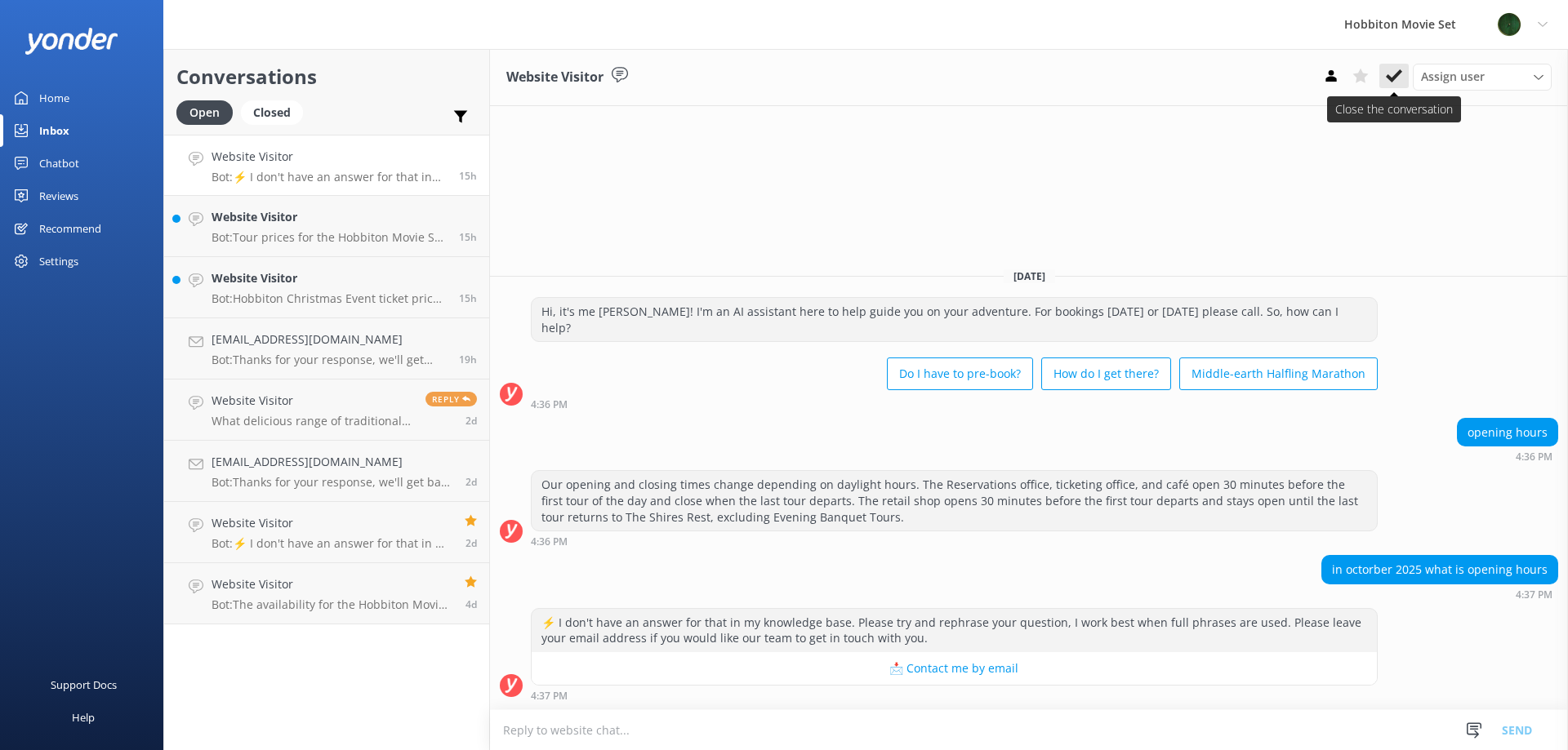
click at [1386, 73] on icon at bounding box center [1394, 76] width 16 height 16
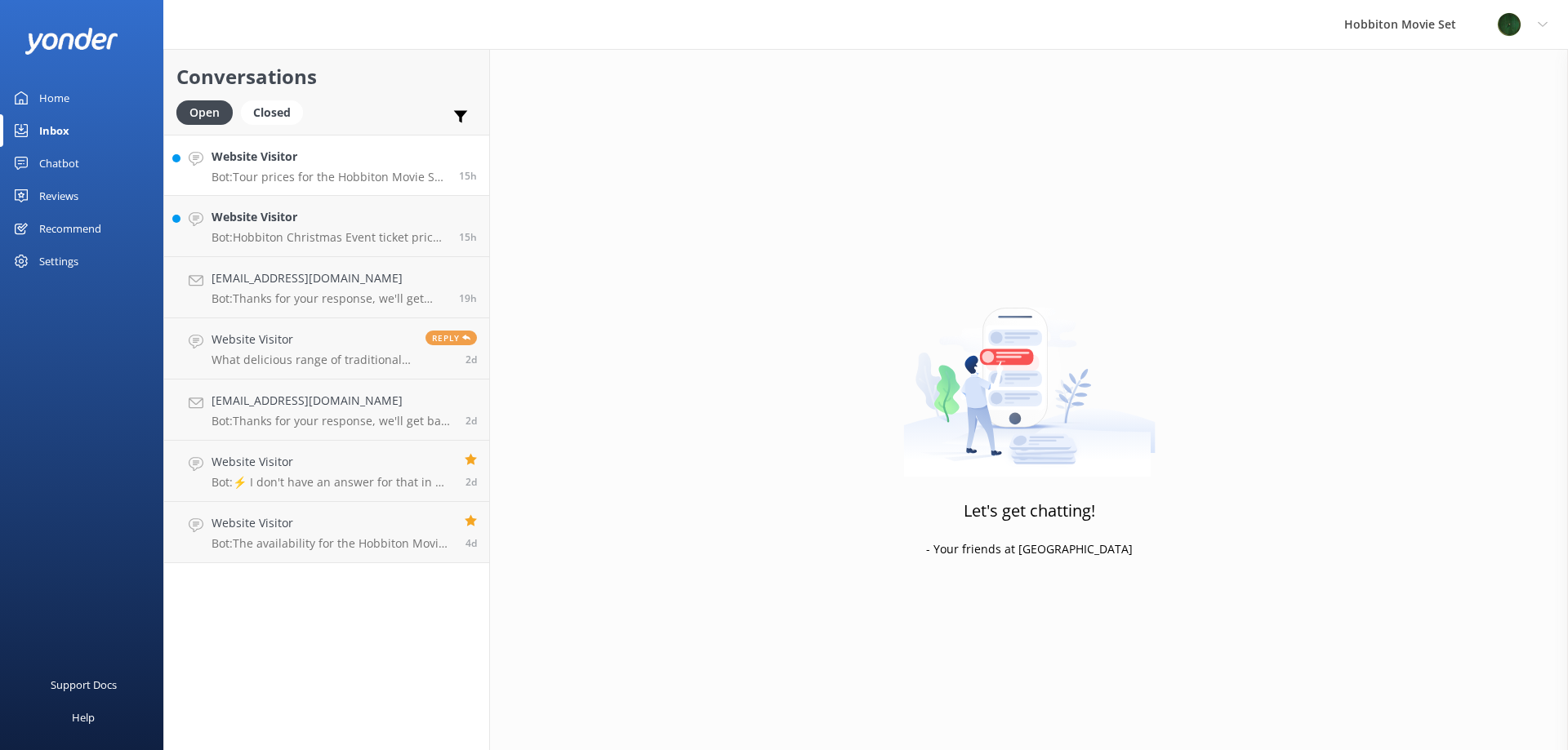
click at [379, 170] on p "Bot: Tour prices for the Hobbiton Movie Set start from $120 per adult. For more…" at bounding box center [329, 177] width 235 height 15
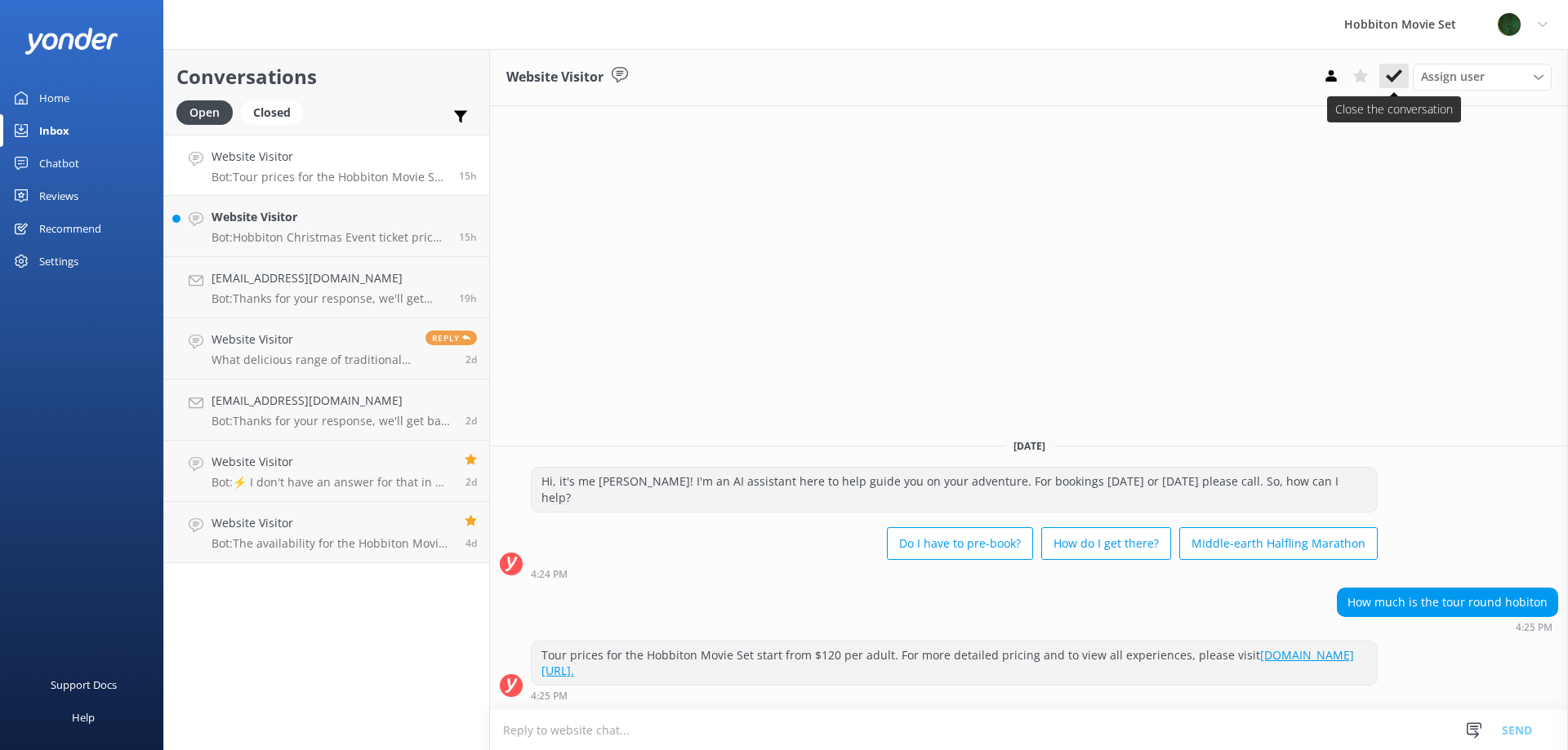
click at [1397, 82] on icon at bounding box center [1394, 76] width 16 height 16
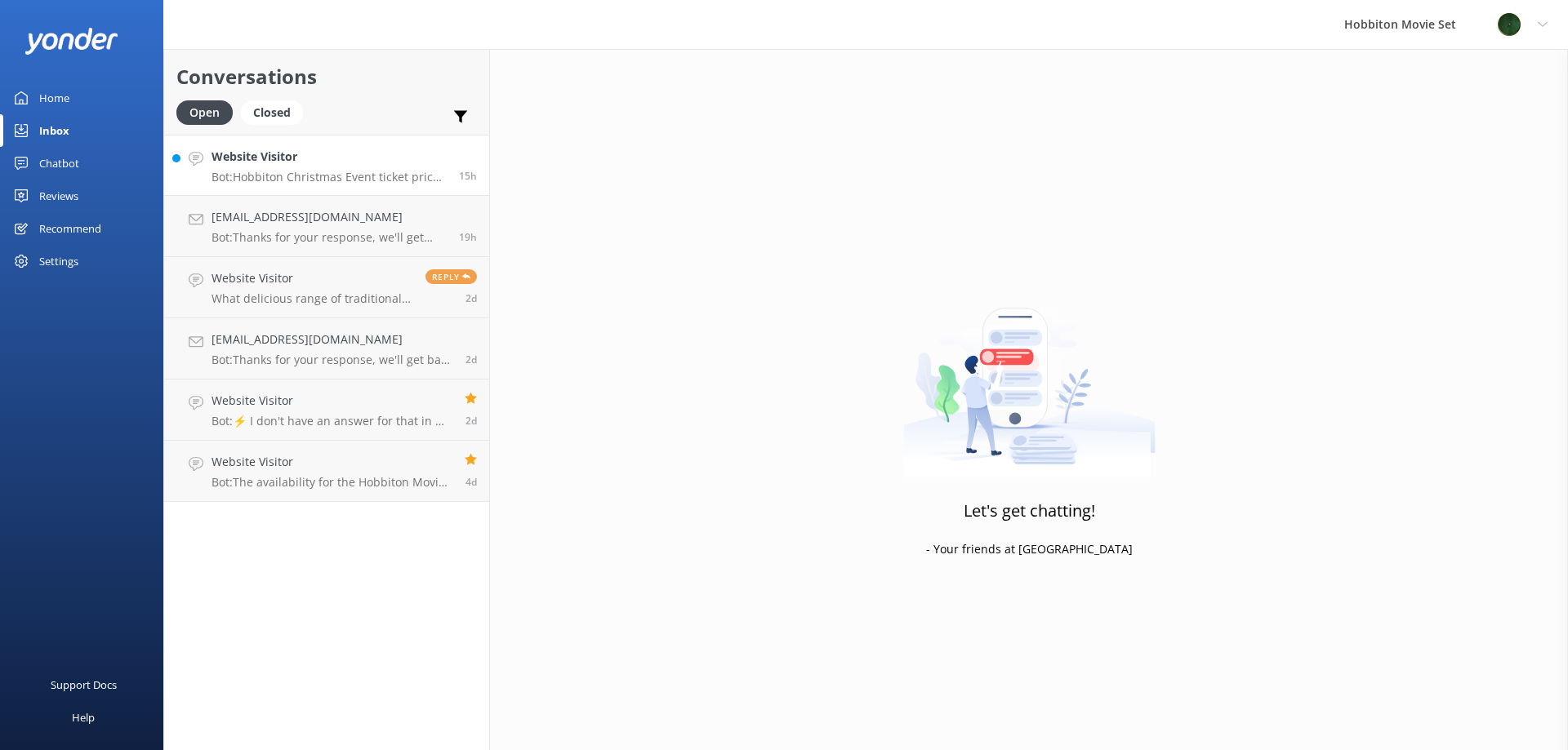
click at [271, 175] on p "Bot: Hobbiton Christmas Event ticket prices are $310 per person. We do not offe…" at bounding box center [329, 177] width 235 height 15
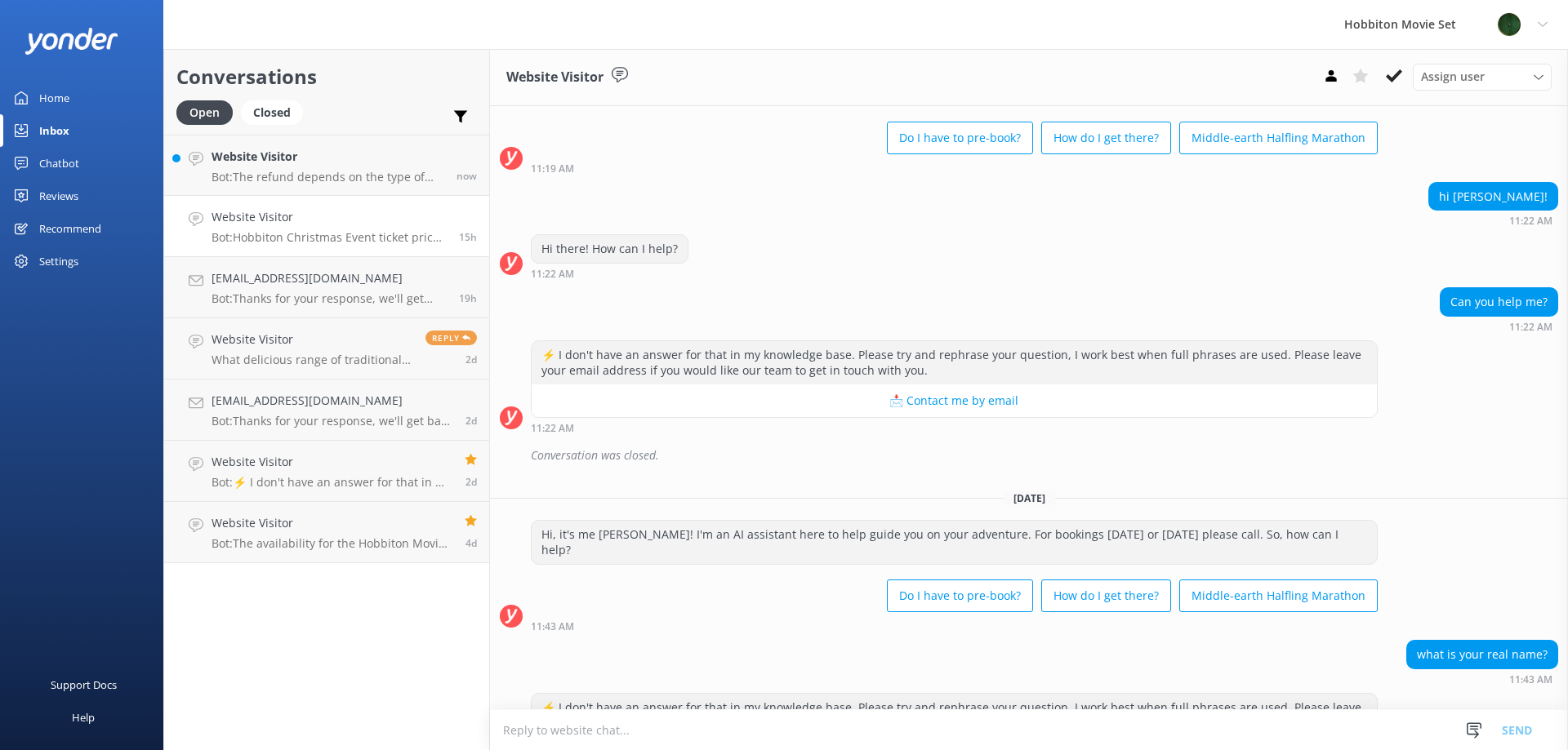
scroll to position [272, 0]
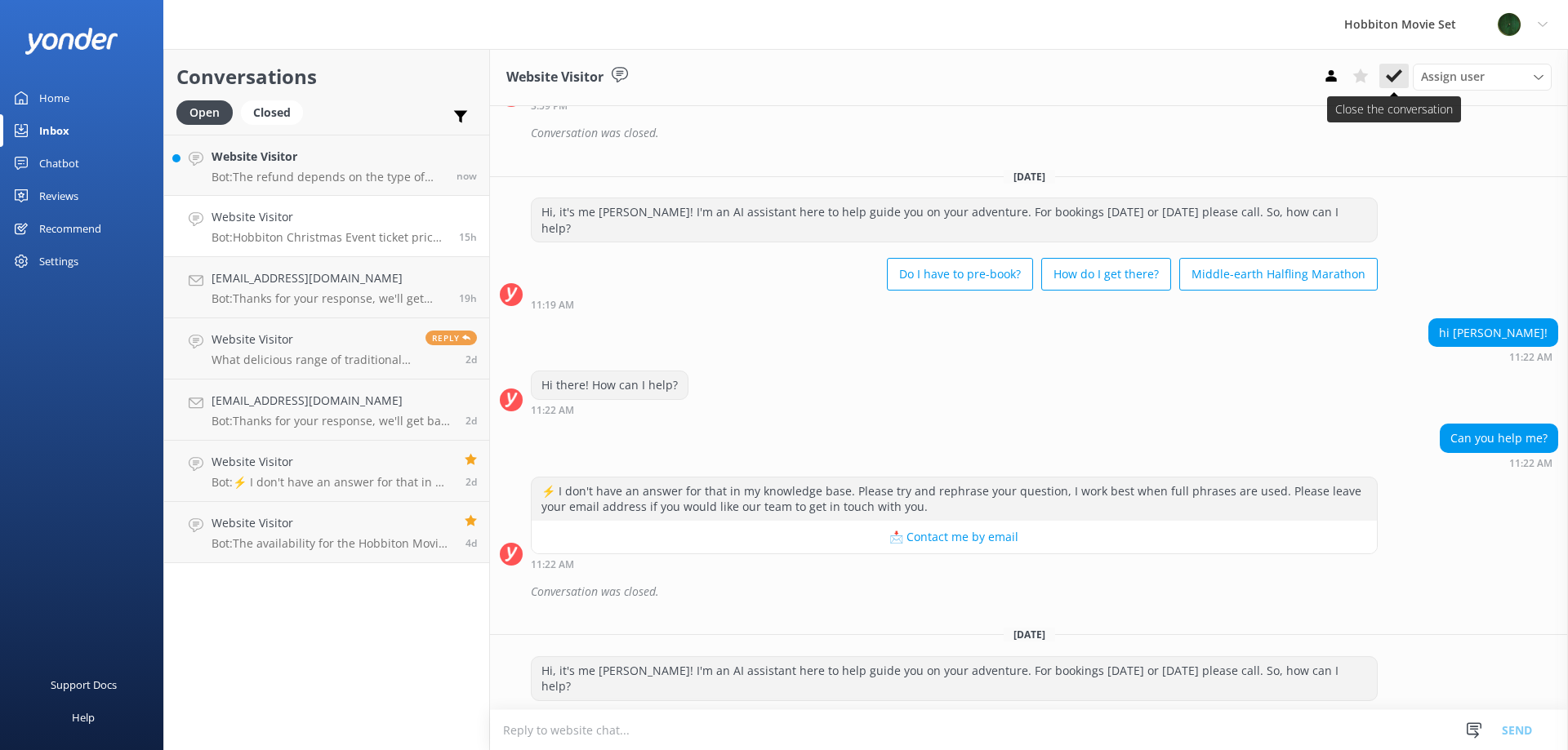
click at [1405, 75] on button at bounding box center [1394, 76] width 29 height 24
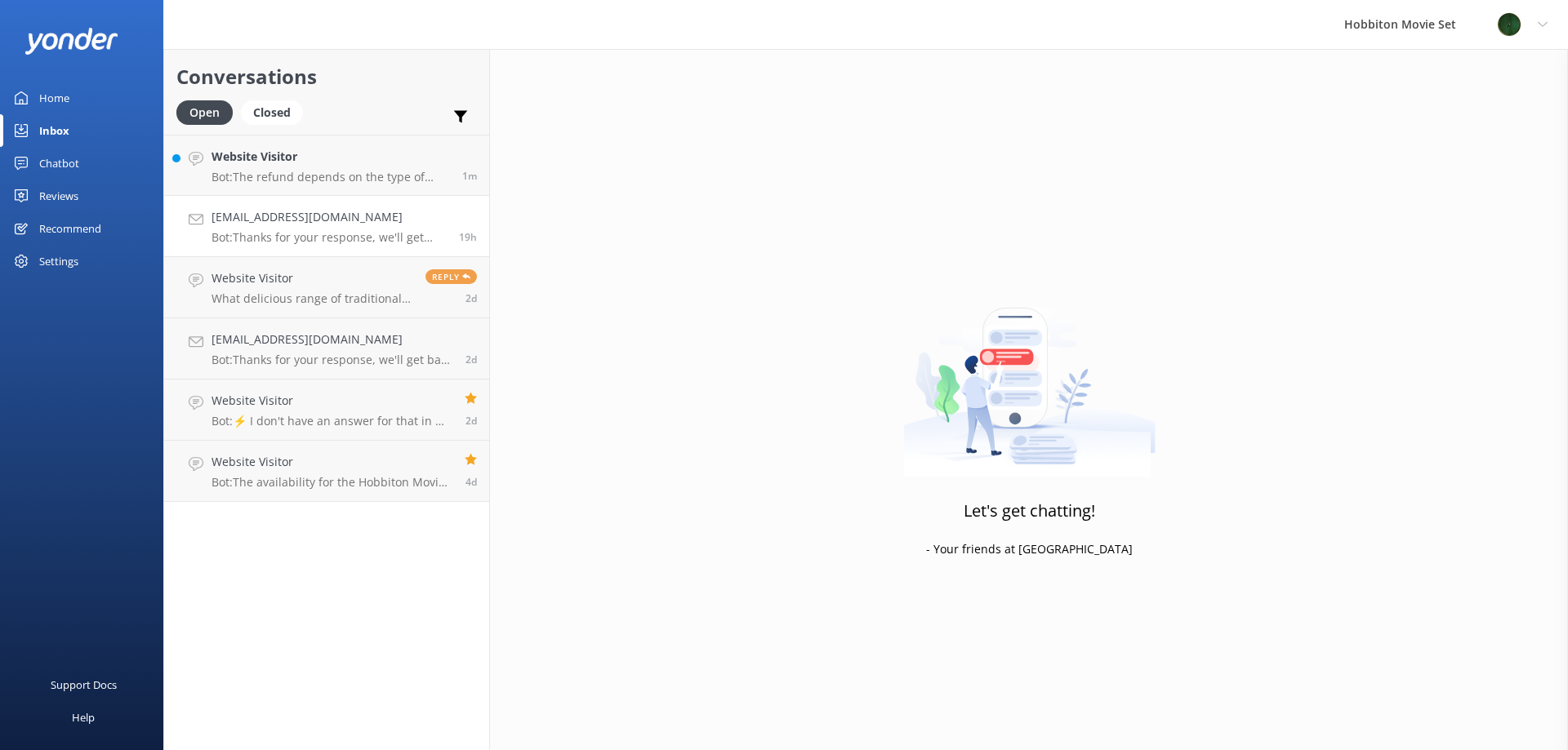
click at [285, 236] on p "Bot: Thanks for your response, we'll get back to you as soon as we can during o…" at bounding box center [329, 237] width 235 height 15
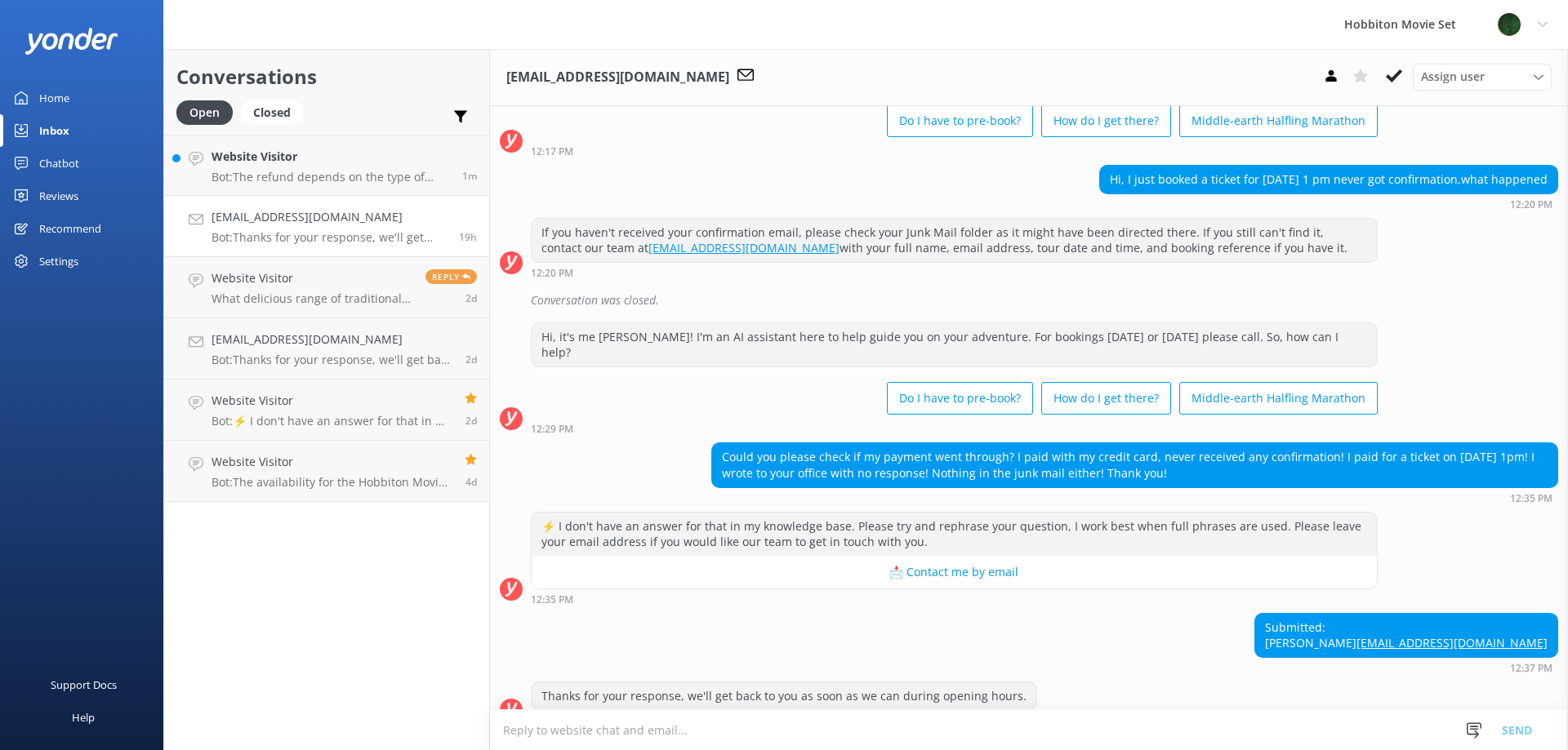
scroll to position [114, 0]
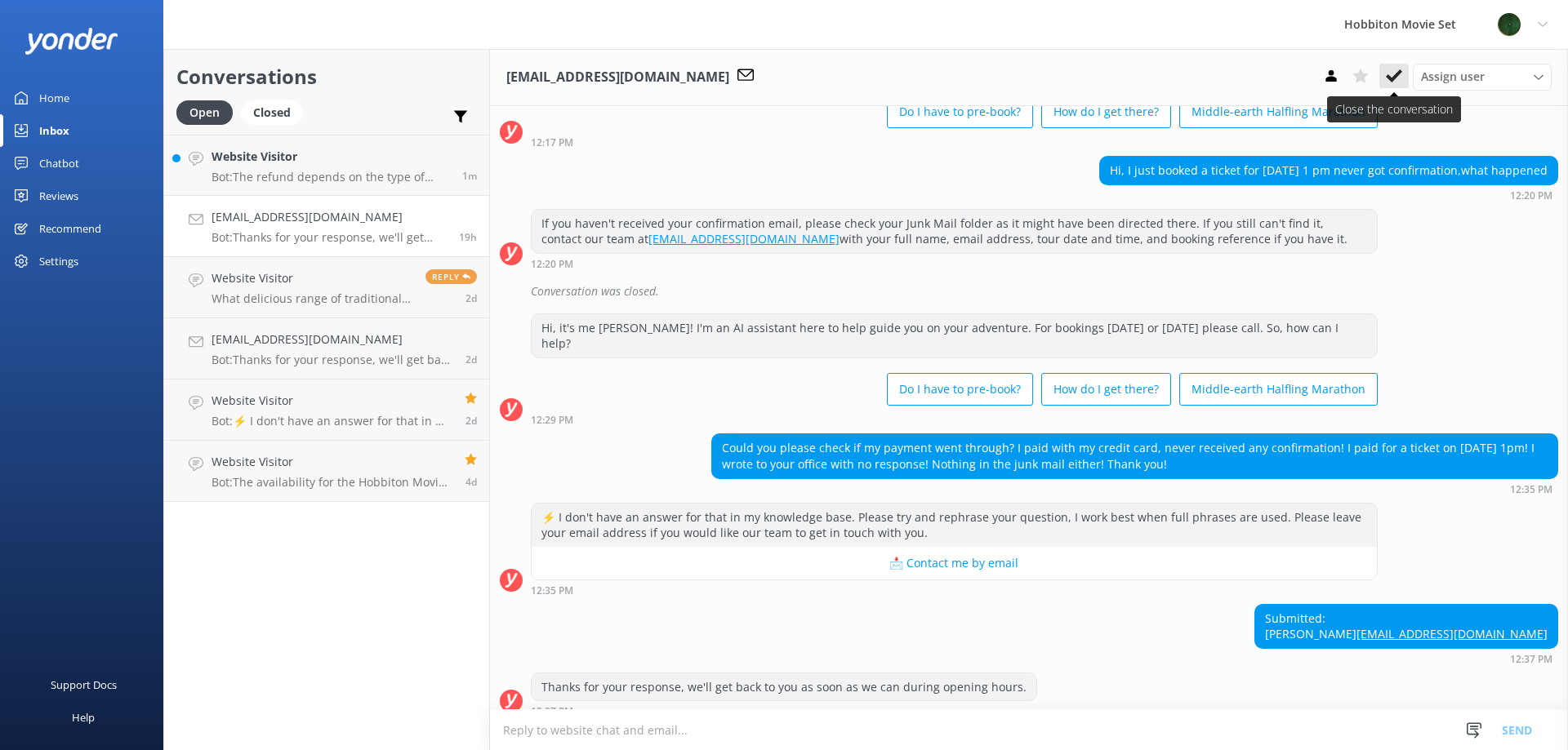
click at [1389, 79] on use at bounding box center [1394, 75] width 16 height 13
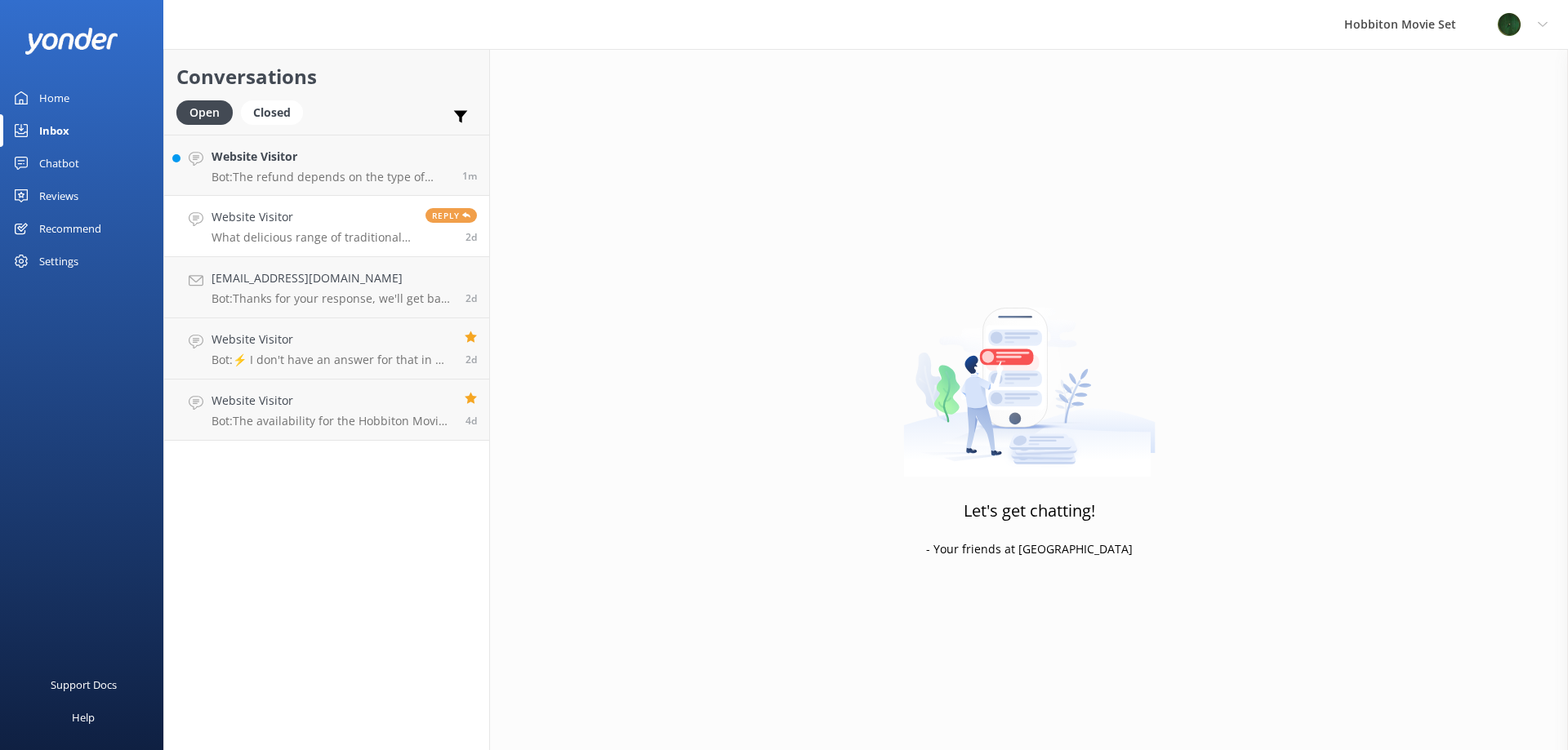
click at [307, 210] on h4 "Website Visitor" at bounding box center [312, 216] width 202 height 18
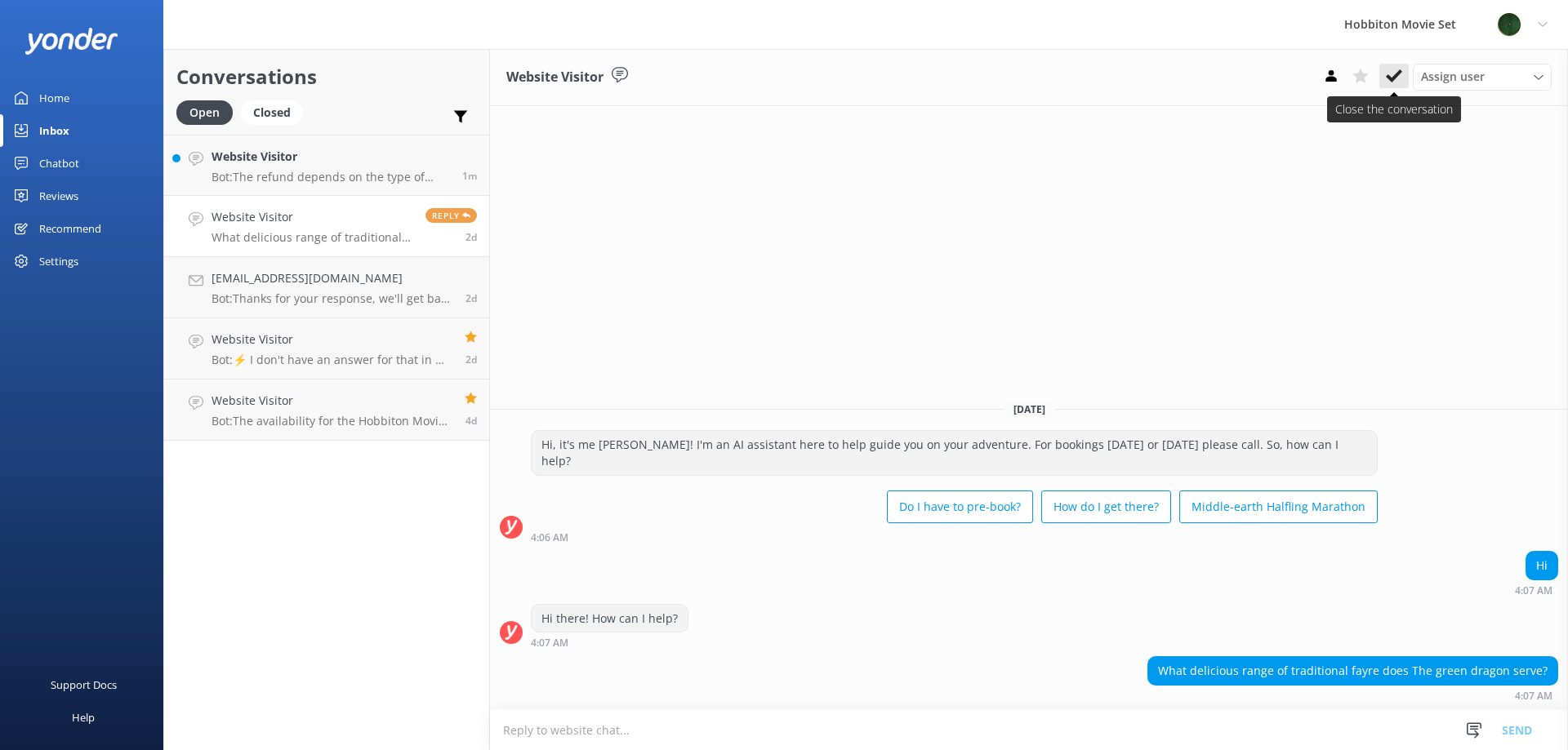
click at [1402, 82] on button at bounding box center [1394, 76] width 29 height 24
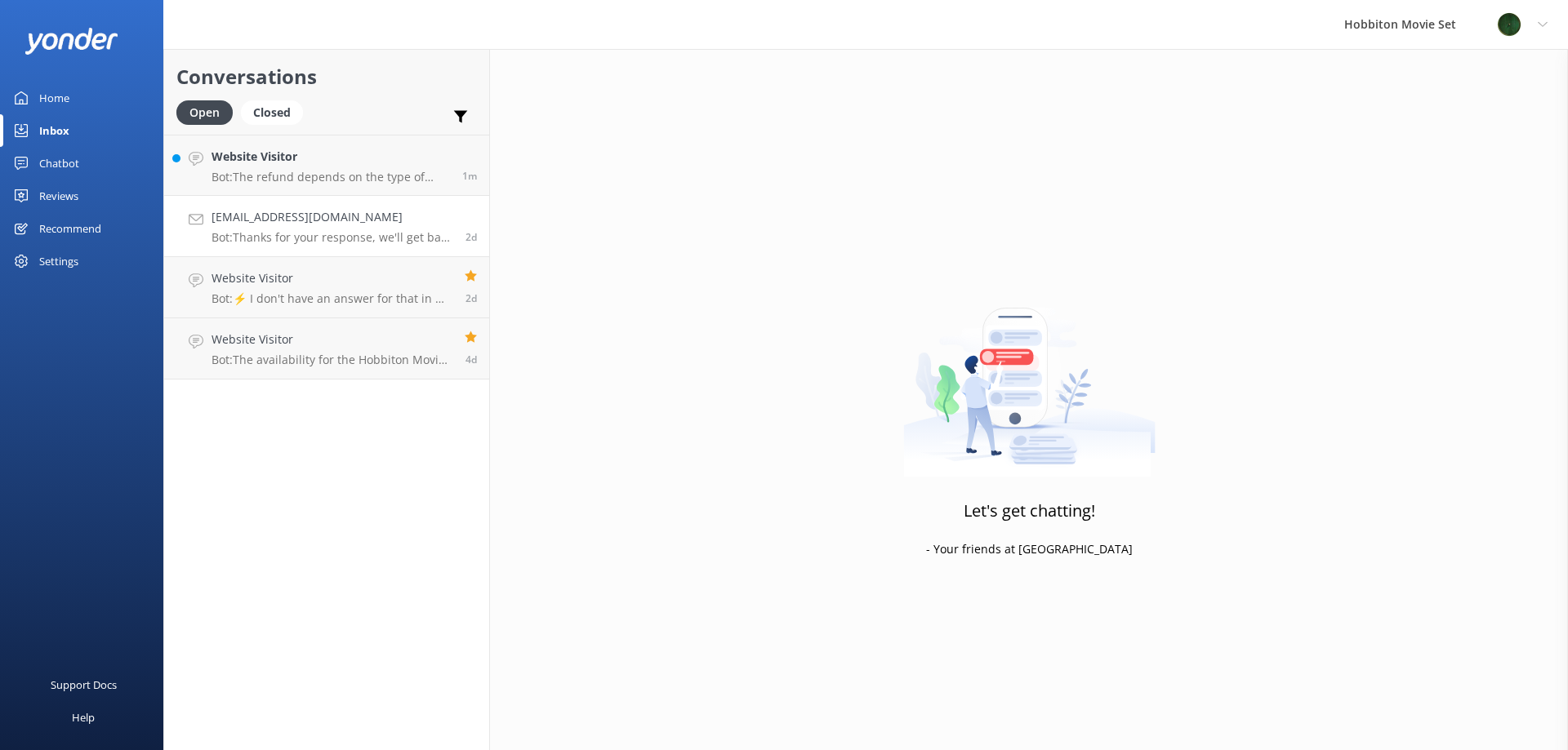
click at [390, 241] on p "Bot: Thanks for your response, we'll get back to you as soon as we can during o…" at bounding box center [332, 237] width 241 height 15
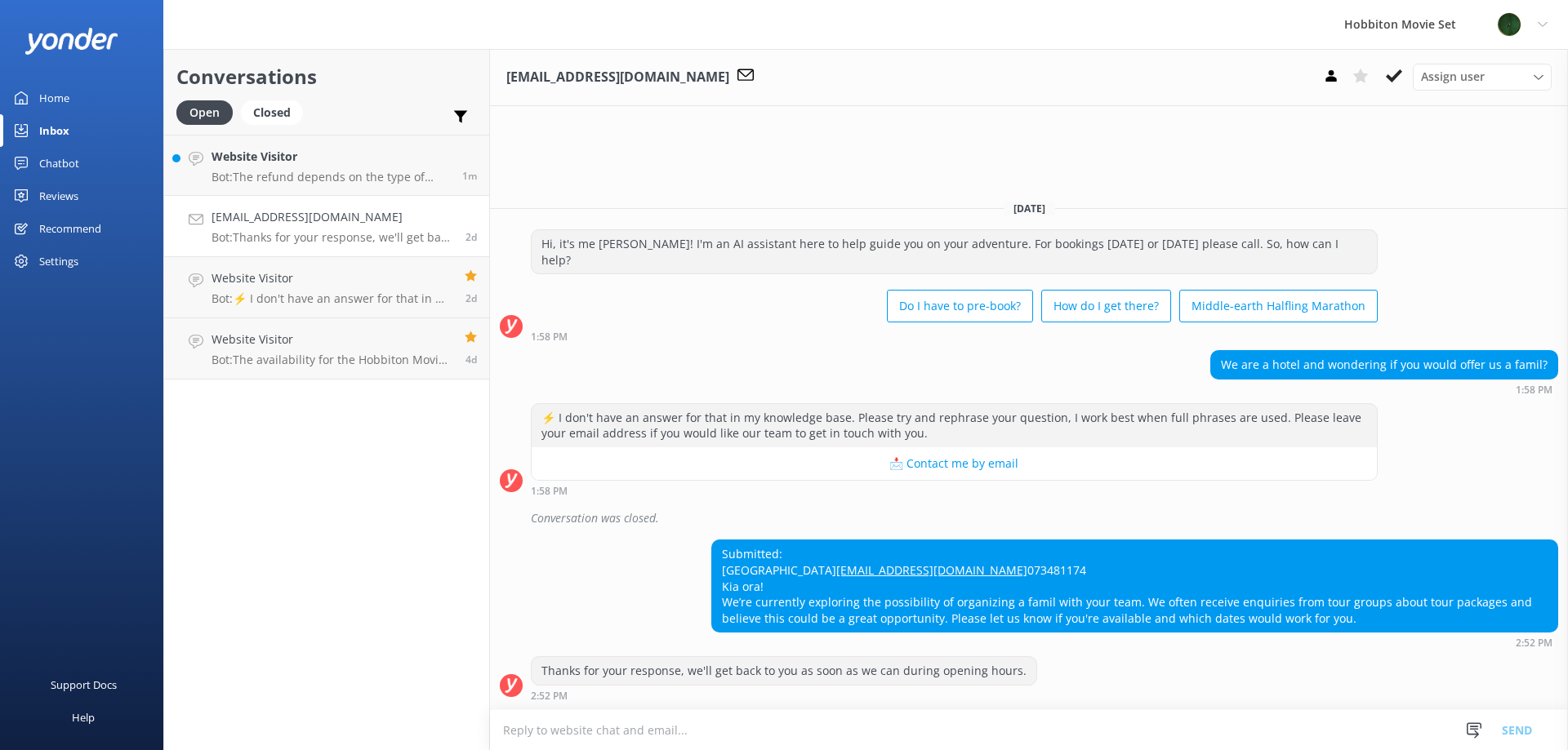
click at [942, 553] on div "Submitted: [GEOGRAPHIC_DATA] [EMAIL_ADDRESS][DOMAIN_NAME] 073481174 Kia ora! We…" at bounding box center [1135, 586] width 845 height 91
drag, startPoint x: 850, startPoint y: 540, endPoint x: 718, endPoint y: 540, distance: 132.0
click at [718, 541] on div "Submitted: [GEOGRAPHIC_DATA] [EMAIL_ADDRESS][DOMAIN_NAME] 073481174 Kia ora! We…" at bounding box center [1135, 586] width 845 height 91
copy div "[GEOGRAPHIC_DATA]"
click at [1399, 76] on icon at bounding box center [1394, 76] width 16 height 16
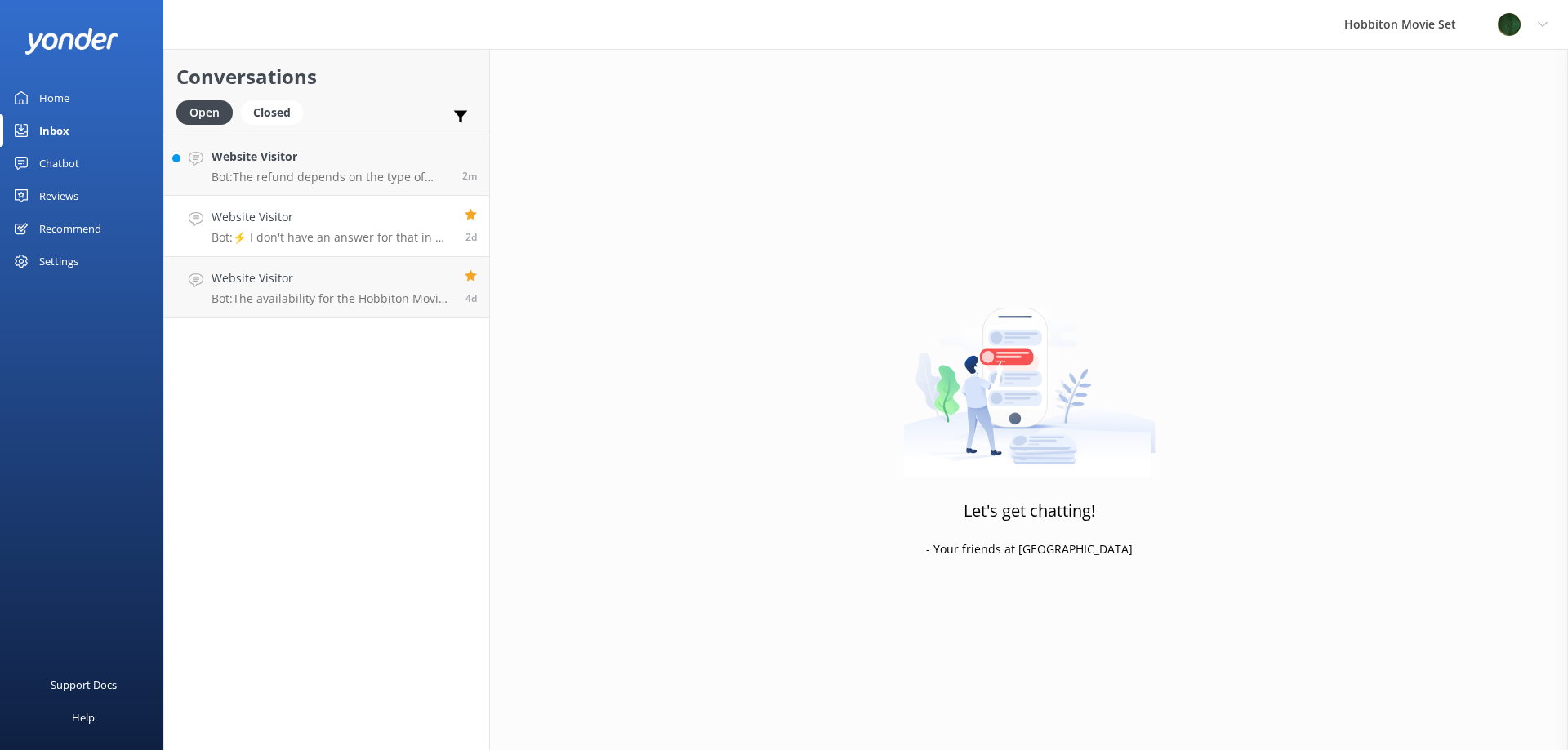
click at [391, 228] on div "Website Visitor Bot: ⚡ I don't have an answer for that in my knowledge base. Pl…" at bounding box center [331, 226] width 241 height 36
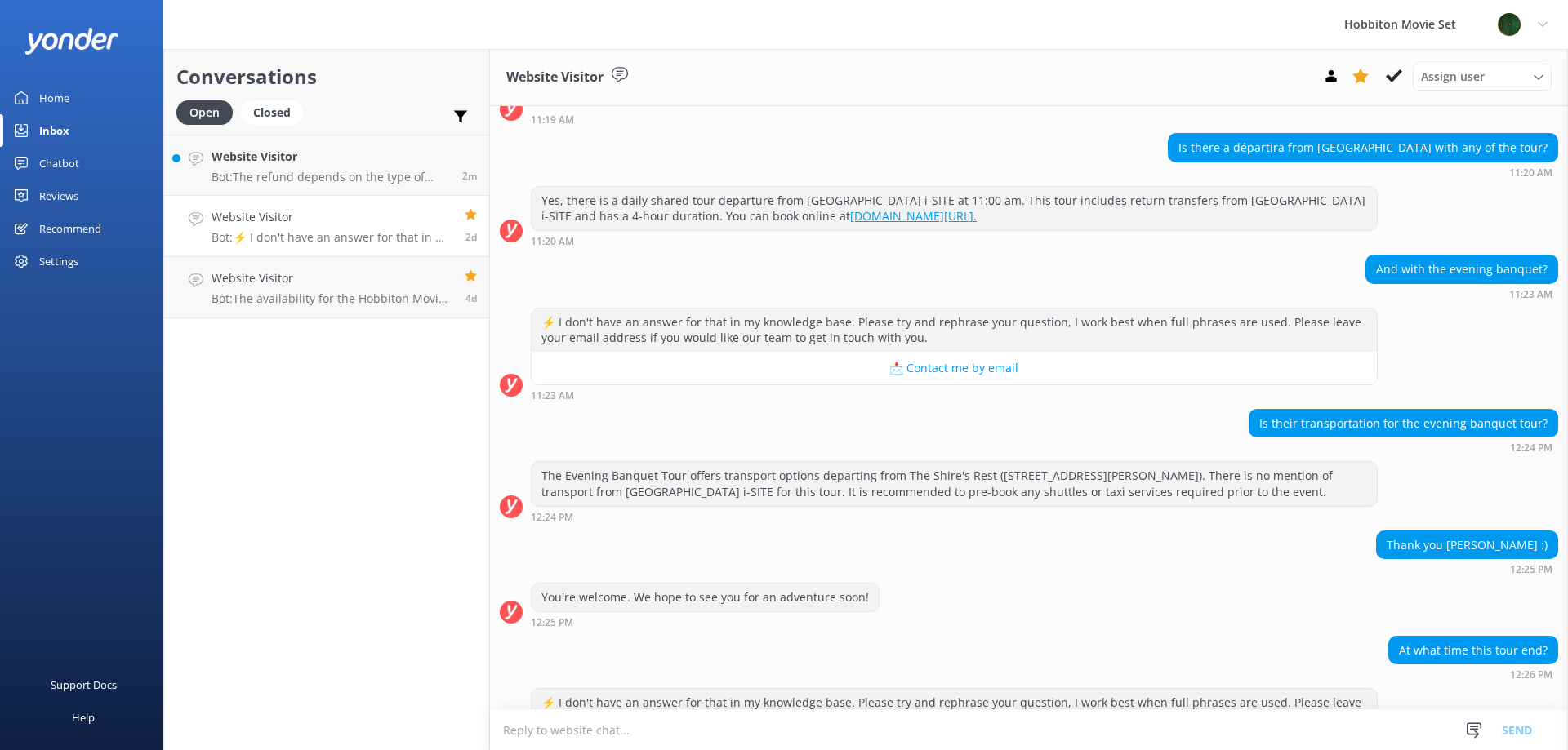
scroll to position [201, 0]
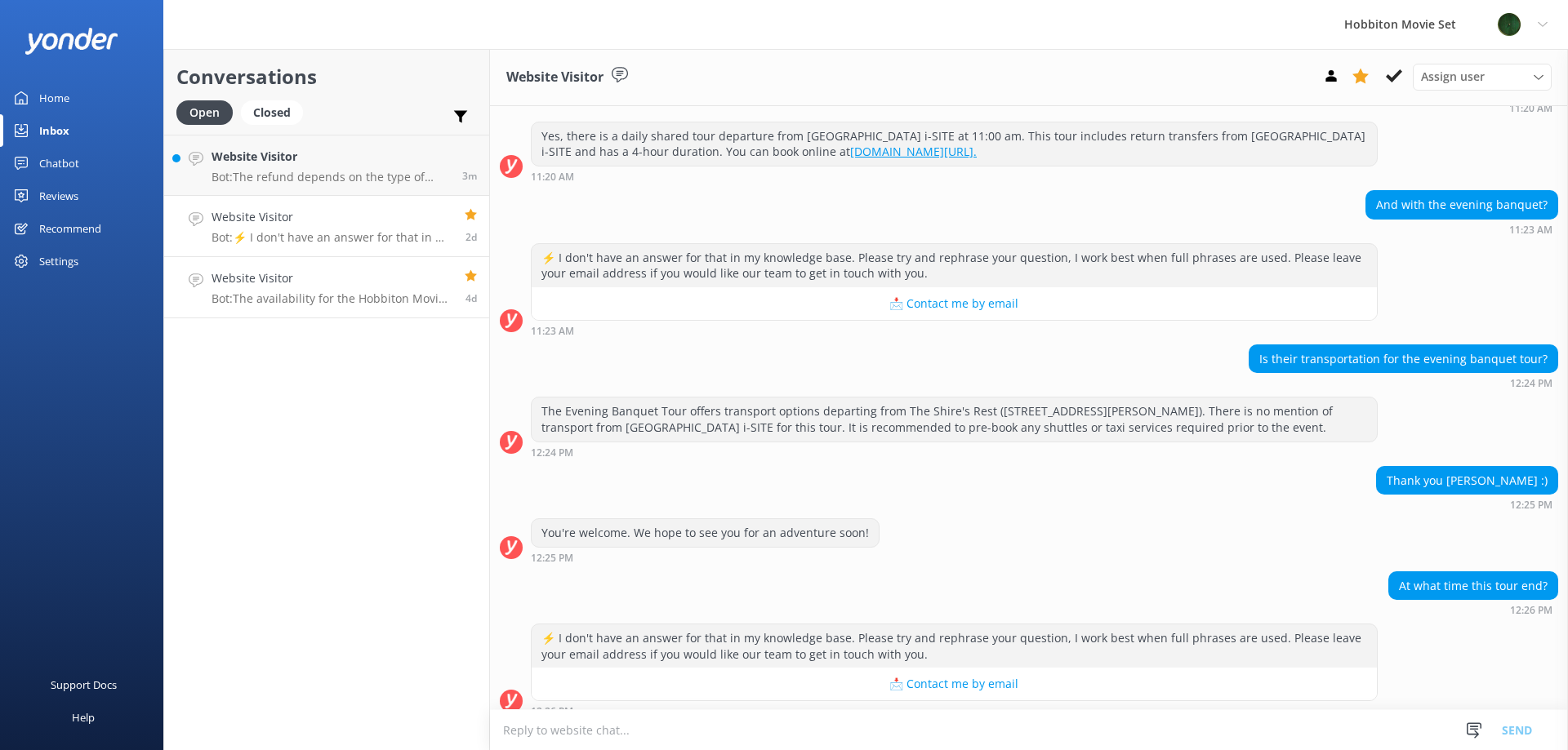
click at [273, 291] on div "Website Visitor Bot: The availability for the Hobbiton Movie Set Beer Festival …" at bounding box center [331, 287] width 241 height 36
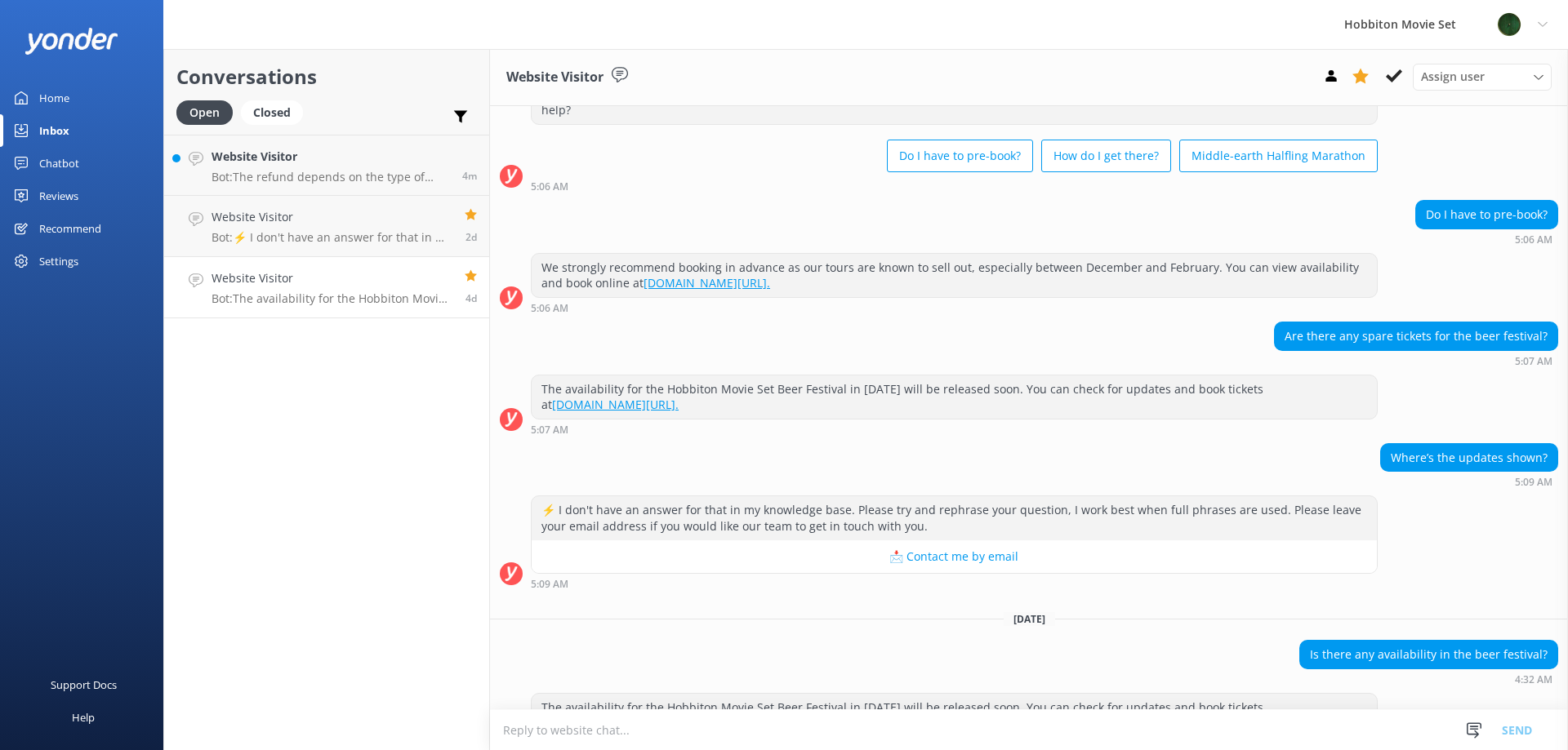
scroll to position [105, 0]
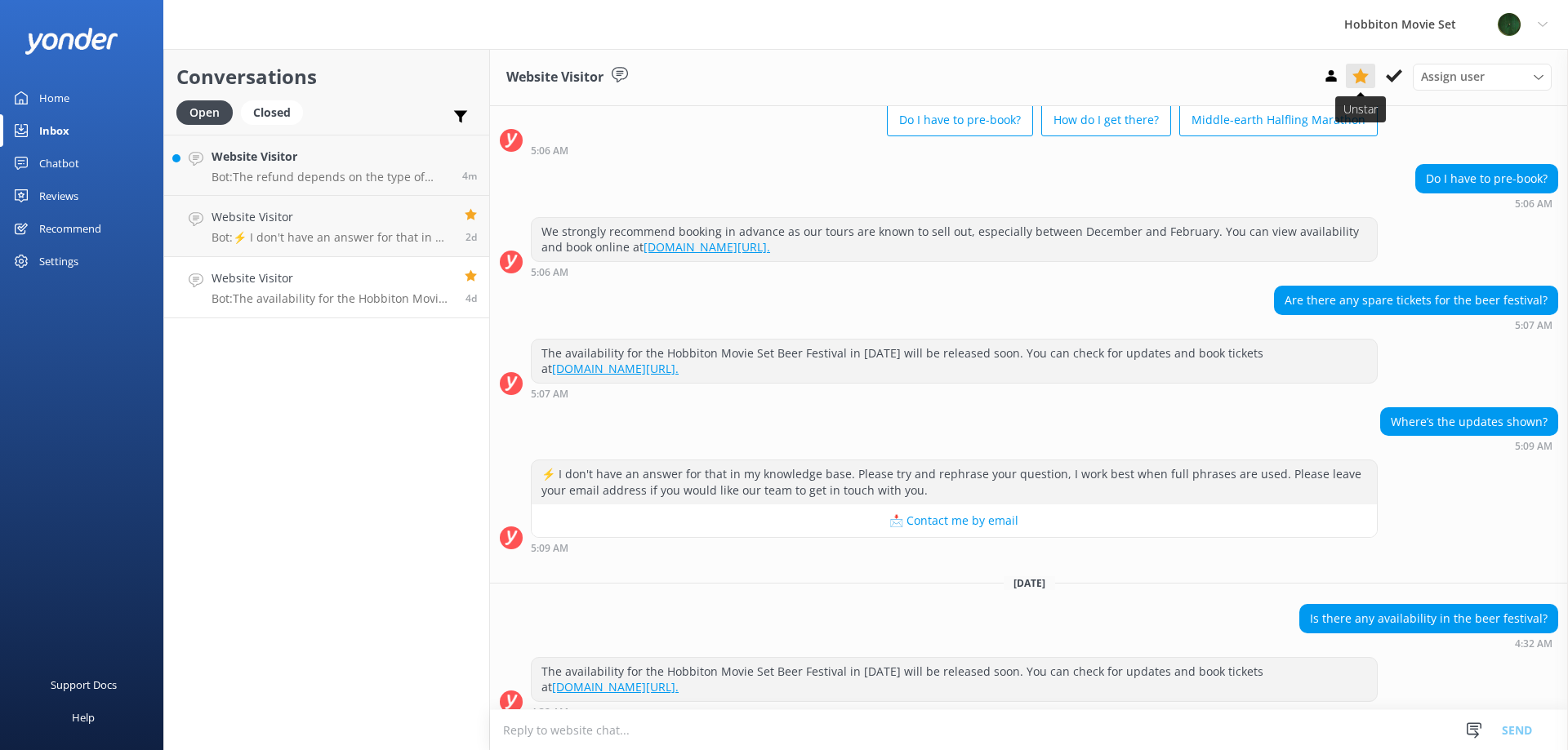
click at [1368, 76] on icon at bounding box center [1360, 76] width 16 height 16
click at [1396, 75] on use at bounding box center [1394, 75] width 16 height 13
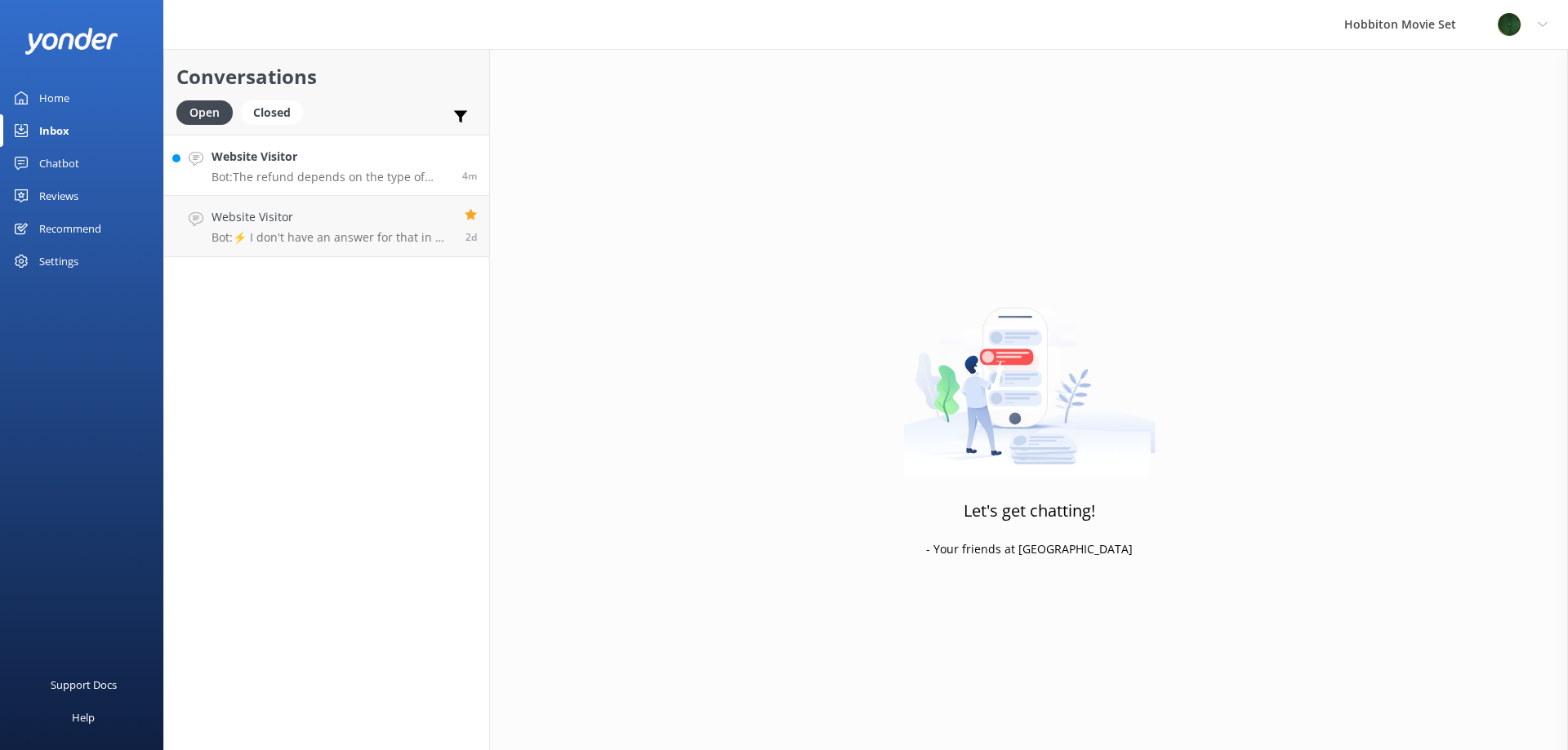
click at [342, 170] on p "Bot: The refund depends on the type of tour you booked and the timing of your c…" at bounding box center [330, 177] width 238 height 15
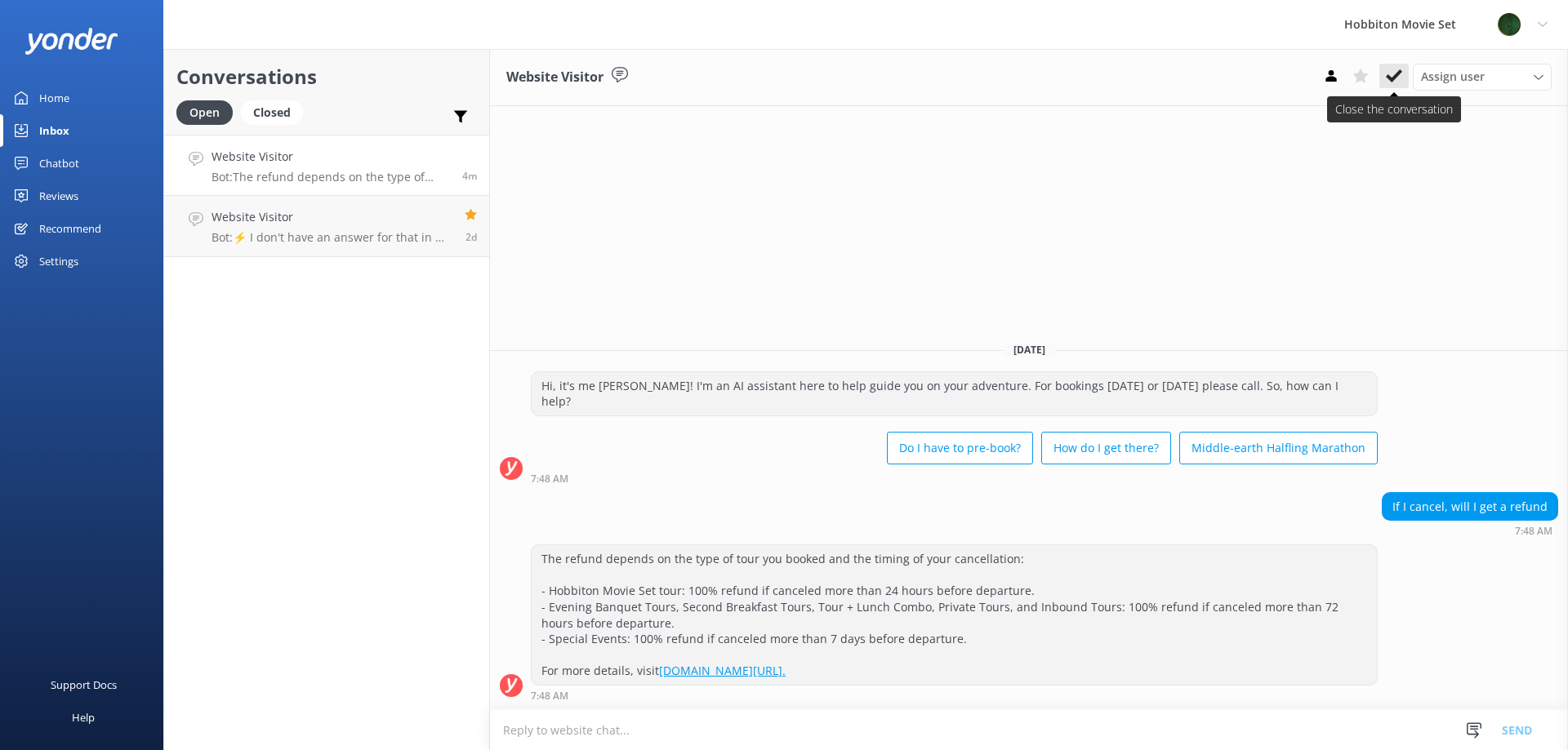
click at [1383, 84] on button at bounding box center [1394, 76] width 29 height 24
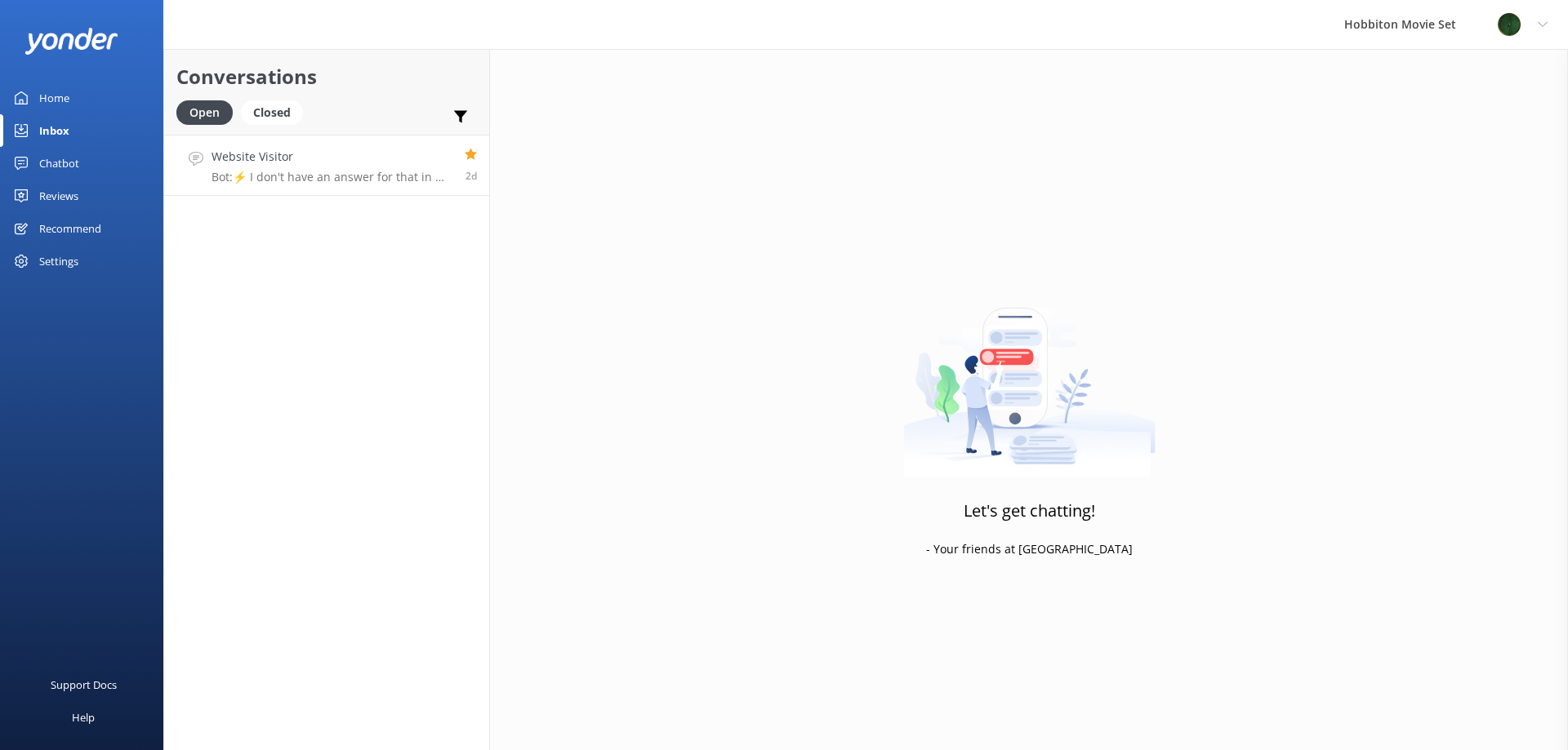
click at [374, 178] on p "Bot: ⚡ I don't have an answer for that in my knowledge base. Please try and rep…" at bounding box center [331, 177] width 241 height 15
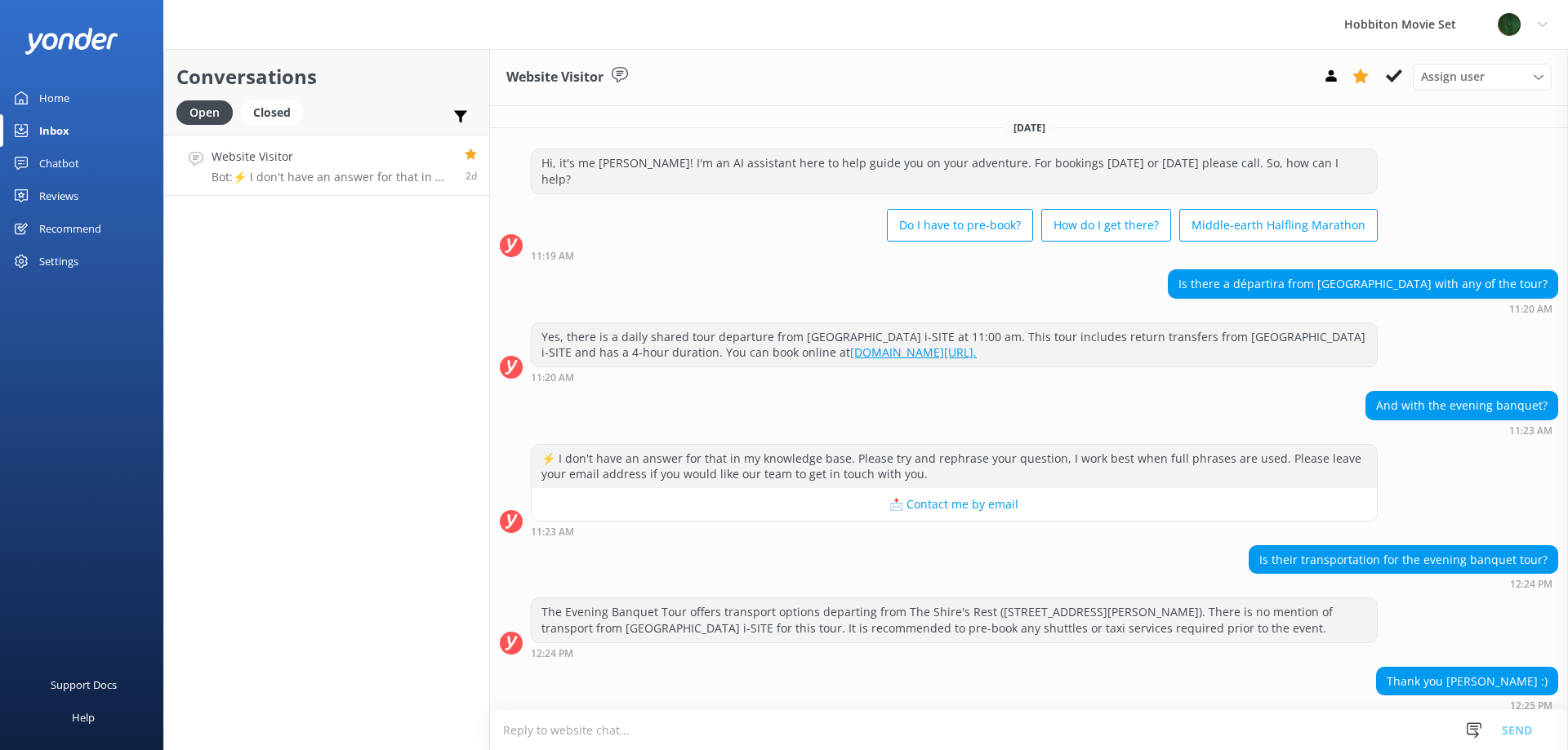
scroll to position [201, 0]
